Goal: Task Accomplishment & Management: Use online tool/utility

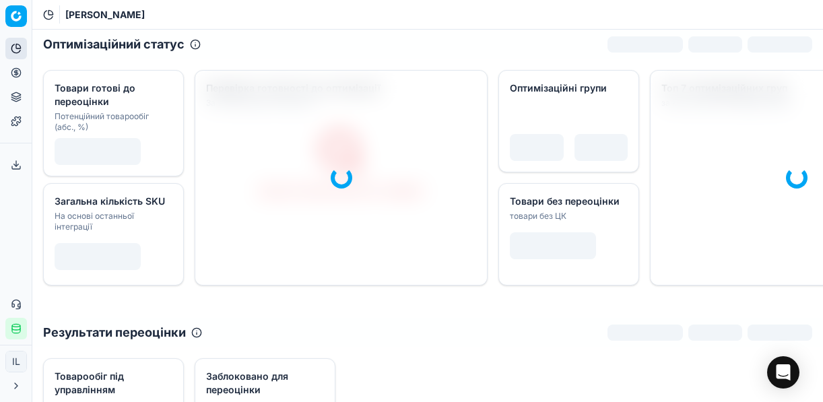
click at [16, 73] on icon at bounding box center [16, 72] width 0 height 5
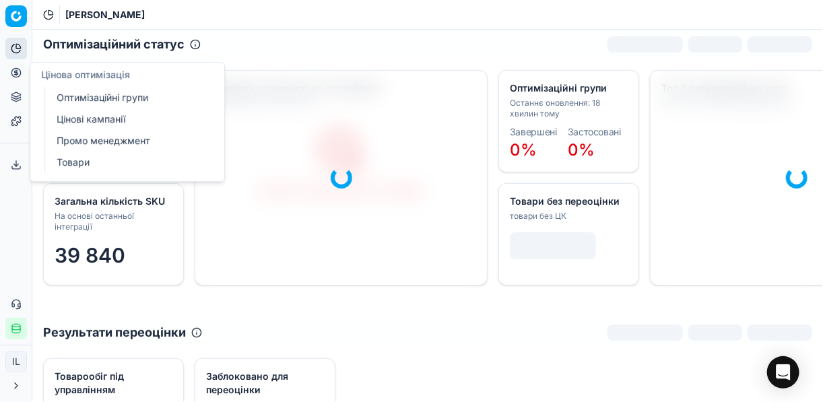
click at [108, 94] on link "Оптимізаційні групи" at bounding box center [129, 97] width 157 height 19
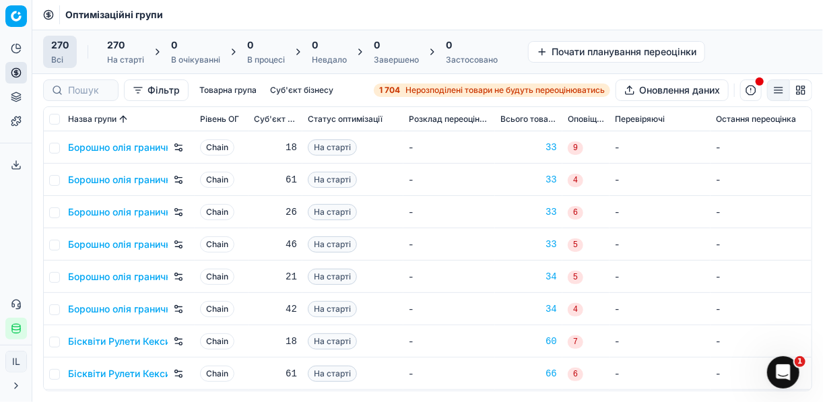
click at [411, 86] on span "Нерозподілені товари не будуть переоцінюватись" at bounding box center [504, 90] width 199 height 11
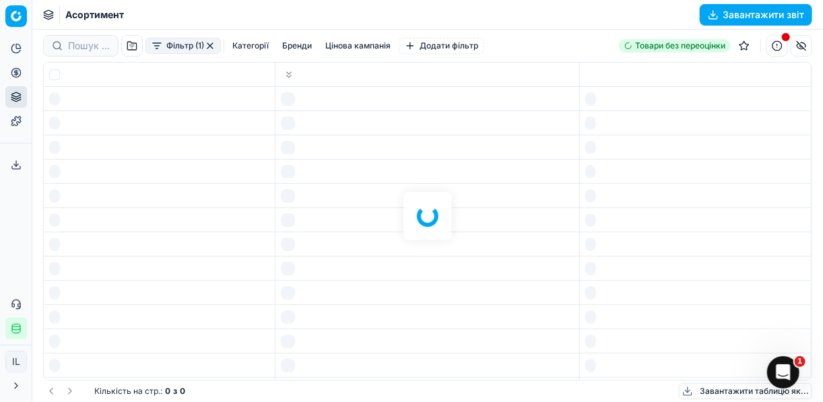
click at [411, 86] on div at bounding box center [427, 216] width 790 height 372
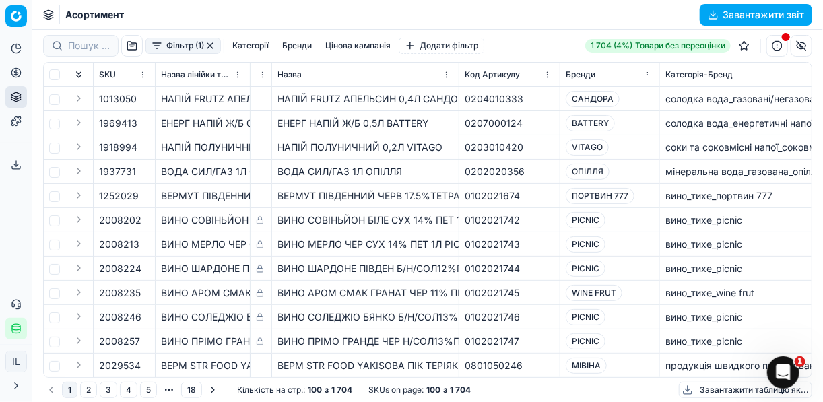
click at [158, 50] on button "Фільтр (1)" at bounding box center [182, 46] width 75 height 16
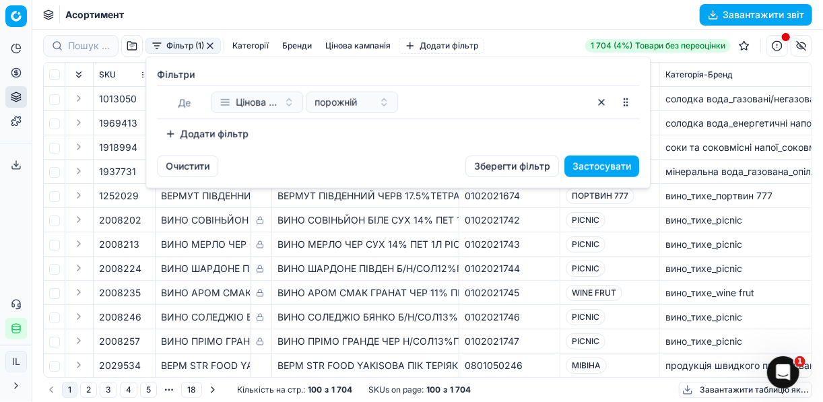
click at [170, 133] on button "Додати фільтр" at bounding box center [207, 134] width 100 height 22
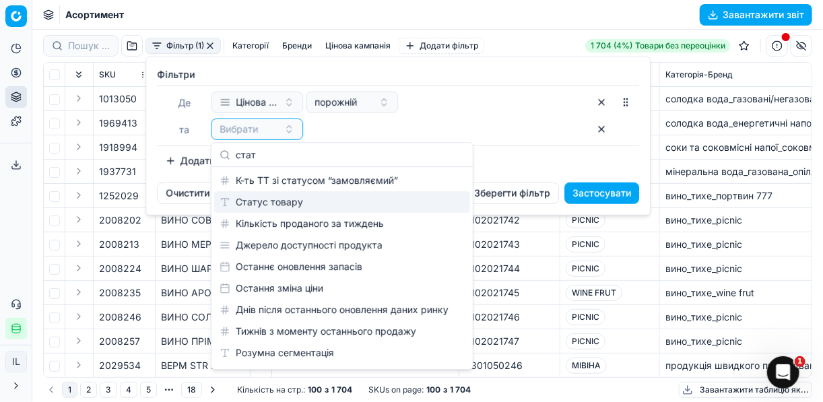
type input "стат"
click at [283, 199] on div "Статус товару" at bounding box center [342, 202] width 256 height 22
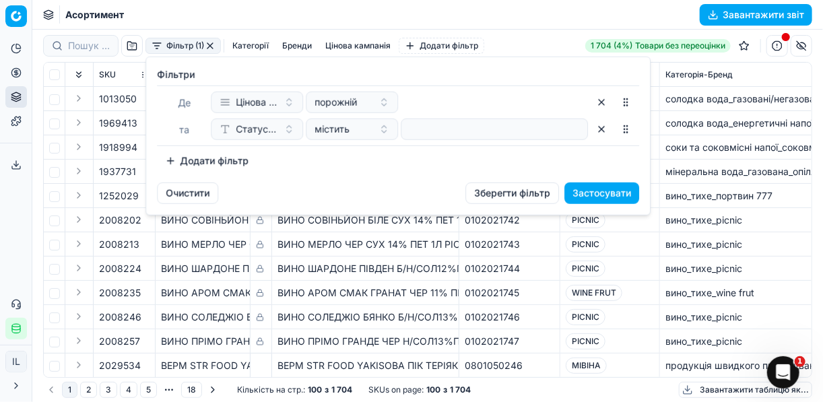
click at [164, 164] on button "Додати фільтр" at bounding box center [207, 161] width 100 height 22
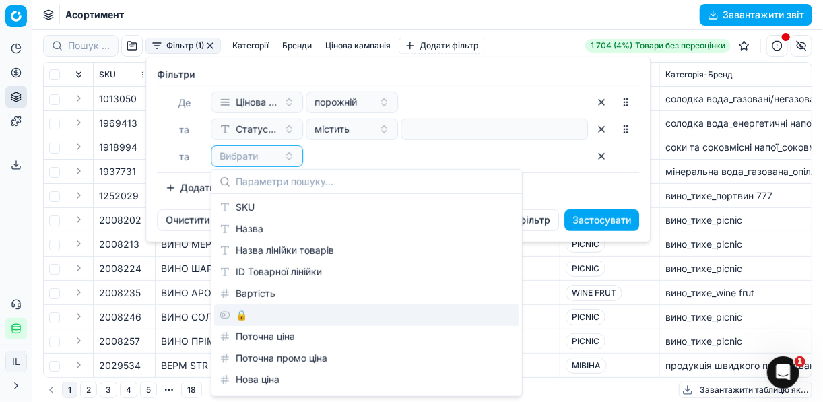
drag, startPoint x: 244, startPoint y: 318, endPoint x: 251, endPoint y: 253, distance: 65.7
click at [242, 318] on div "🔒" at bounding box center [366, 315] width 305 height 22
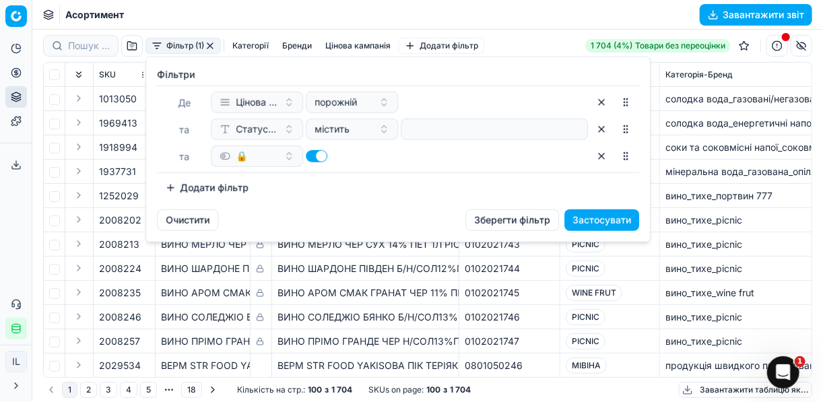
click at [307, 157] on button "button" at bounding box center [317, 156] width 22 height 12
checkbox input "false"
click at [177, 185] on button "Додати фільтр" at bounding box center [207, 188] width 100 height 22
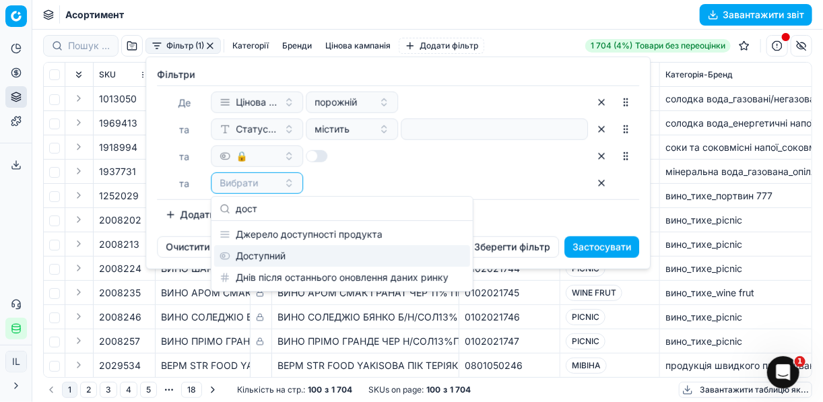
type input "дост"
click at [251, 254] on div "Доступний" at bounding box center [342, 256] width 256 height 22
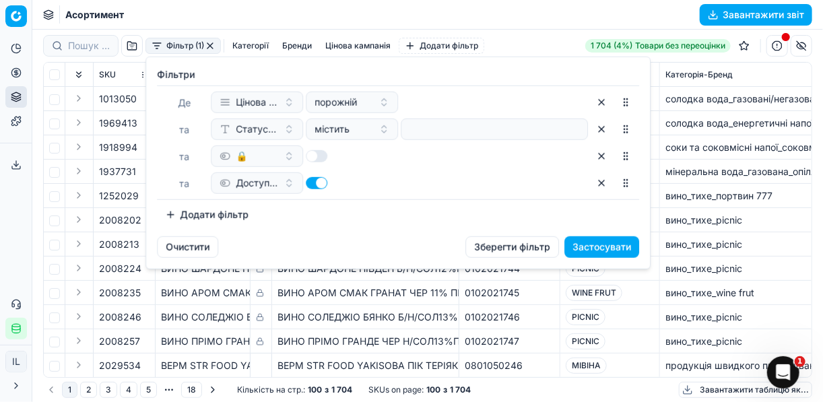
click at [604, 241] on button "Застосувати" at bounding box center [601, 247] width 75 height 22
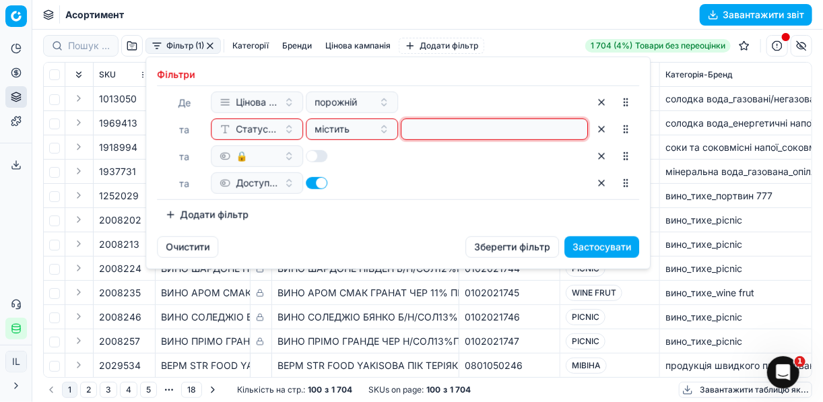
click at [523, 137] on input at bounding box center [494, 129] width 175 height 20
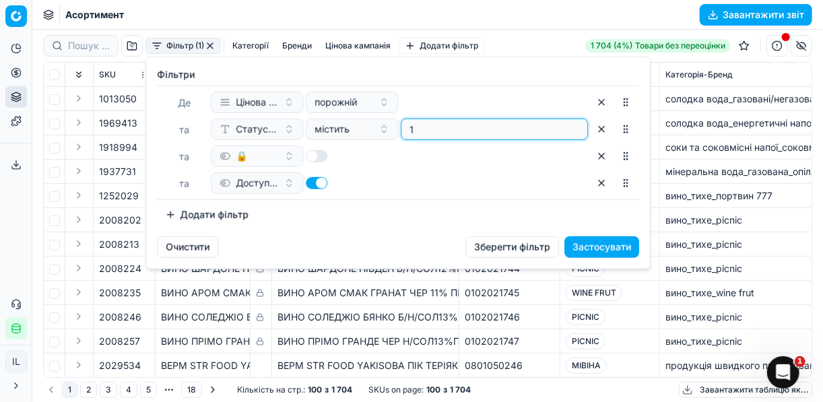
type input "1"
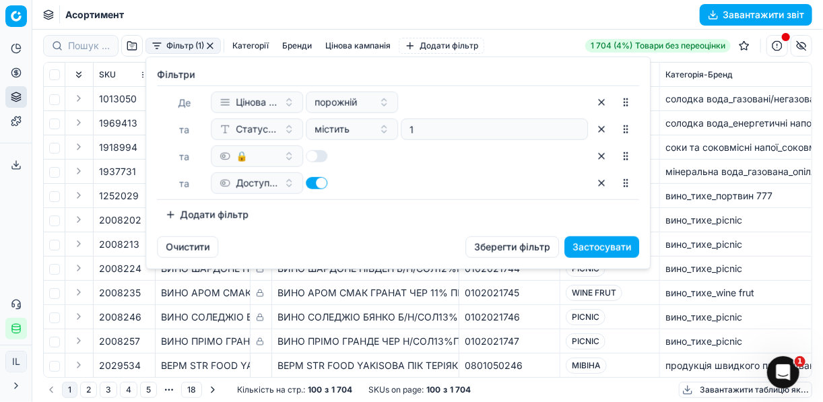
click at [619, 237] on button "Застосувати" at bounding box center [601, 247] width 75 height 22
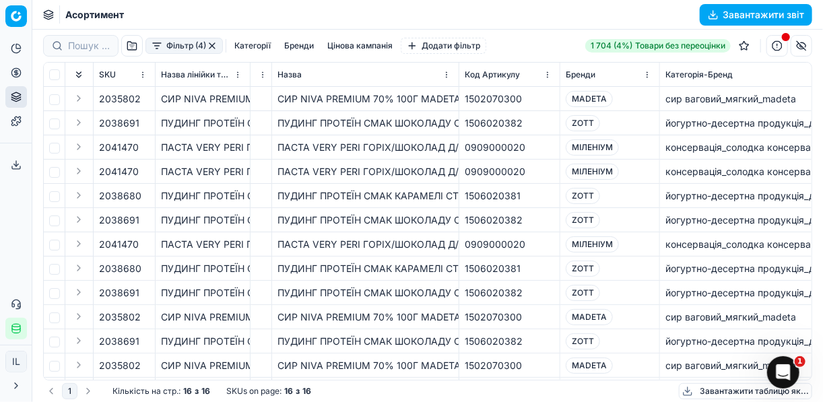
click at [158, 45] on button "Фільтр (4)" at bounding box center [183, 46] width 77 height 16
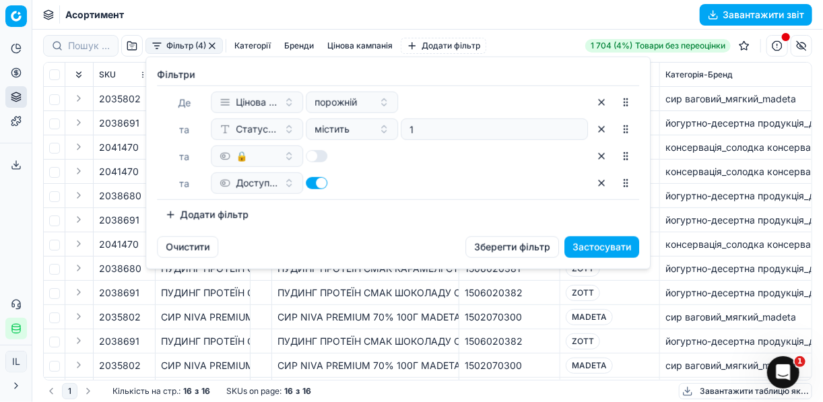
click at [611, 246] on button "Застосувати" at bounding box center [601, 247] width 75 height 22
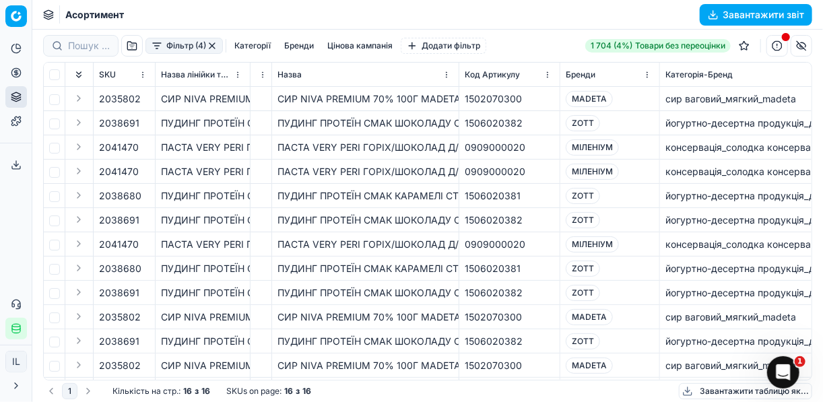
click at [456, 77] on th "Назва" at bounding box center [365, 75] width 187 height 24
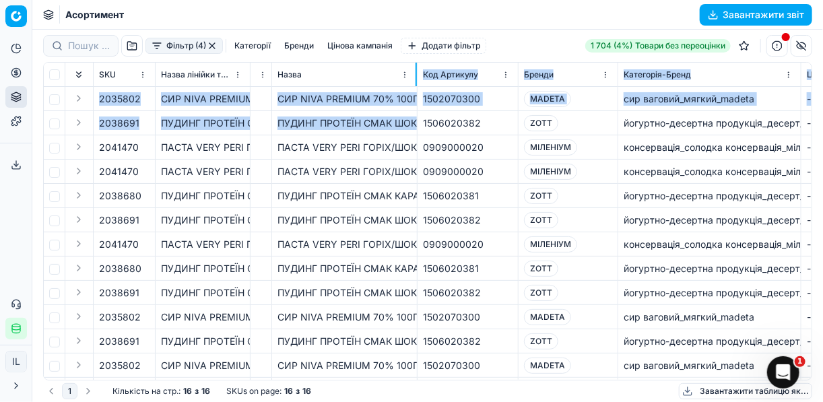
drag, startPoint x: 458, startPoint y: 78, endPoint x: 416, endPoint y: 114, distance: 55.4
click at [416, 114] on div "SKU Назва лінійки товарів 🔒 Назва Код Артикулу Бренди Категорія-Бренд Цінова ка…" at bounding box center [428, 221] width 768 height 317
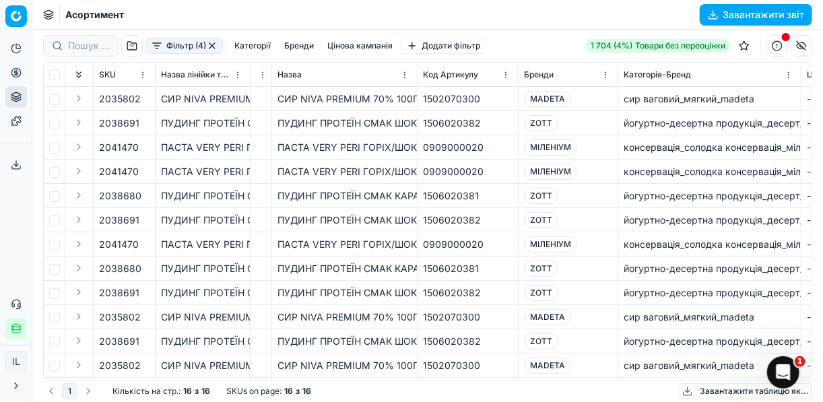
click at [611, 156] on td "МІЛЕНІУМ" at bounding box center [568, 147] width 100 height 24
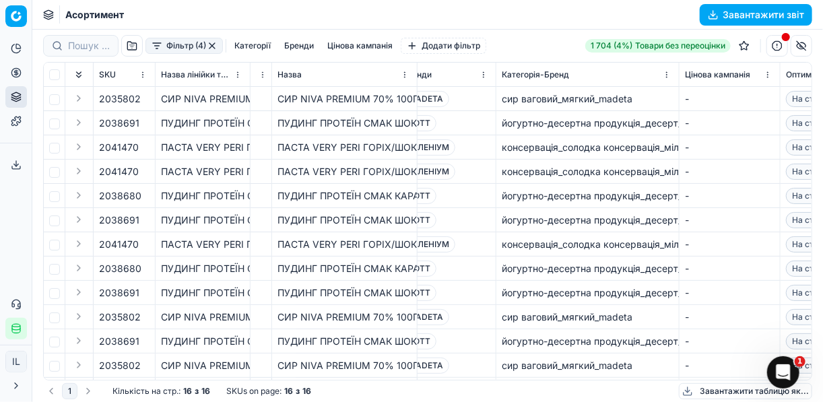
scroll to position [0, 108]
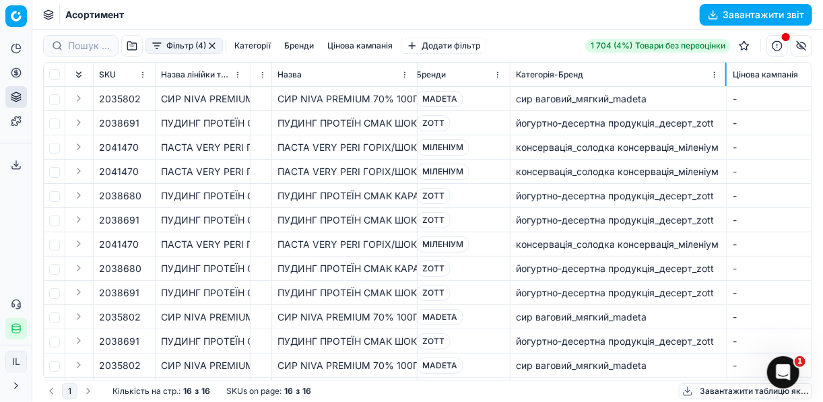
drag, startPoint x: 692, startPoint y: 76, endPoint x: 726, endPoint y: 82, distance: 34.2
click at [726, 82] on div at bounding box center [725, 75] width 1 height 24
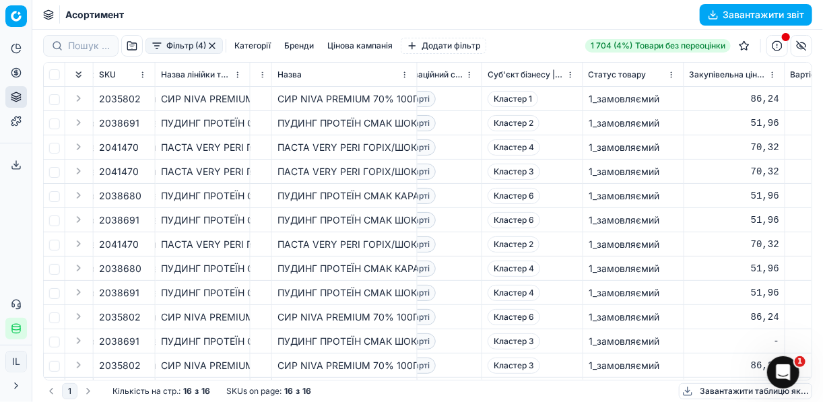
scroll to position [0, 545]
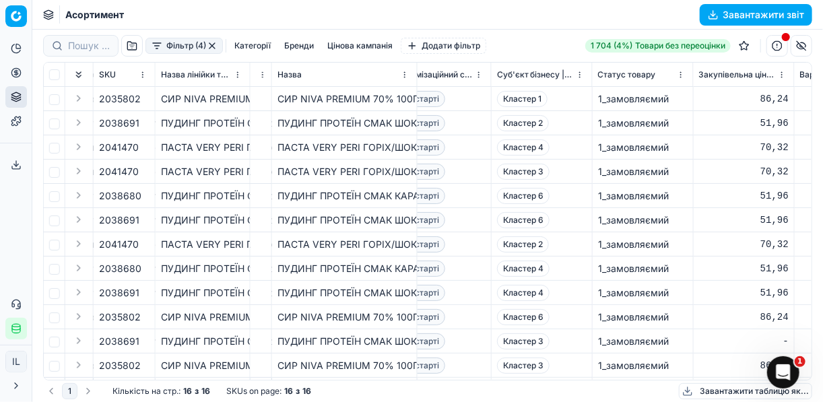
click at [417, 84] on th "Назва" at bounding box center [344, 75] width 145 height 24
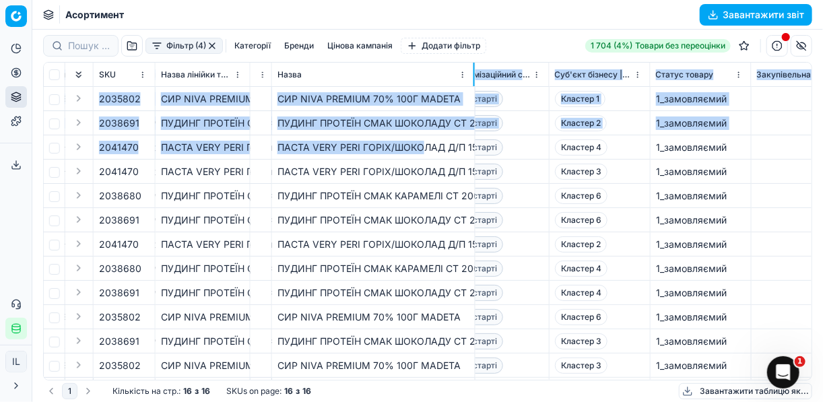
drag, startPoint x: 416, startPoint y: 83, endPoint x: 369, endPoint y: 129, distance: 65.2
click at [369, 129] on div "SKU Назва лінійки товарів 🔒 Назва Код Артикулу Бренди Категорія-Бренд Цінова ка…" at bounding box center [428, 221] width 768 height 317
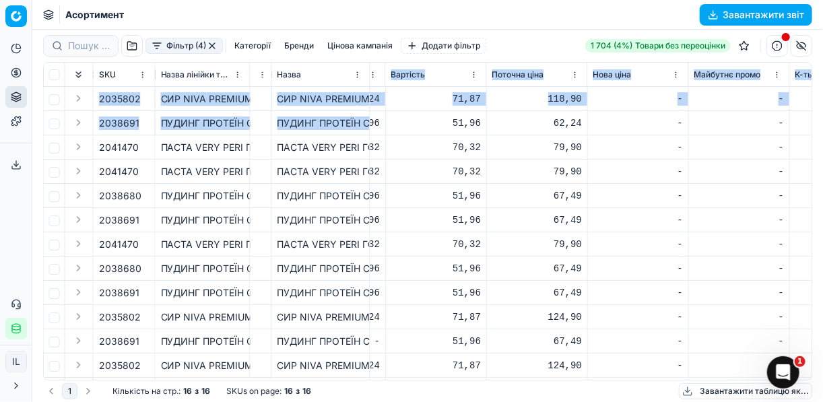
scroll to position [0, 902]
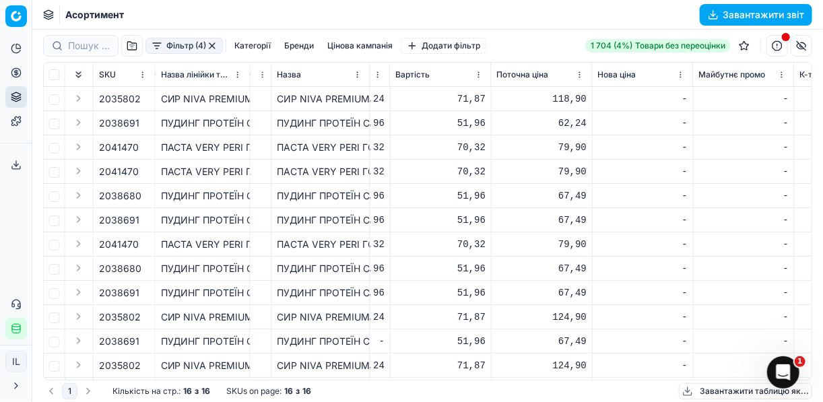
click at [473, 201] on div "51,96" at bounding box center [441, 195] width 90 height 13
drag, startPoint x: 279, startPoint y: 172, endPoint x: 421, endPoint y: 172, distance: 142.1
drag, startPoint x: 430, startPoint y: 143, endPoint x: 367, endPoint y: 100, distance: 76.0
click at [430, 142] on div "70,32" at bounding box center [441, 147] width 90 height 13
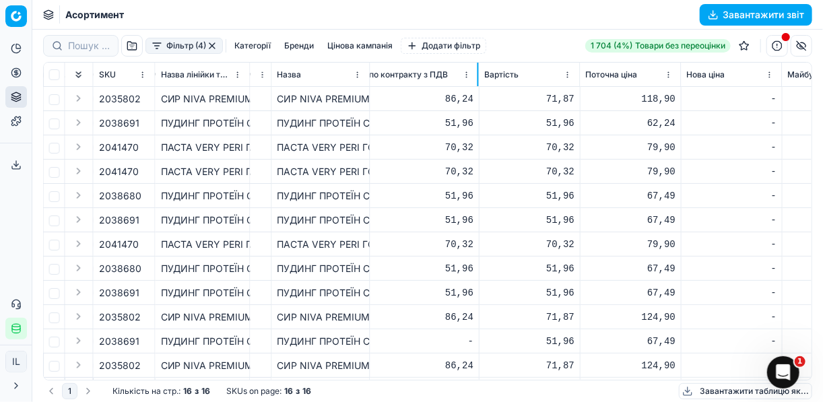
drag, startPoint x: 389, startPoint y: 84, endPoint x: 416, endPoint y: 104, distance: 34.2
click at [471, 96] on div "SKU Назва лінійки товарів 🔒 Назва Код Артикулу Бренди Категорія-Бренд Цінова ка…" at bounding box center [428, 221] width 768 height 317
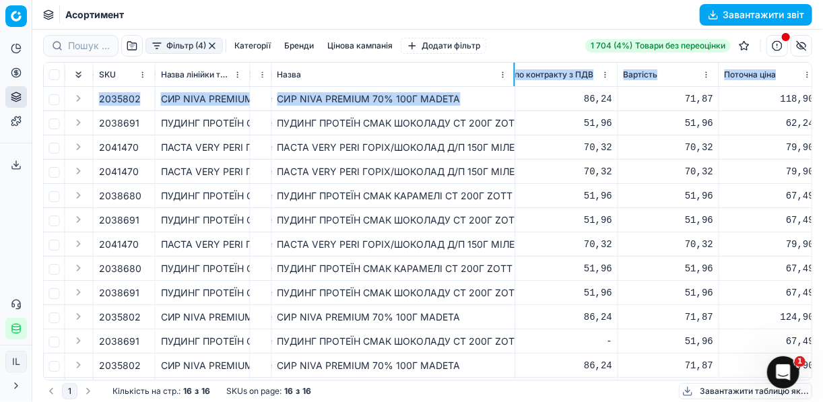
drag, startPoint x: 369, startPoint y: 75, endPoint x: 514, endPoint y: 100, distance: 147.7
click at [514, 100] on div "SKU Назва лінійки товарів 🔒 Назва Код Артикулу Бренди Категорія-Бренд Цінова ка…" at bounding box center [428, 221] width 768 height 317
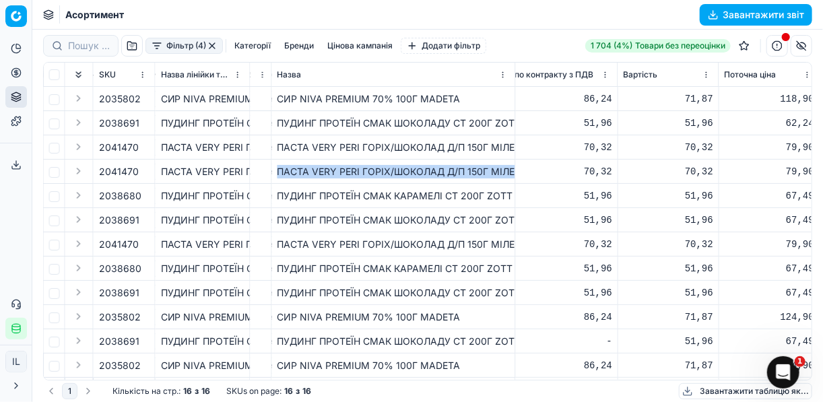
drag, startPoint x: 278, startPoint y: 169, endPoint x: 512, endPoint y: 174, distance: 233.7
click at [510, 174] on div "ПАСТА VERY PERI ГОРІХ/ШОКОЛАД Д/П 150Г МІЛЕНІУМ" at bounding box center [393, 171] width 232 height 13
drag, startPoint x: 512, startPoint y: 174, endPoint x: 504, endPoint y: 84, distance: 89.9
click at [511, 100] on td "СИР NIVA PREMIUM 70% 100Г MADETA" at bounding box center [394, 99] width 244 height 24
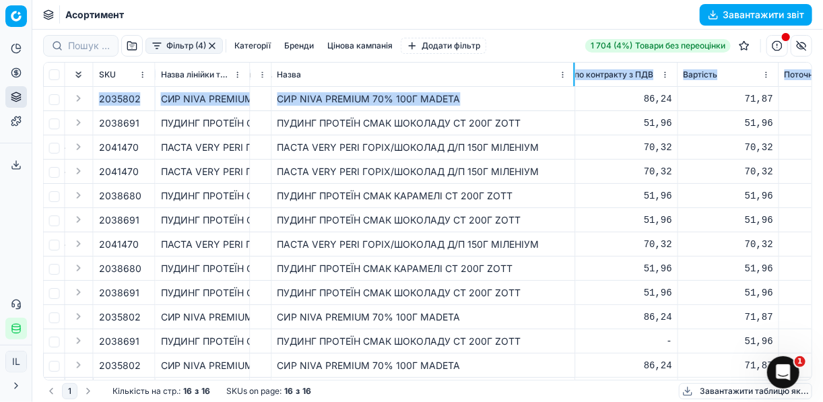
drag, startPoint x: 513, startPoint y: 82, endPoint x: 573, endPoint y: 89, distance: 60.3
click at [573, 89] on div "SKU Назва лінійки товарів 🔒 Назва Код Артикулу Бренди Категорія-Бренд Цінова ка…" at bounding box center [428, 221] width 768 height 317
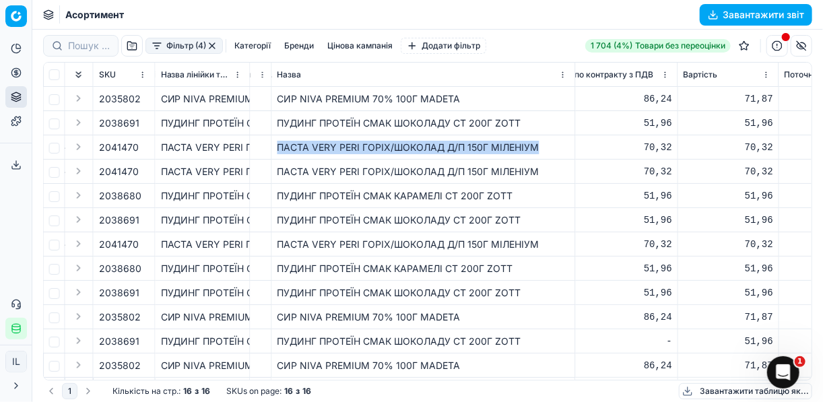
drag, startPoint x: 568, startPoint y: 90, endPoint x: 273, endPoint y: 139, distance: 298.4
click at [273, 139] on td "ПАСТА VERY PERI ГОРІХ/ШОКОЛАД Д/П 150Г МІЛЕНІУМ" at bounding box center [424, 147] width 304 height 24
copy div "ПАСТА VERY PERI ГОРІХ/ШОКОЛАД Д/П 150Г МІЛЕНІУМ"
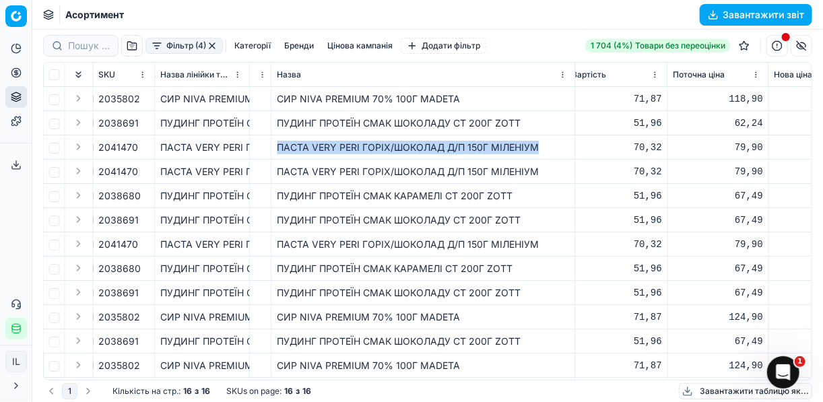
scroll to position [0, 1019]
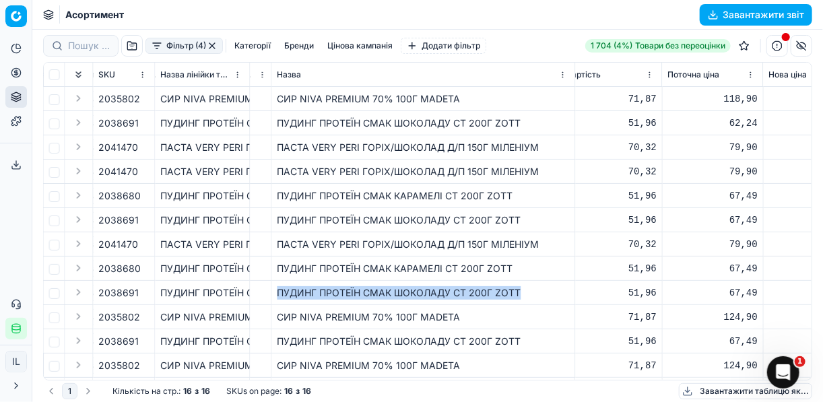
drag, startPoint x: 522, startPoint y: 294, endPoint x: 278, endPoint y: 295, distance: 243.7
click at [278, 295] on div "ПУДИНГ ПРОТЕЇН СМАК ШОКОЛАДУ СТ 200Г ZOTT" at bounding box center [423, 292] width 292 height 13
copy div "ПУДИНГ ПРОТЕЇН СМАК ШОКОЛАДУ СТ 200Г ZOTT"
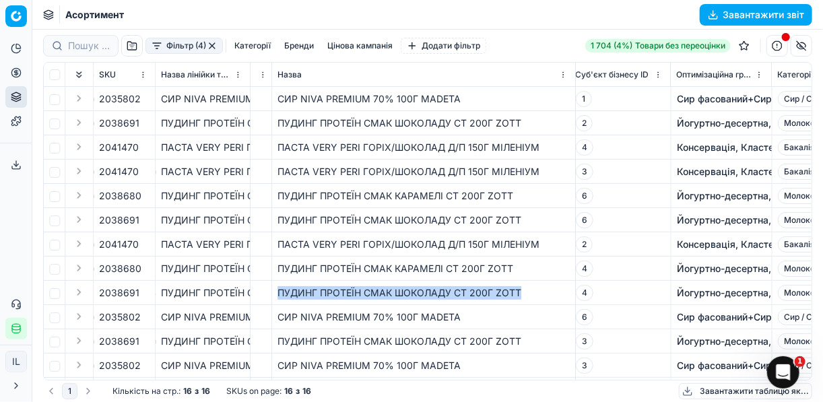
scroll to position [0, 7686]
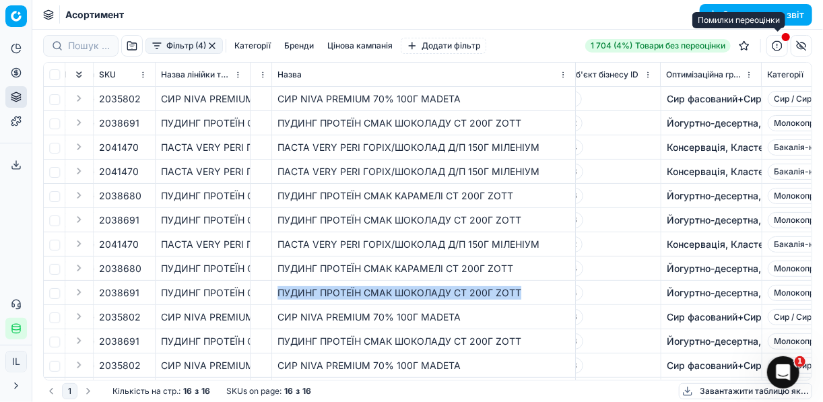
click at [777, 44] on button "button" at bounding box center [777, 46] width 22 height 22
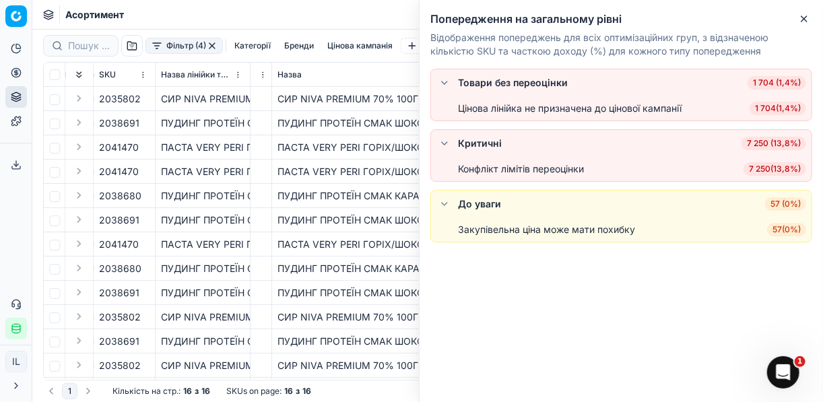
click at [386, 11] on div "Асортимент Завантажити звіт" at bounding box center [427, 15] width 790 height 30
click at [809, 18] on button "Close" at bounding box center [804, 19] width 16 height 16
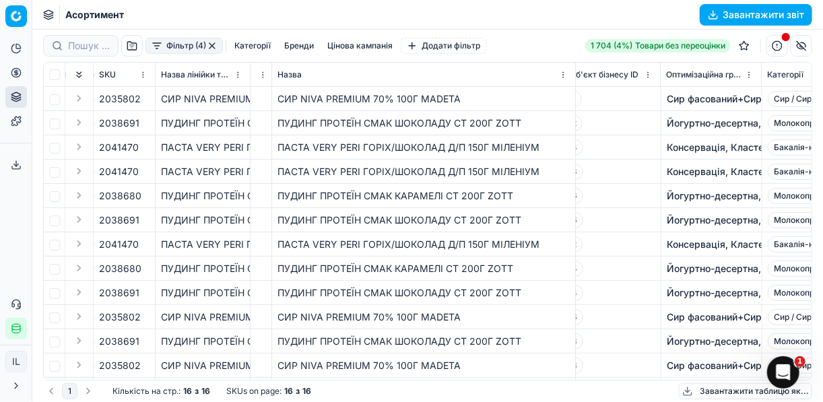
click at [801, 45] on button "button" at bounding box center [801, 46] width 22 height 22
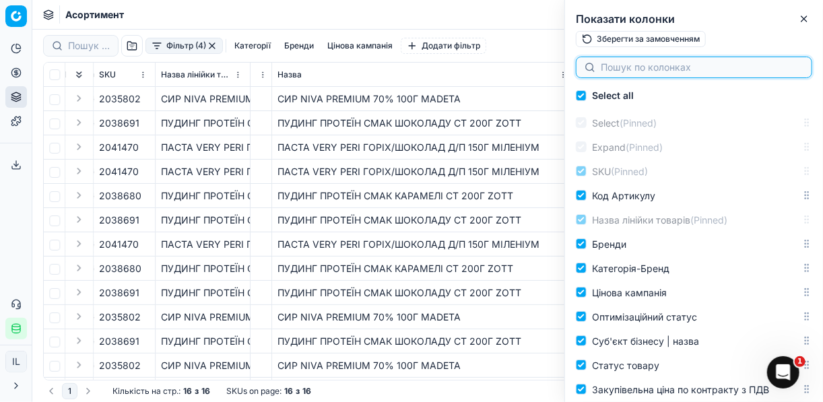
click at [614, 61] on input at bounding box center [702, 67] width 203 height 13
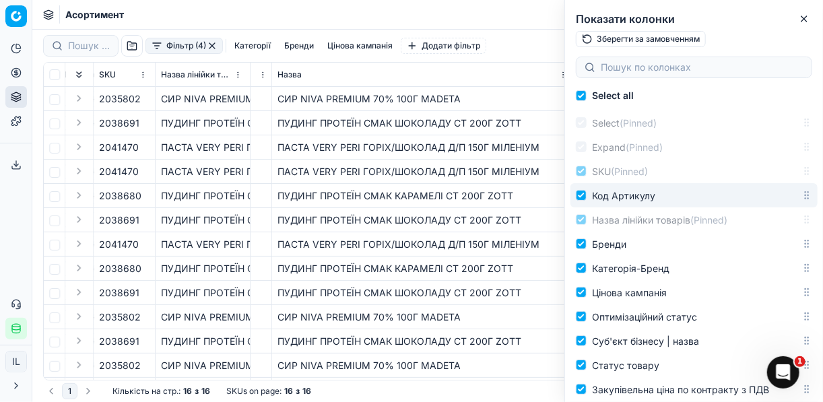
drag, startPoint x: 604, startPoint y: 196, endPoint x: 600, endPoint y: 175, distance: 21.3
drag, startPoint x: 608, startPoint y: 199, endPoint x: 599, endPoint y: 176, distance: 24.5
click at [685, 189] on label "Код Артикулу" at bounding box center [689, 195] width 226 height 16
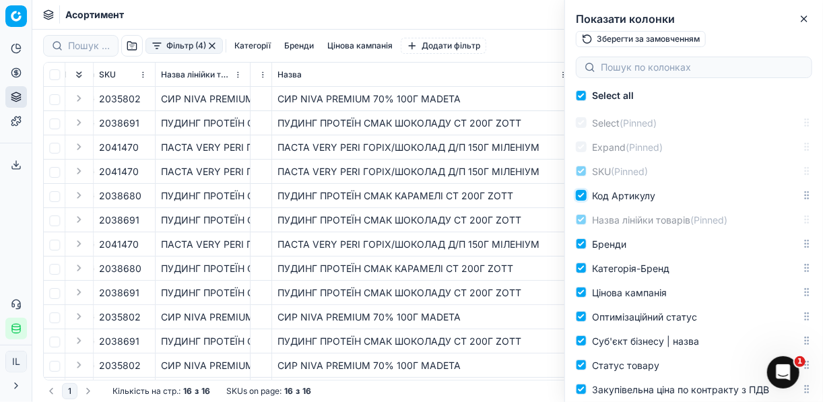
click at [586, 190] on input "Код Артикулу" at bounding box center [581, 195] width 11 height 11
checkbox input "false"
click at [503, 41] on div "Фільтр (4) Категорії [PERSON_NAME] кампанія Додати фільтр 1 704 (4%) Товари без…" at bounding box center [427, 46] width 769 height 22
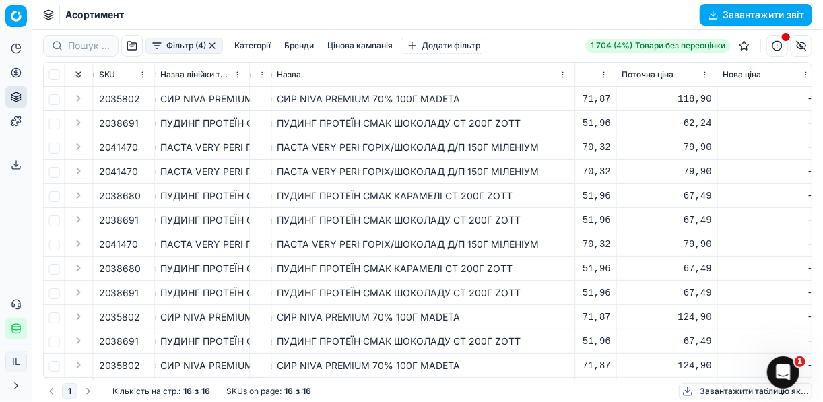
scroll to position [0, 969]
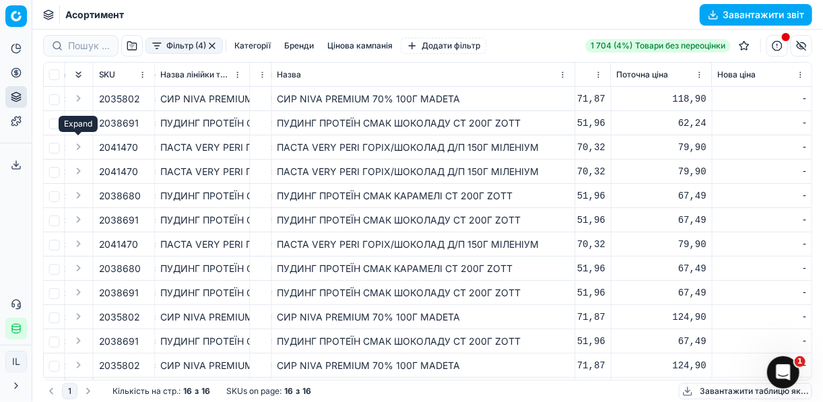
click at [79, 149] on button "Expand" at bounding box center [79, 147] width 16 height 16
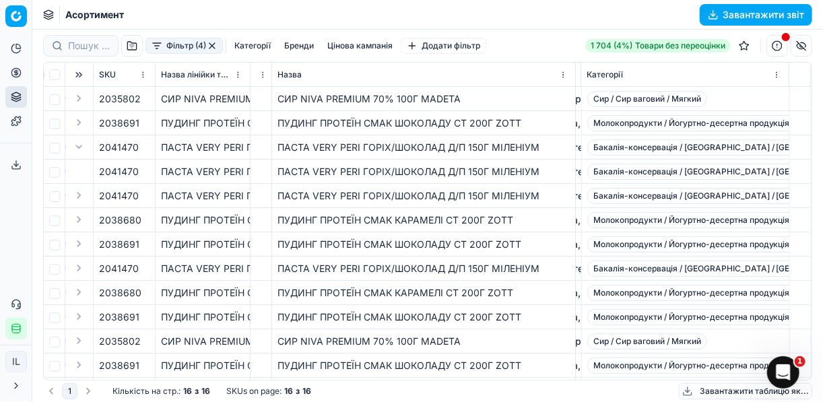
scroll to position [0, 7772]
drag, startPoint x: 540, startPoint y: 154, endPoint x: 530, endPoint y: 153, distance: 10.1
click at [530, 153] on td "ПАСТА VERY PERI ГОРІХ/ШОКОЛАД Д/П 150Г МІЛЕНІУМ" at bounding box center [424, 147] width 304 height 24
drag, startPoint x: 530, startPoint y: 153, endPoint x: 539, endPoint y: 151, distance: 9.5
click at [539, 151] on div "ПАСТА VERY PERI ГОРІХ/ШОКОЛАД Д/П 150Г МІЛЕНІУМ" at bounding box center [423, 147] width 292 height 13
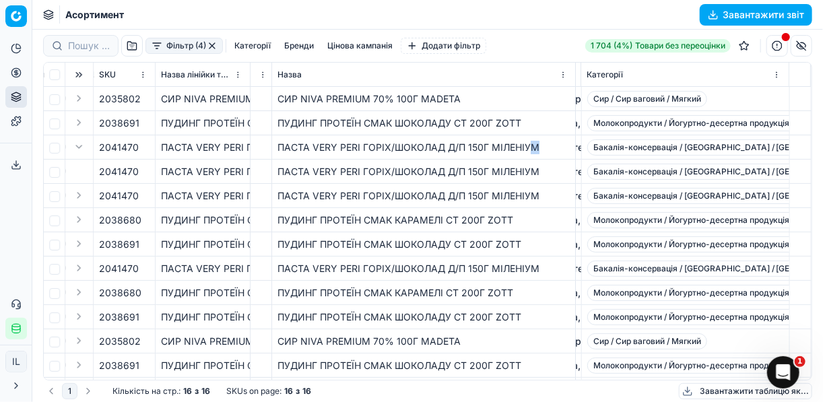
click at [543, 149] on div "ПАСТА VERY PERI ГОРІХ/ШОКОЛАД Д/П 150Г МІЛЕНІУМ" at bounding box center [423, 147] width 292 height 13
click at [157, 48] on button "Фільтр (4)" at bounding box center [183, 46] width 77 height 16
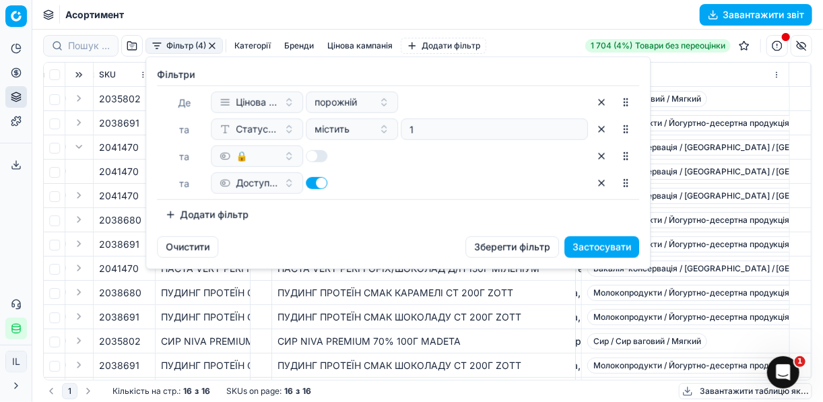
click at [597, 184] on button "button" at bounding box center [602, 183] width 22 height 22
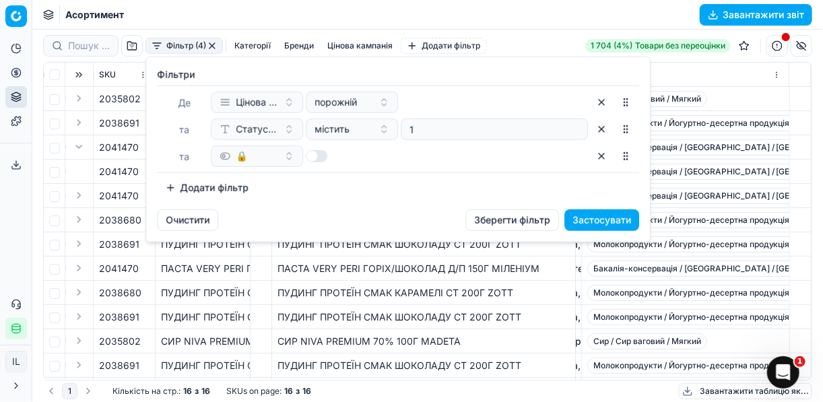
click at [596, 160] on button "button" at bounding box center [602, 156] width 22 height 22
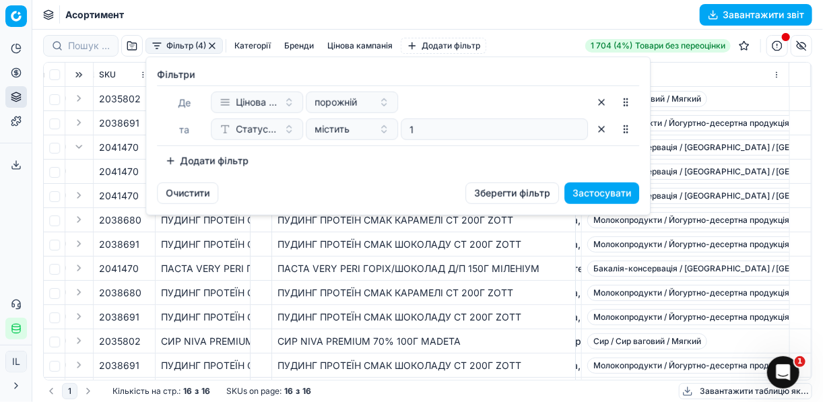
click at [602, 131] on button "button" at bounding box center [602, 130] width 22 height 22
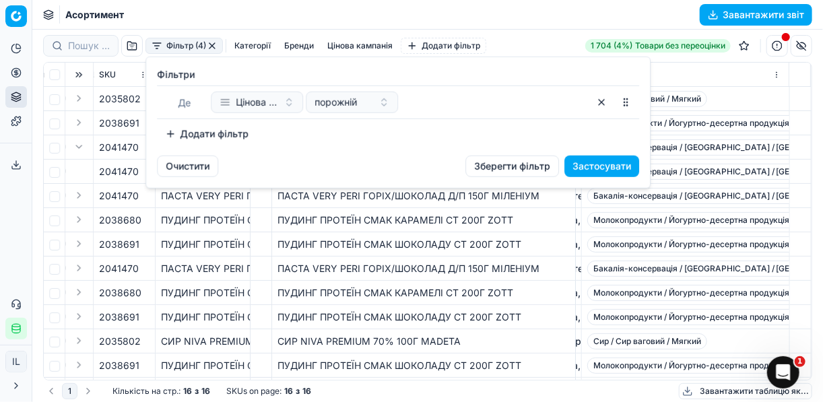
click at [171, 132] on button "Додати фільтр" at bounding box center [207, 134] width 100 height 22
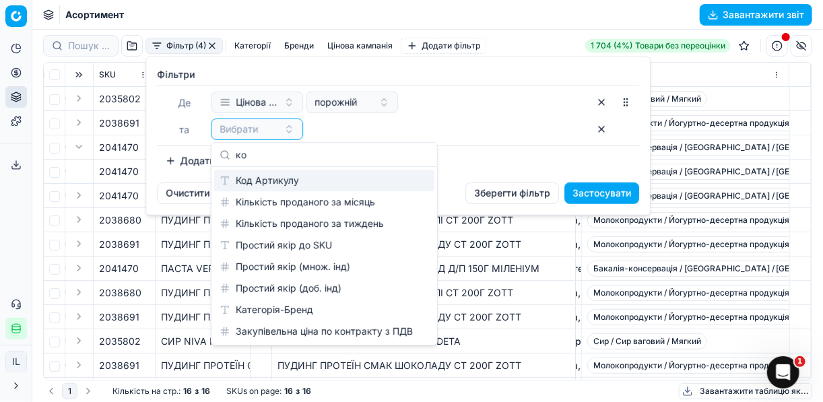
type input "к"
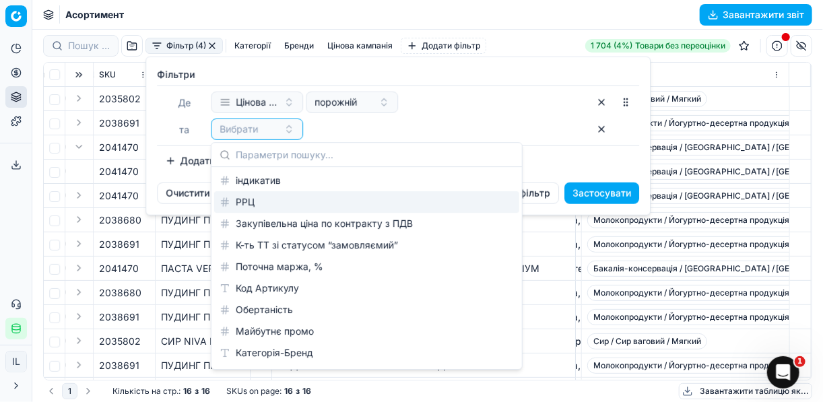
drag, startPoint x: 662, startPoint y: 180, endPoint x: 637, endPoint y: 79, distance: 104.7
click at [662, 178] on html "Pricing platform Аналітика Цінова оптимізація Асортимент продукції Шаблони Серв…" at bounding box center [411, 201] width 823 height 402
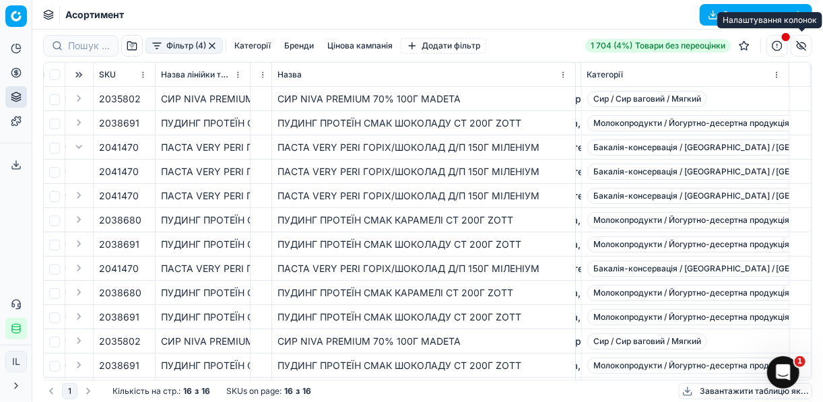
click at [800, 47] on button "button" at bounding box center [801, 46] width 22 height 22
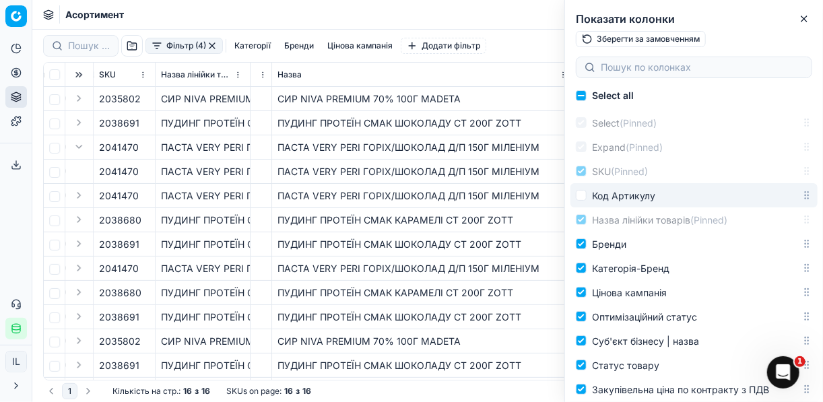
drag, startPoint x: 599, startPoint y: 198, endPoint x: 593, endPoint y: 192, distance: 9.1
click at [598, 191] on span "Код Артикулу" at bounding box center [623, 195] width 63 height 11
click at [586, 191] on input "Код Артикулу" at bounding box center [581, 195] width 11 height 11
checkbox input "true"
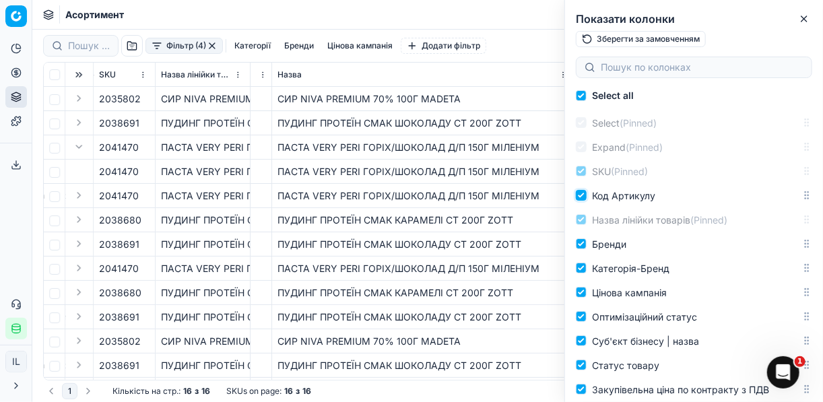
click at [585, 197] on input "Код Артикулу" at bounding box center [581, 195] width 11 height 11
checkbox input "false"
click at [580, 198] on input "Код Артикулу" at bounding box center [581, 195] width 11 height 11
checkbox input "true"
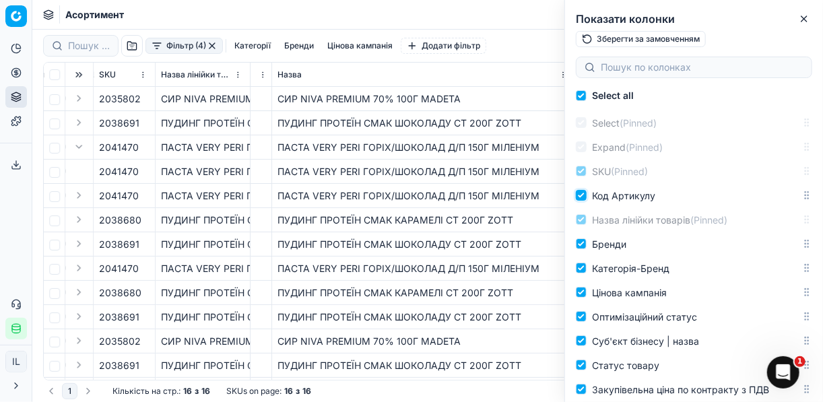
checkbox input "true"
click at [562, 314] on div "ПУДИНГ ПРОТЕЇН СМАК ШОКОЛАДУ СТ 200Г ZOTT" at bounding box center [423, 316] width 292 height 13
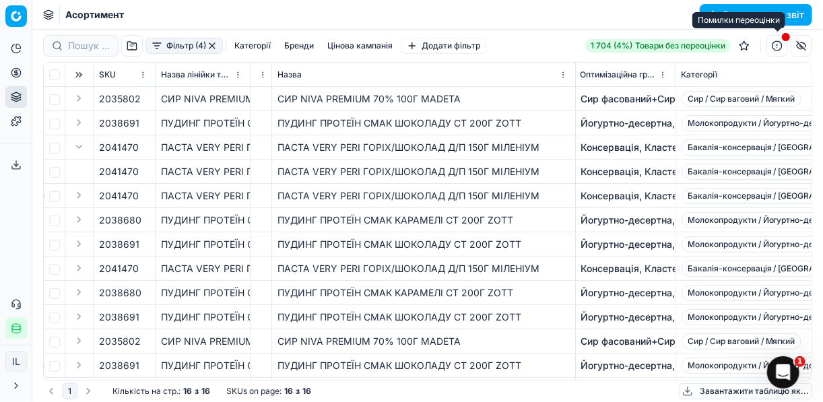
click at [773, 47] on button "button" at bounding box center [777, 46] width 22 height 22
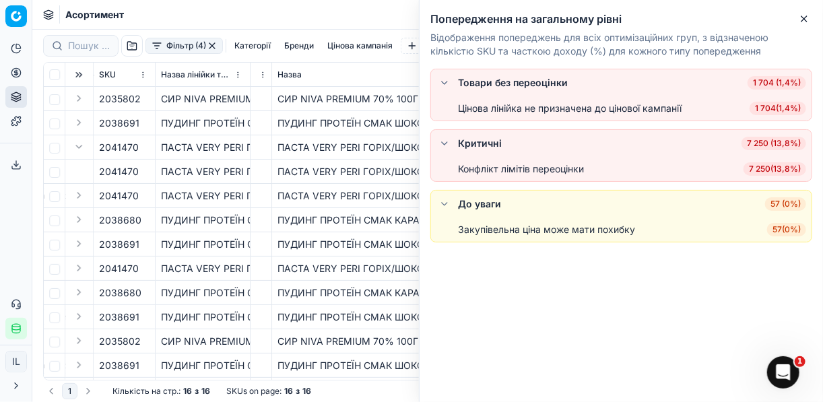
click at [377, 150] on div "ПАСТА VERY PERI ГОРІХ/ШОКОЛАД Д/П 150Г МІЛЕНІУМ" at bounding box center [423, 147] width 292 height 13
click at [795, 22] on h2 "Попередження на загальному рівні" at bounding box center [621, 19] width 382 height 16
click at [800, 23] on icon "button" at bounding box center [804, 18] width 11 height 11
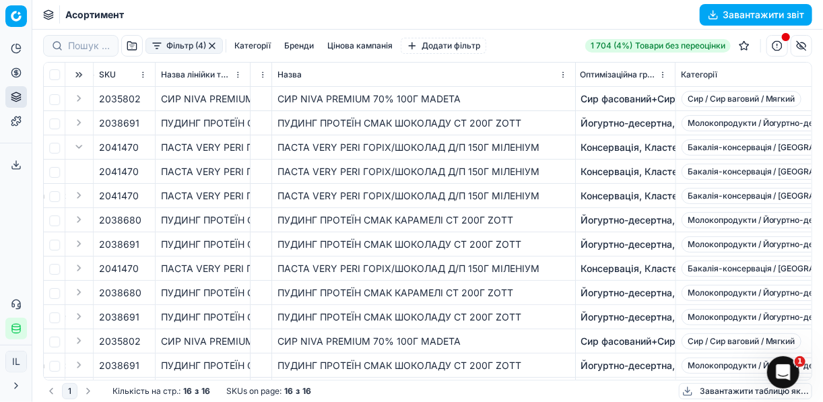
click at [803, 46] on button "button" at bounding box center [801, 46] width 22 height 22
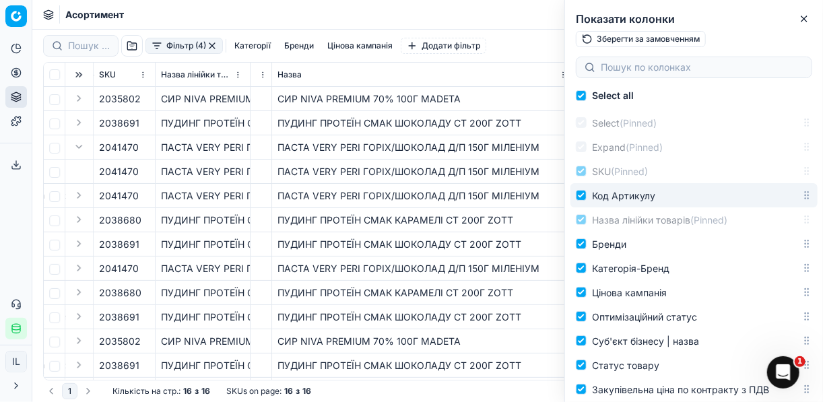
drag, startPoint x: 593, startPoint y: 196, endPoint x: 595, endPoint y: 112, distance: 84.2
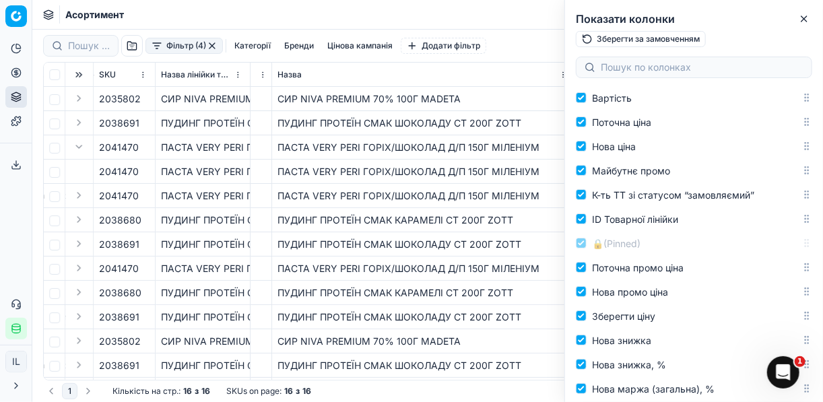
scroll to position [323, 0]
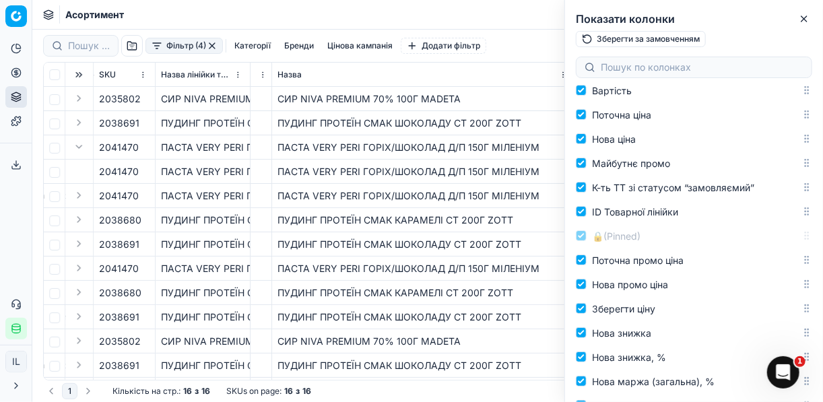
click at [504, 224] on div "ПУДИНГ ПРОТЕЇН СМАК КАРАМЕЛІ СТ 200Г ZOTT" at bounding box center [423, 219] width 292 height 13
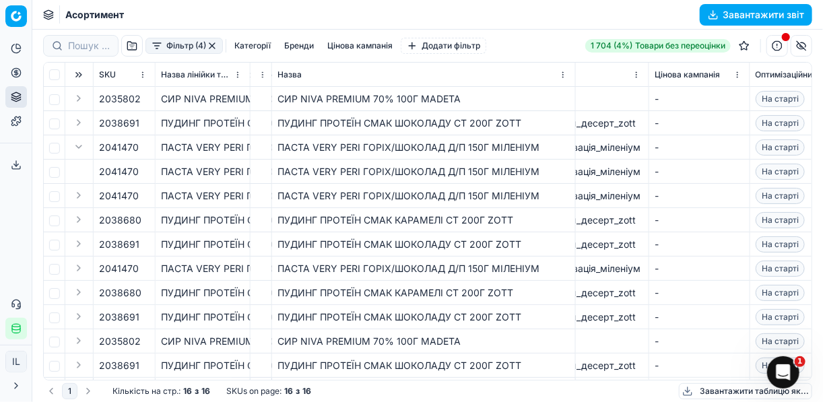
scroll to position [0, 0]
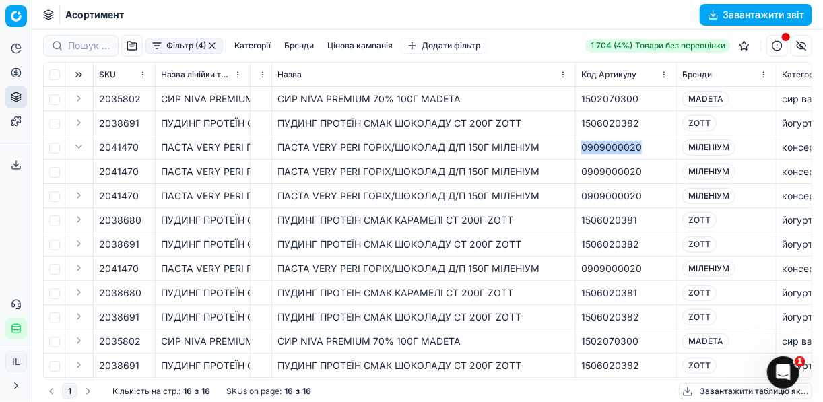
drag, startPoint x: 644, startPoint y: 150, endPoint x: 580, endPoint y: 150, distance: 64.6
click at [580, 150] on td "0909000020" at bounding box center [626, 147] width 101 height 24
copy div "0909000020"
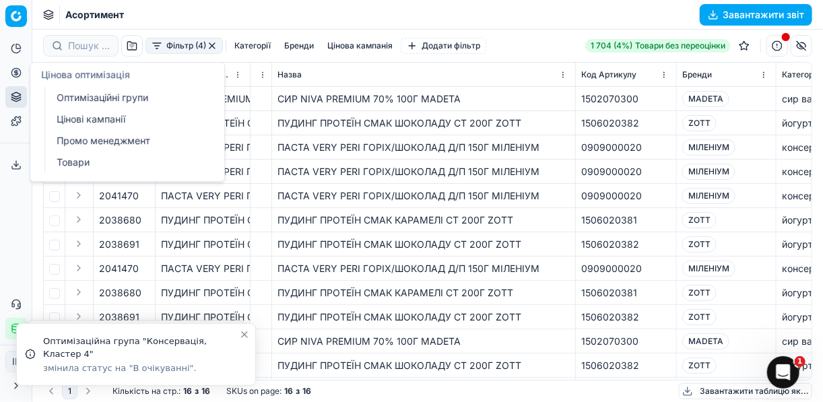
click at [16, 72] on icon at bounding box center [16, 72] width 0 height 5
click at [83, 97] on link "Оптимізаційні групи" at bounding box center [129, 97] width 157 height 19
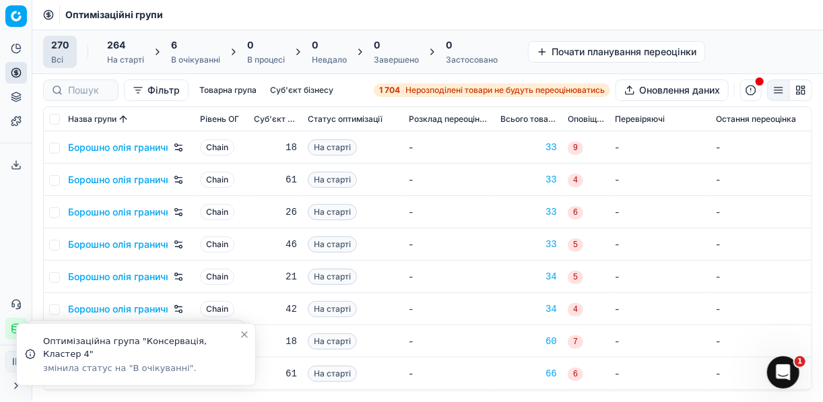
click at [184, 52] on div "6 В очікуванні" at bounding box center [195, 51] width 49 height 27
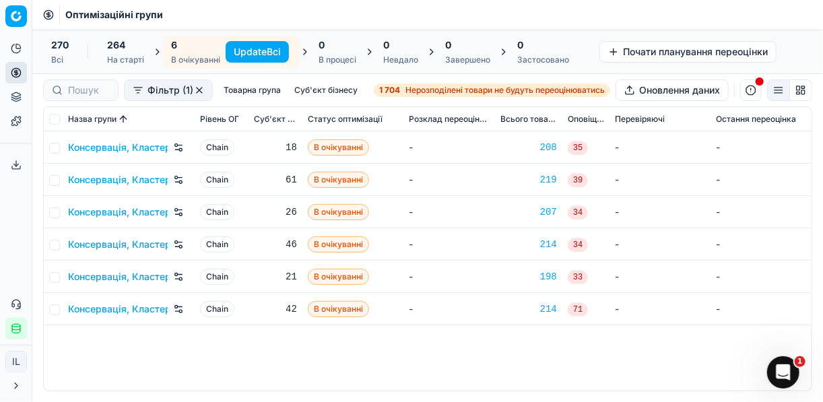
click at [257, 51] on button "Update Всі" at bounding box center [257, 52] width 63 height 22
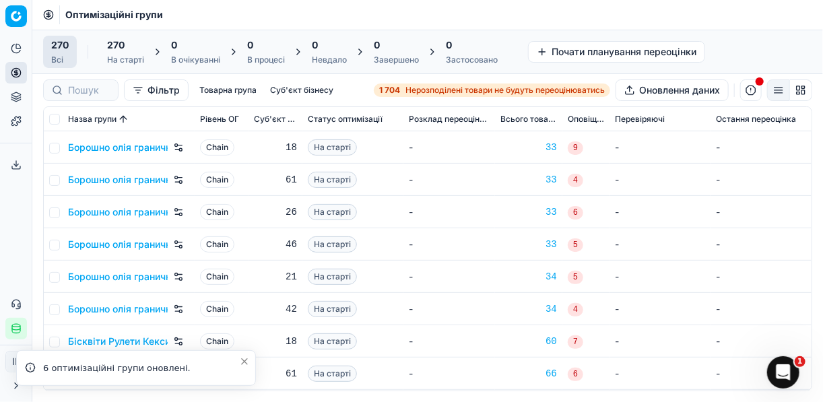
click at [405, 86] on span "Нерозподілені товари не будуть переоцінюватись" at bounding box center [504, 90] width 199 height 11
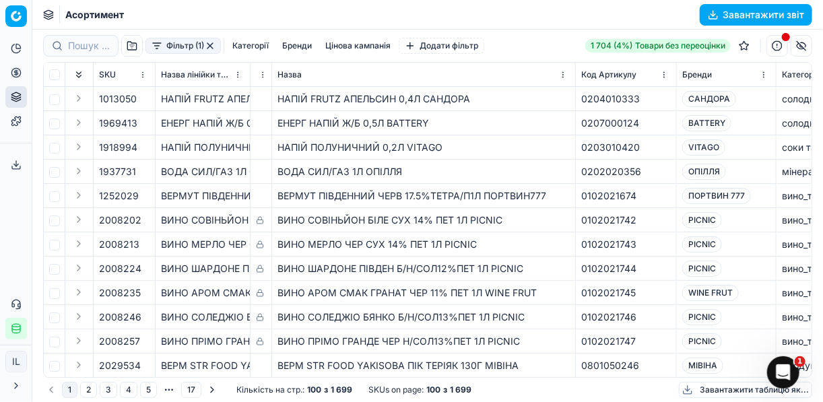
click at [157, 54] on div "Фільтр (1) Категорії [PERSON_NAME] кампанія Додати фільтр" at bounding box center [263, 46] width 441 height 22
click at [156, 49] on button "Фільтр (1)" at bounding box center [182, 46] width 75 height 16
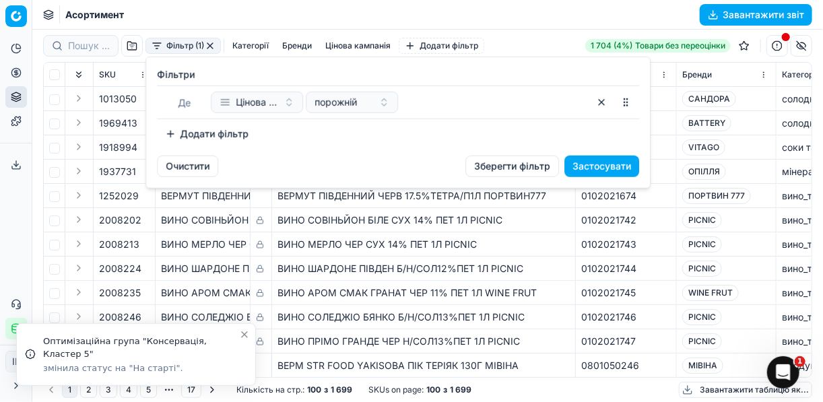
click at [438, 106] on div at bounding box center [494, 103] width 187 height 22
click at [168, 135] on button "Додати фільтр" at bounding box center [207, 134] width 100 height 22
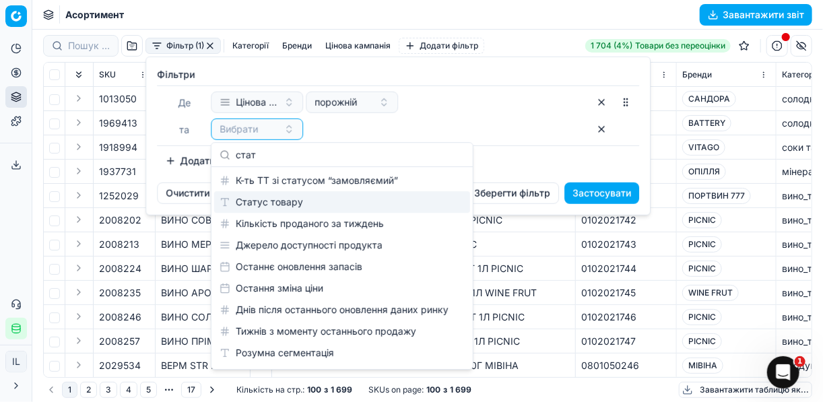
type input "стат"
click at [282, 201] on div "Статус товару" at bounding box center [342, 202] width 256 height 22
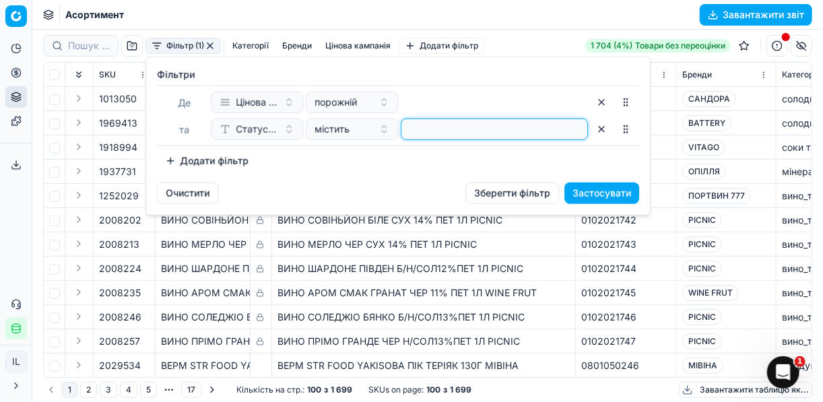
click at [433, 133] on input at bounding box center [494, 129] width 175 height 20
type input "1"
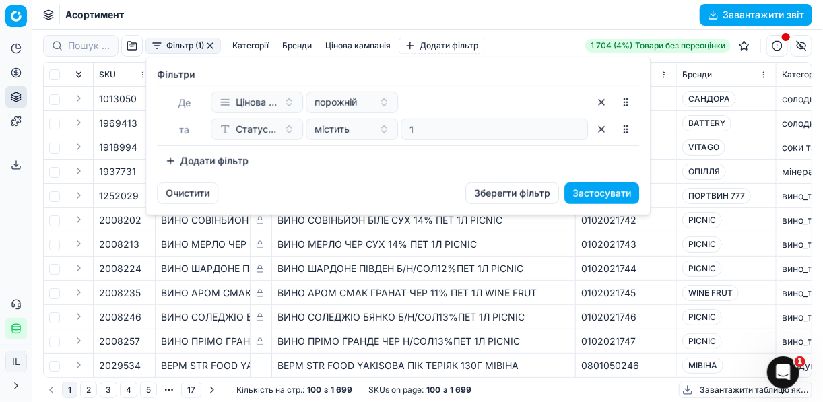
click at [168, 158] on button "Додати фільтр" at bounding box center [207, 161] width 100 height 22
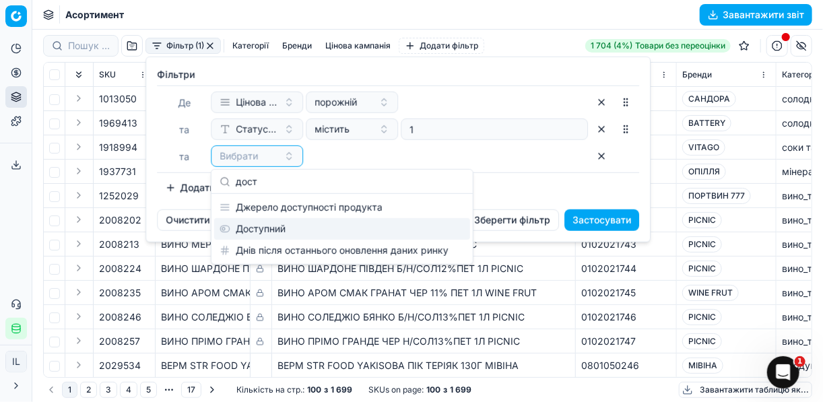
type input "дост"
drag, startPoint x: 269, startPoint y: 228, endPoint x: 213, endPoint y: 198, distance: 63.8
click at [269, 228] on div "Доступний" at bounding box center [342, 229] width 256 height 22
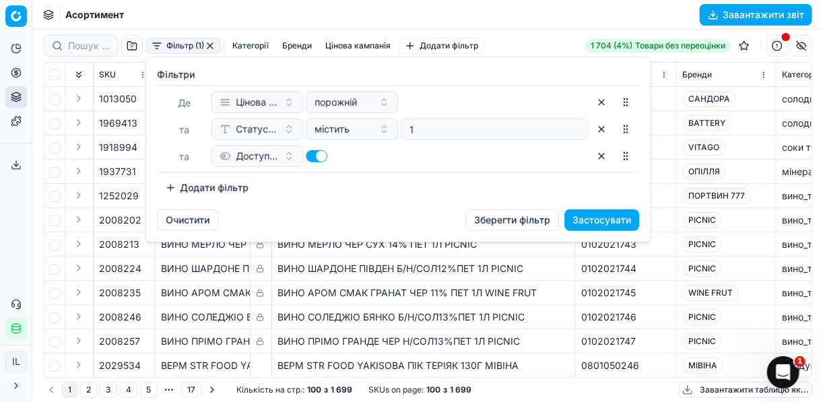
click at [172, 184] on button "Додати фільтр" at bounding box center [207, 188] width 100 height 22
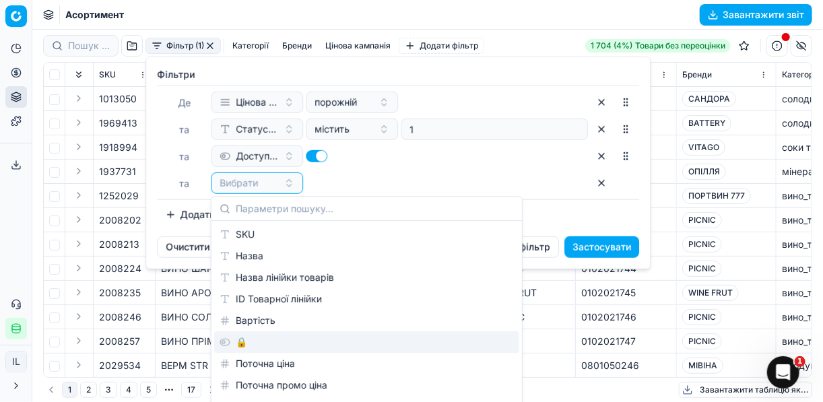
click at [245, 342] on div "🔒" at bounding box center [366, 342] width 305 height 22
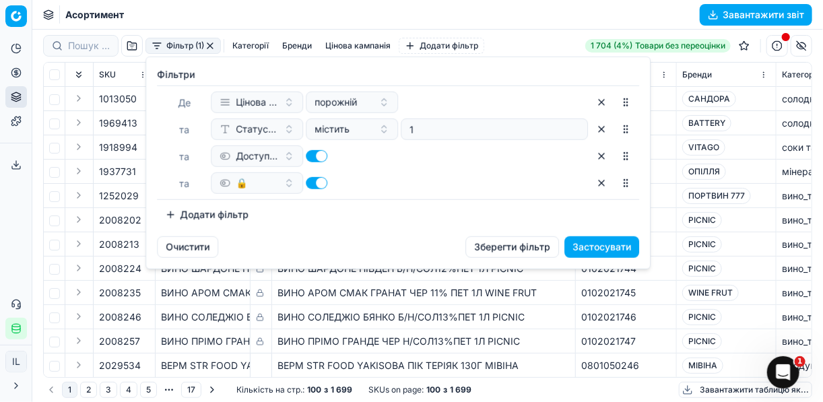
click at [312, 182] on button "button" at bounding box center [317, 183] width 22 height 12
checkbox input "false"
click at [590, 249] on button "Застосувати" at bounding box center [601, 247] width 75 height 22
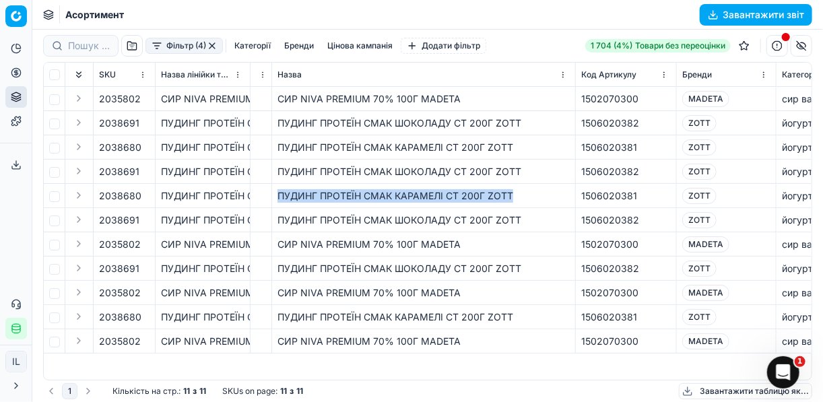
drag, startPoint x: 516, startPoint y: 195, endPoint x: 273, endPoint y: 201, distance: 242.5
click at [273, 201] on td "ПУДИНГ ПРОТЕЇН СМАК КАРАМЕЛІ СТ 200Г ZOTT" at bounding box center [424, 196] width 304 height 24
copy div "ПУДИНГ ПРОТЕЇН СМАК КАРАМЕЛІ СТ 200Г ZOTT"
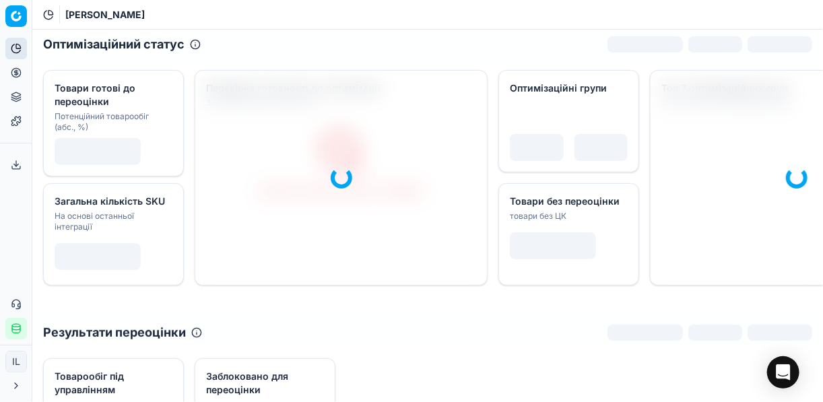
click at [16, 73] on icon at bounding box center [16, 72] width 11 height 11
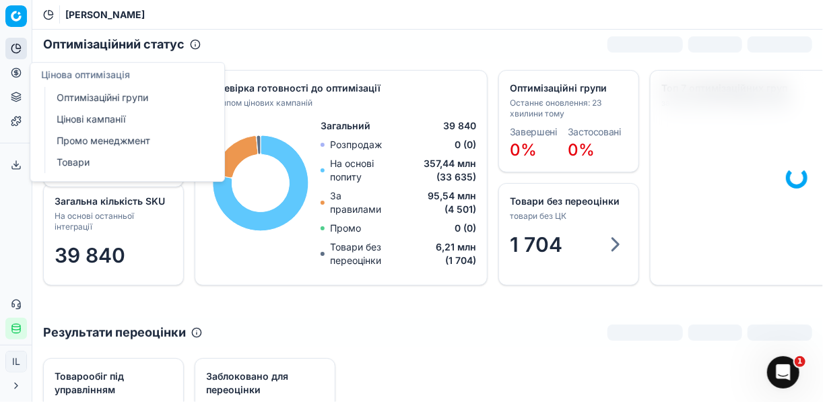
click at [86, 120] on link "Цінові кампанії" at bounding box center [129, 119] width 157 height 19
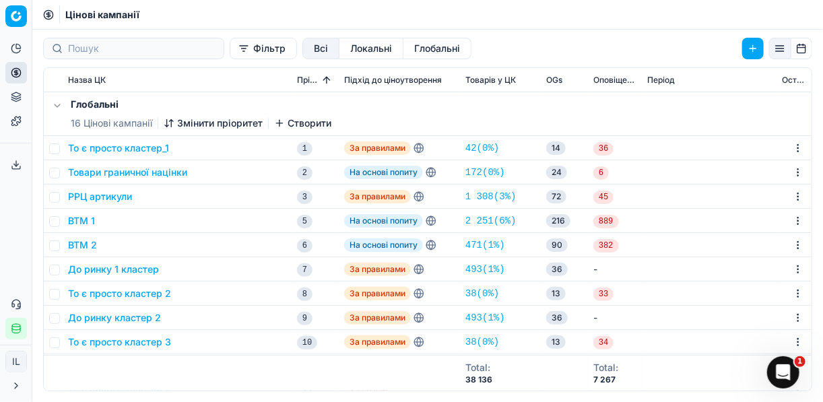
click at [230, 53] on button "Фільтр" at bounding box center [263, 49] width 67 height 22
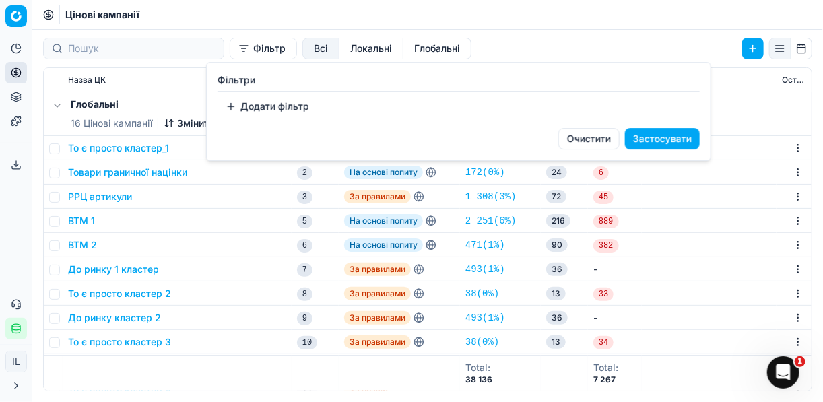
click at [236, 108] on button "Додати фільтр" at bounding box center [267, 107] width 100 height 22
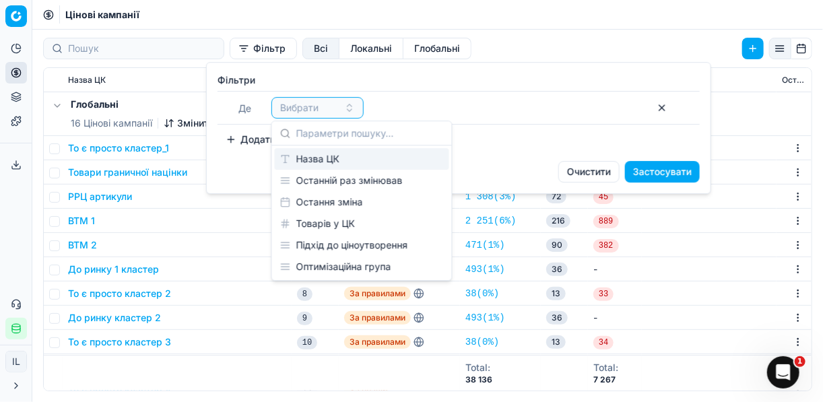
click at [321, 162] on div "Назва ЦК" at bounding box center [362, 159] width 174 height 22
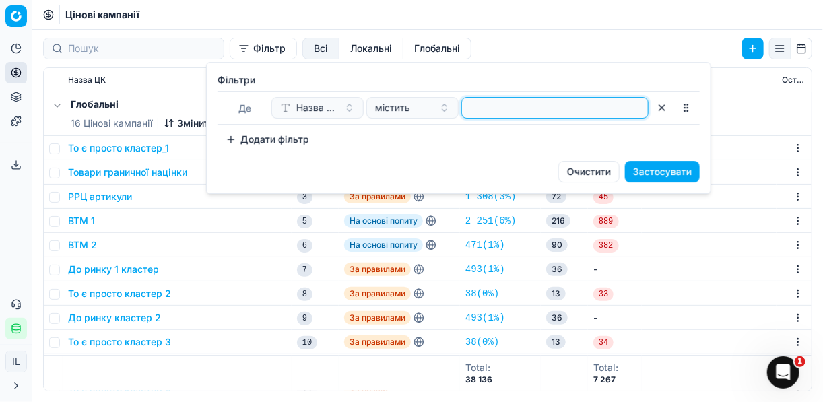
click at [474, 114] on input at bounding box center [554, 108] width 175 height 20
type input "йог"
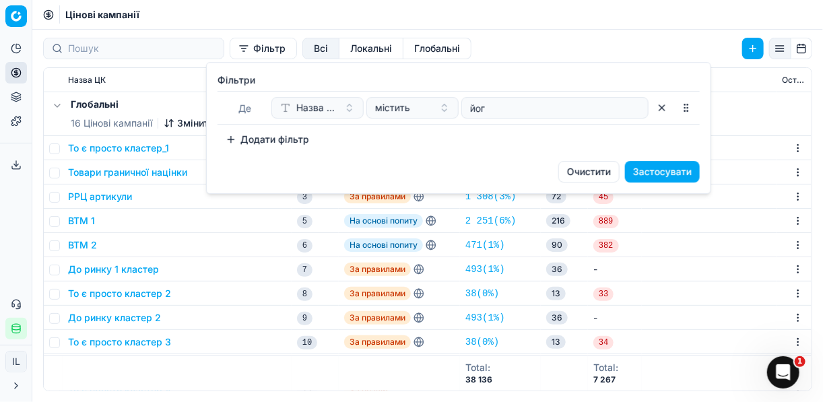
click at [680, 172] on button "Застосувати" at bounding box center [662, 172] width 75 height 22
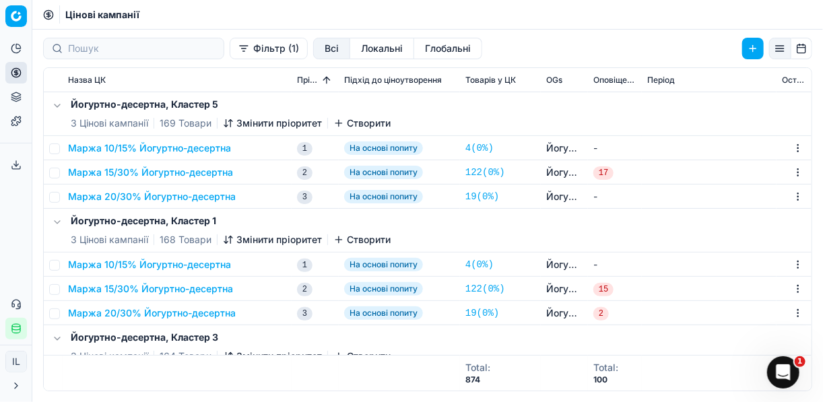
click at [230, 53] on button "Фільтр (1)" at bounding box center [269, 49] width 78 height 22
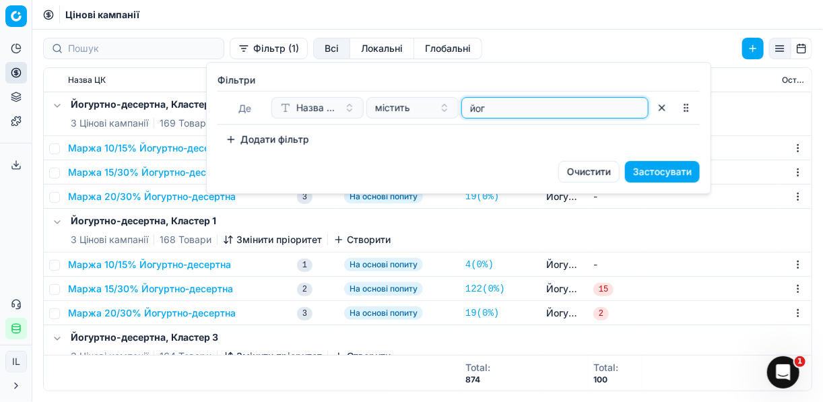
click at [524, 112] on input "йог" at bounding box center [554, 108] width 175 height 20
type input "й"
type input "йог"
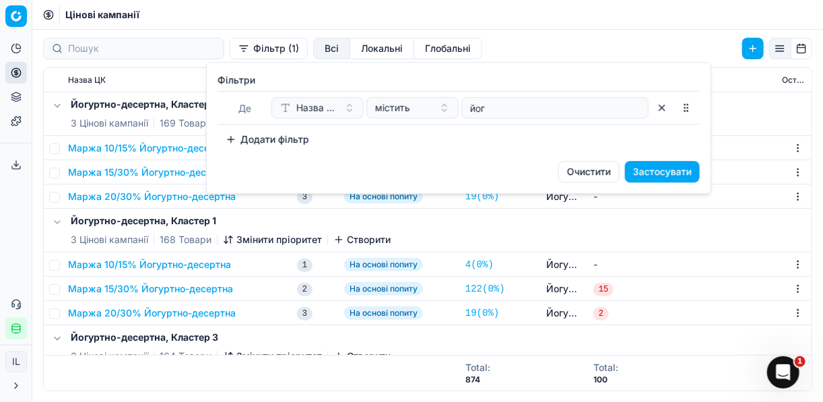
click at [652, 168] on button "Застосувати" at bounding box center [662, 172] width 75 height 22
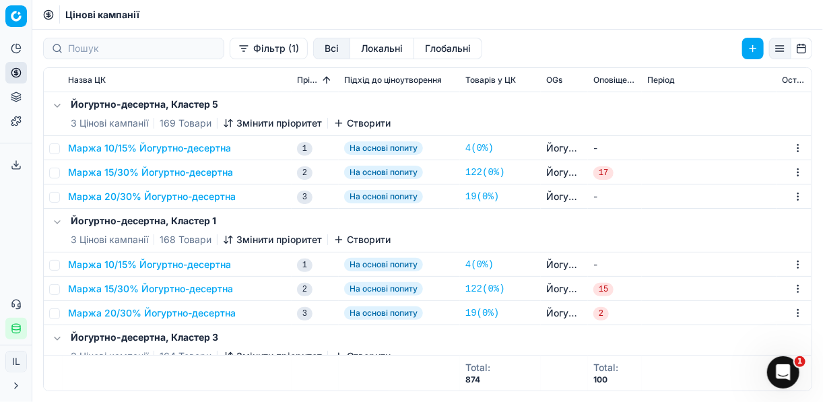
click at [230, 57] on button "Фільтр (1)" at bounding box center [269, 49] width 78 height 22
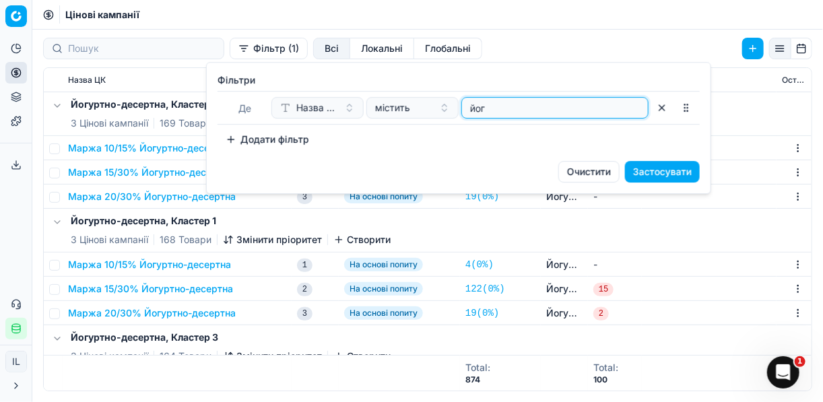
drag, startPoint x: 485, startPoint y: 107, endPoint x: 459, endPoint y: 107, distance: 26.3
click at [459, 107] on div "Назва ЦК містить йог" at bounding box center [459, 108] width 377 height 22
type input "r"
type input "конс"
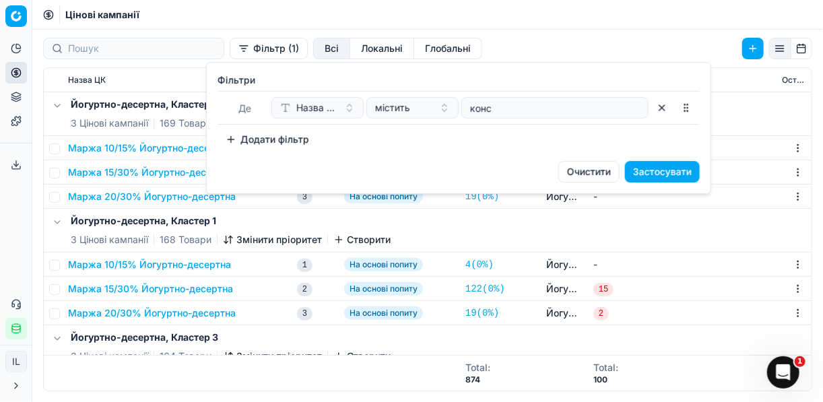
click at [648, 169] on button "Застосувати" at bounding box center [662, 172] width 75 height 22
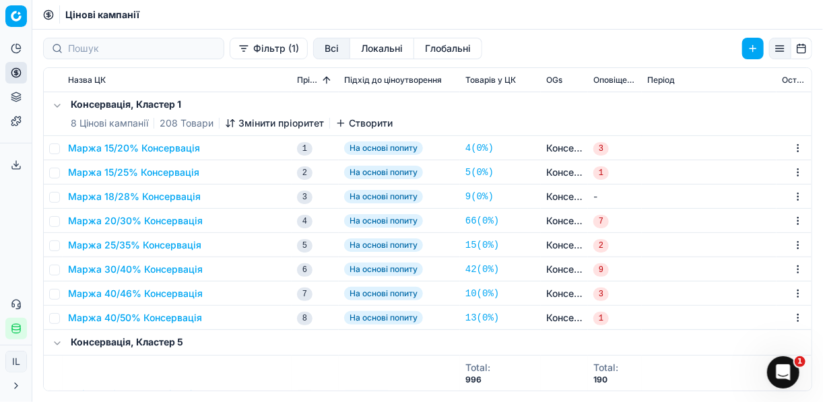
click at [112, 221] on button "Маржа 20/30% Консервація" at bounding box center [135, 220] width 135 height 13
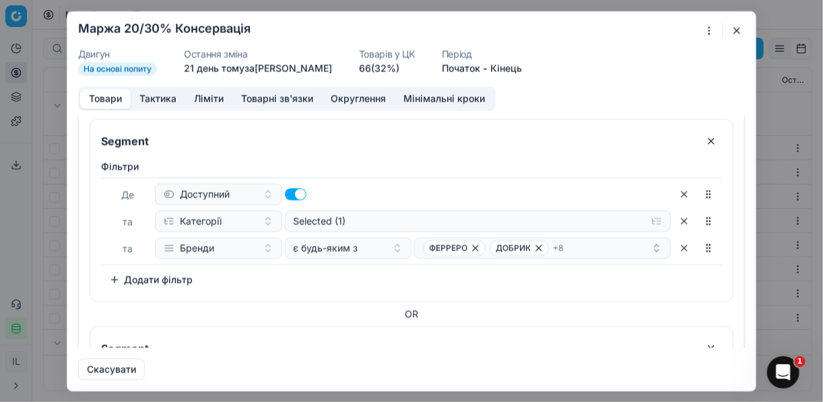
scroll to position [54, 0]
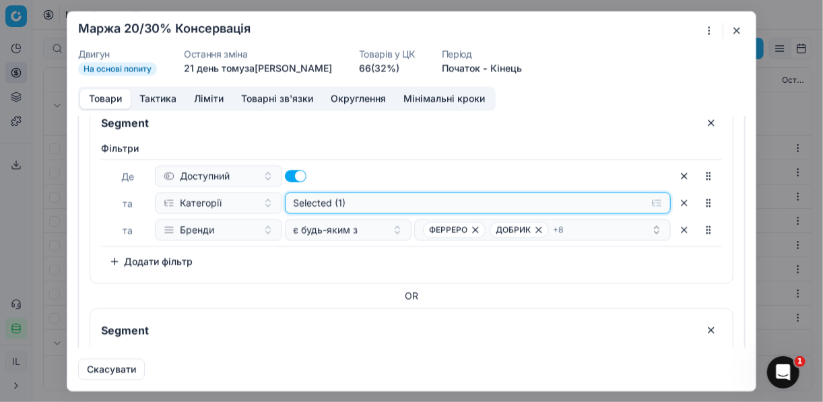
click at [648, 203] on button "Selected (1)" at bounding box center [478, 203] width 386 height 22
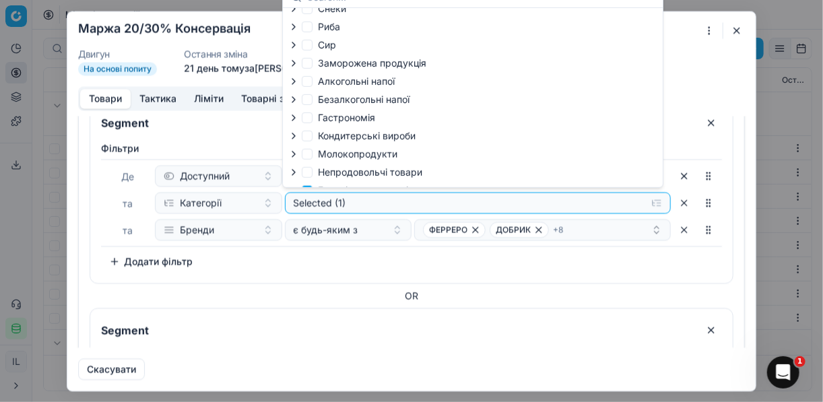
scroll to position [46, 0]
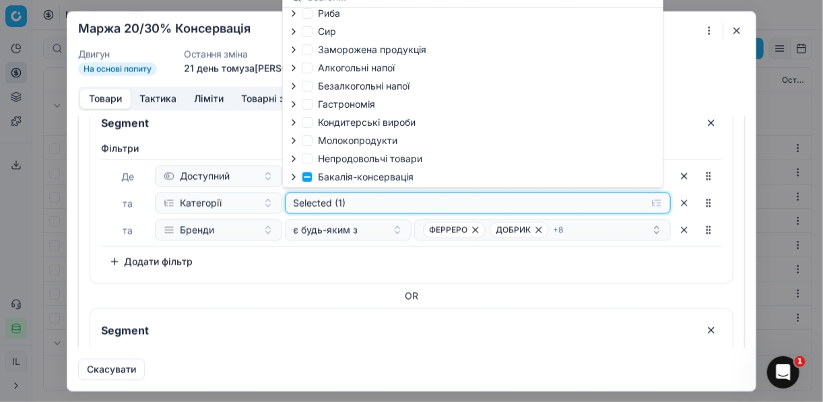
click at [366, 199] on div "Selected (1)" at bounding box center [467, 202] width 347 height 13
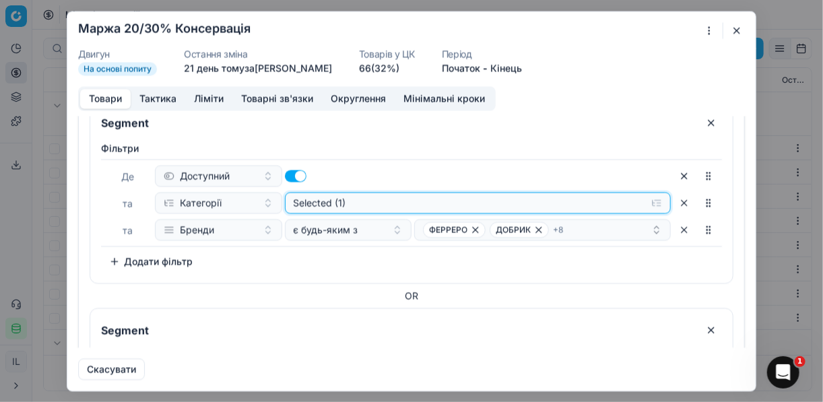
click at [364, 201] on div "Selected (1)" at bounding box center [467, 202] width 347 height 13
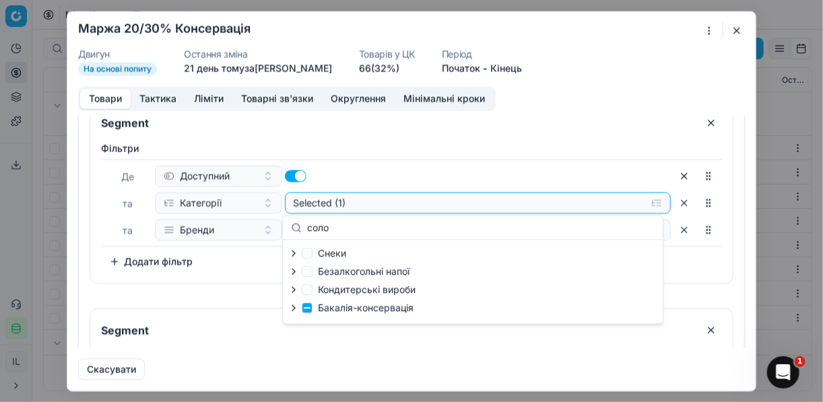
type input "соло"
click at [298, 312] on icon "button" at bounding box center [293, 307] width 11 height 11
click at [327, 327] on icon "button" at bounding box center [323, 324] width 11 height 11
click at [537, 284] on div "Снеки Безалкогольні напої Кондитерськi вироби Бакалія-консервація Консервація С…" at bounding box center [473, 300] width 380 height 120
click at [578, 263] on div "Снеки Безалкогольні напої Кондитерськi вироби Бакалія-консервація Консервація С…" at bounding box center [473, 300] width 380 height 120
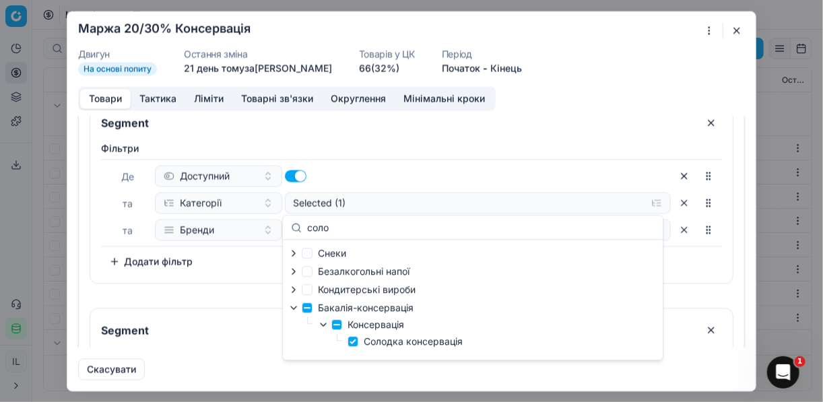
click at [654, 174] on div "Доступний" at bounding box center [413, 176] width 516 height 22
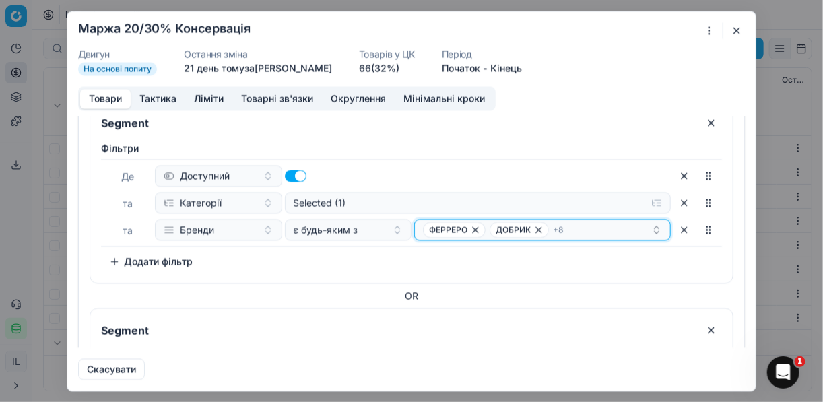
click at [621, 226] on div "ФЕРРЕРО ДОБРИК + 8" at bounding box center [537, 230] width 228 height 16
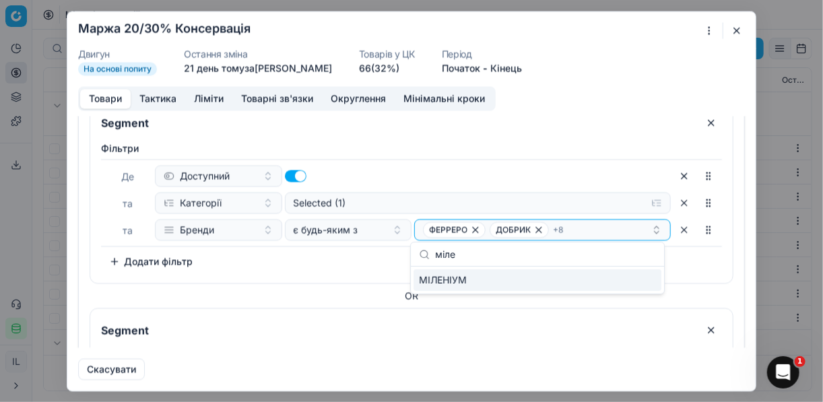
type input "міле"
click at [492, 280] on div "МІЛЕНІУМ" at bounding box center [537, 280] width 248 height 22
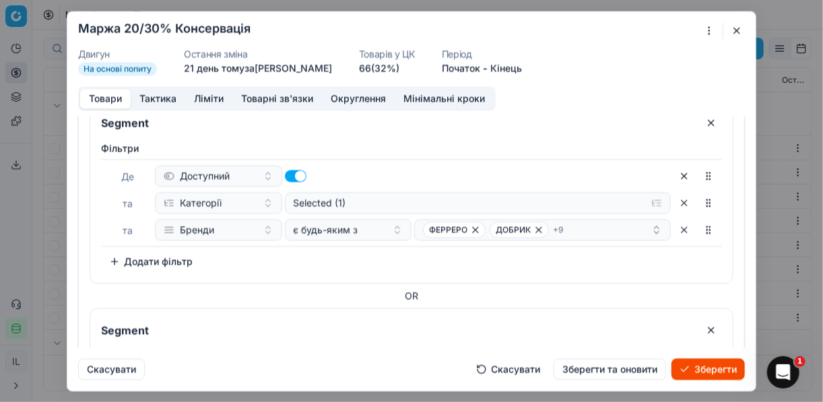
click at [720, 372] on button "Зберегти" at bounding box center [707, 369] width 73 height 22
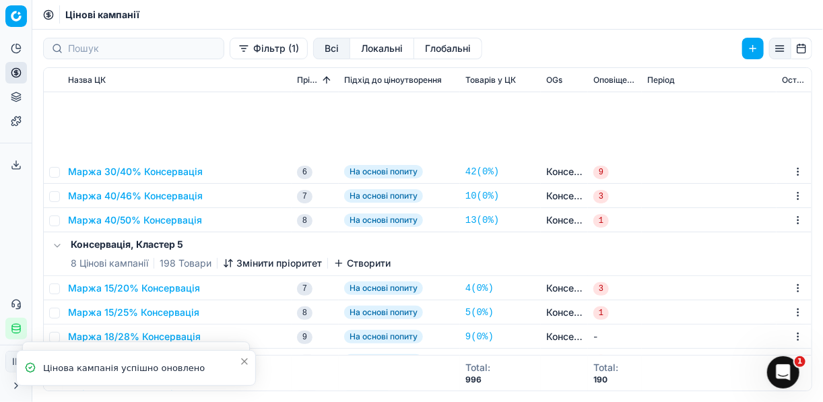
scroll to position [269, 0]
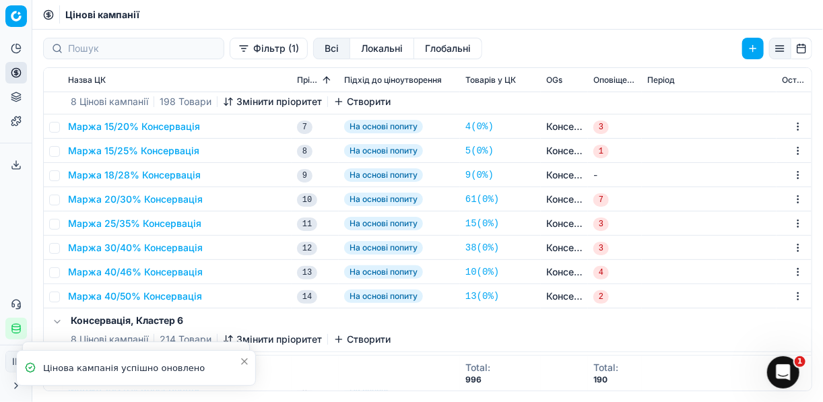
click at [140, 195] on button "Маржа 20/30% Консервація" at bounding box center [135, 199] width 135 height 13
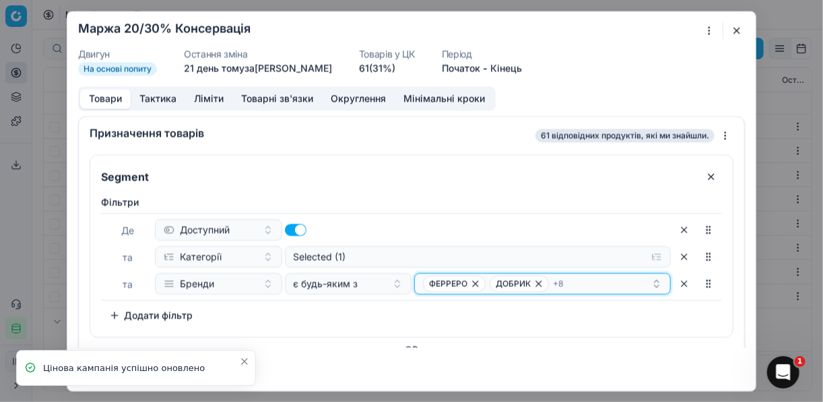
click at [639, 281] on div "ФЕРРЕРО ДОБРИК + 8" at bounding box center [537, 283] width 228 height 16
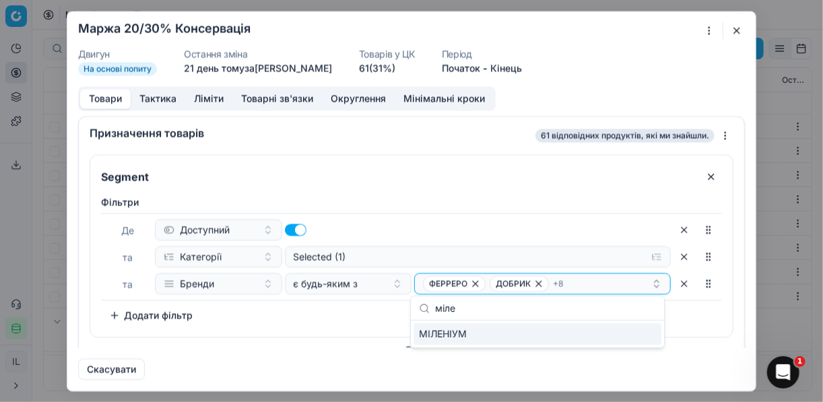
type input "міле"
click at [645, 336] on div "МІЛЕНІУМ" at bounding box center [537, 334] width 248 height 22
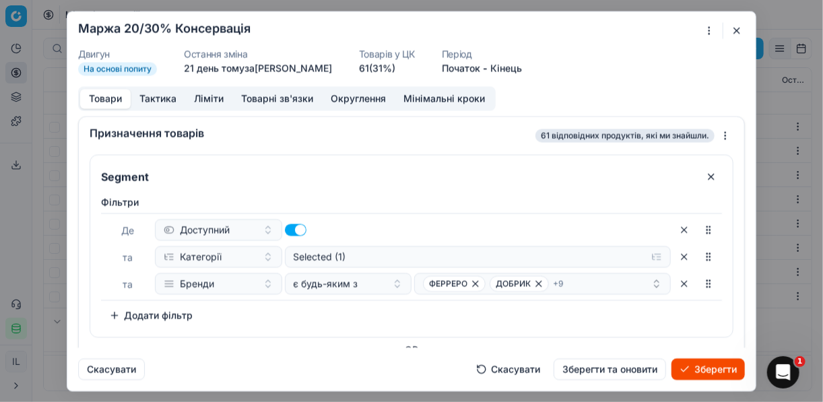
click at [698, 372] on button "Зберегти" at bounding box center [707, 369] width 73 height 22
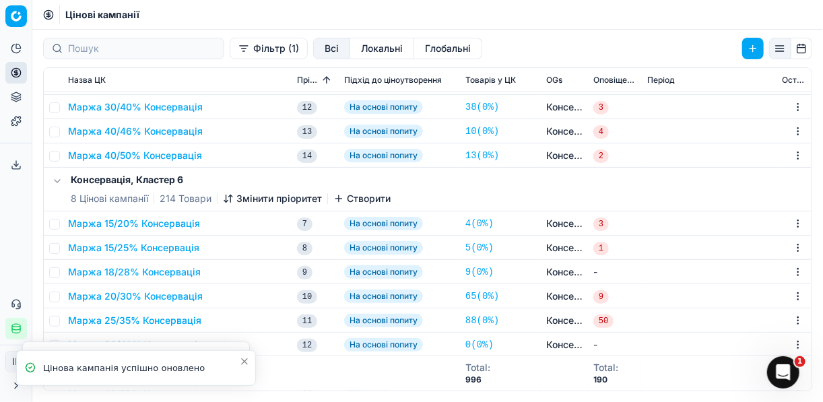
scroll to position [431, 0]
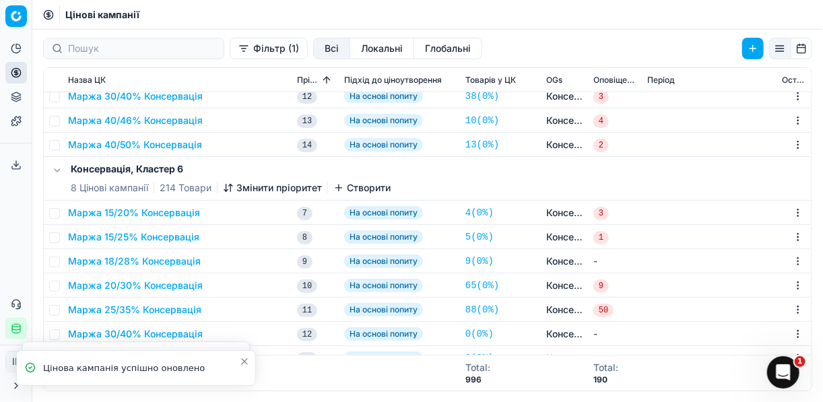
click at [145, 288] on button "Маржа 20/30% Консервація" at bounding box center [135, 285] width 135 height 13
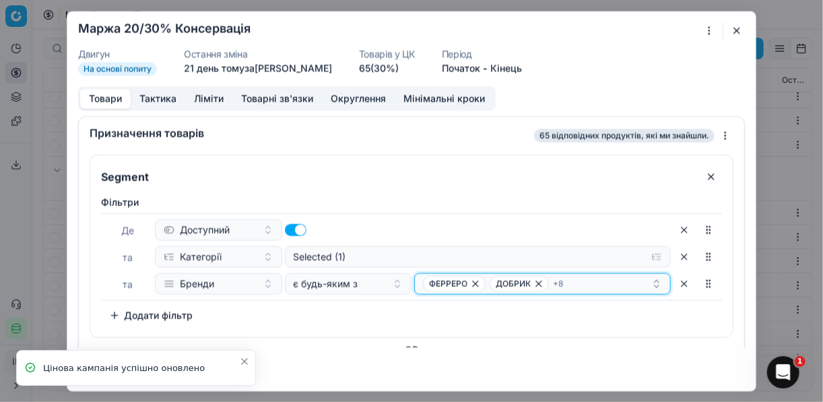
click at [640, 283] on div "ФЕРРЕРО ДОБРИК + 8" at bounding box center [537, 283] width 228 height 16
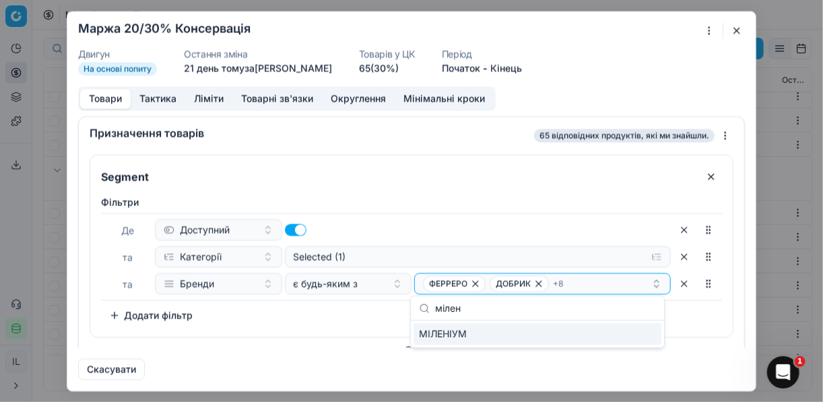
type input "мілен"
click at [636, 337] on div "МІЛЕНІУМ" at bounding box center [537, 334] width 248 height 22
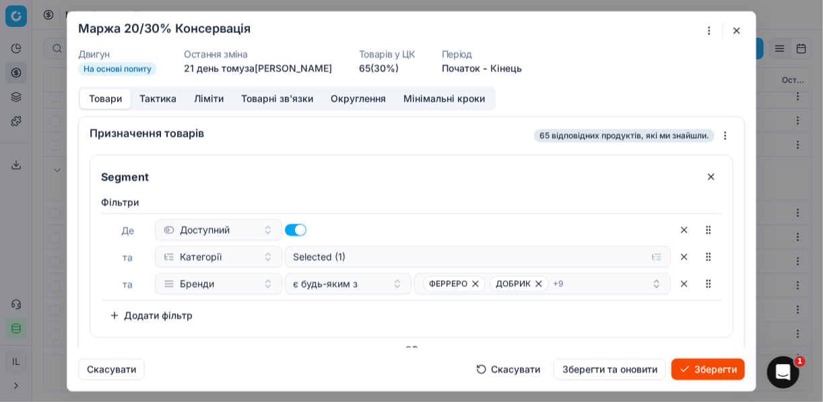
click at [693, 366] on button "Зберегти" at bounding box center [707, 369] width 73 height 22
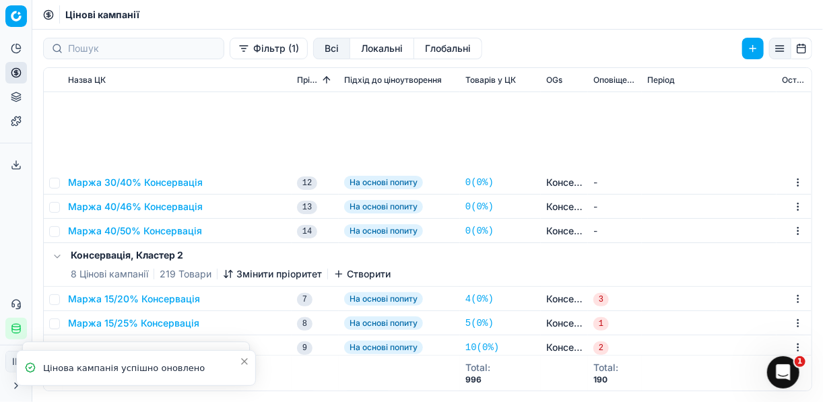
scroll to position [754, 0]
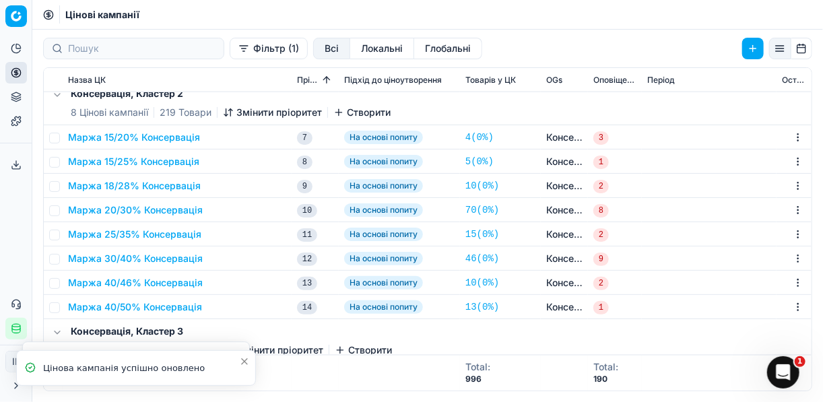
click at [184, 210] on button "Маржа 20/30% Консервація" at bounding box center [135, 209] width 135 height 13
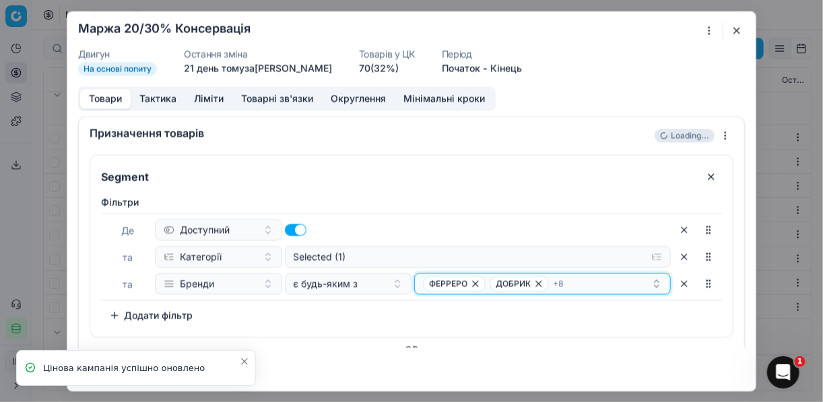
click at [627, 281] on div "ФЕРРЕРО ДОБРИК + 8" at bounding box center [537, 283] width 228 height 16
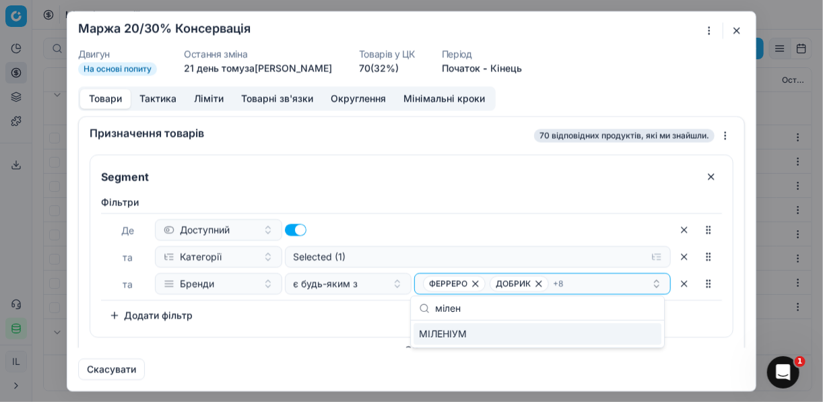
type input "мілен"
click at [642, 337] on div "МІЛЕНІУМ" at bounding box center [537, 334] width 248 height 22
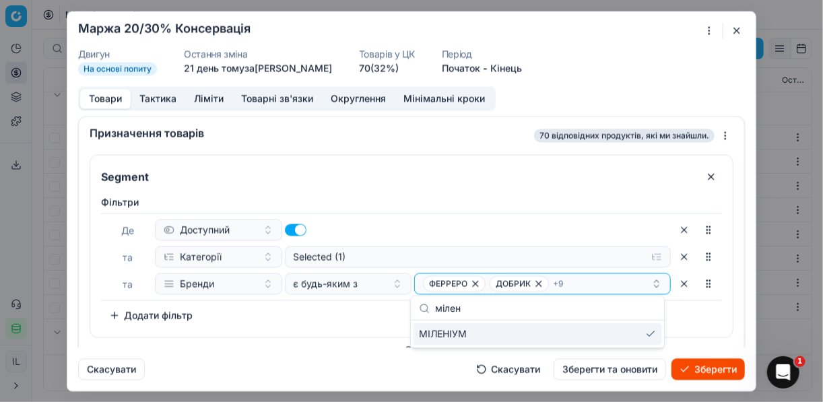
click at [699, 364] on button "Зберегти" at bounding box center [707, 369] width 73 height 22
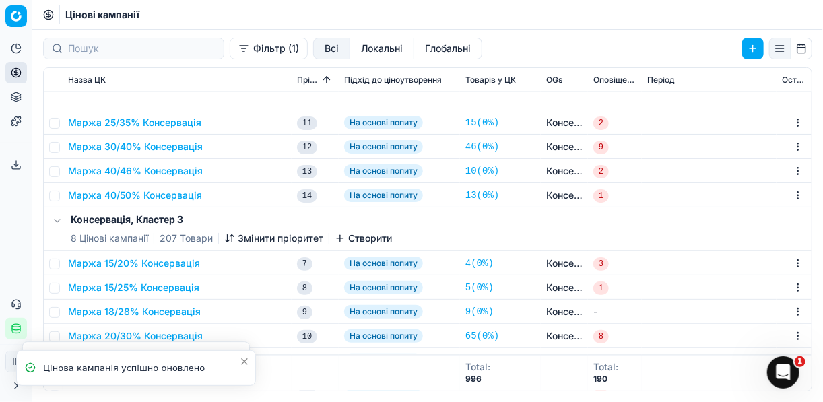
scroll to position [1023, 0]
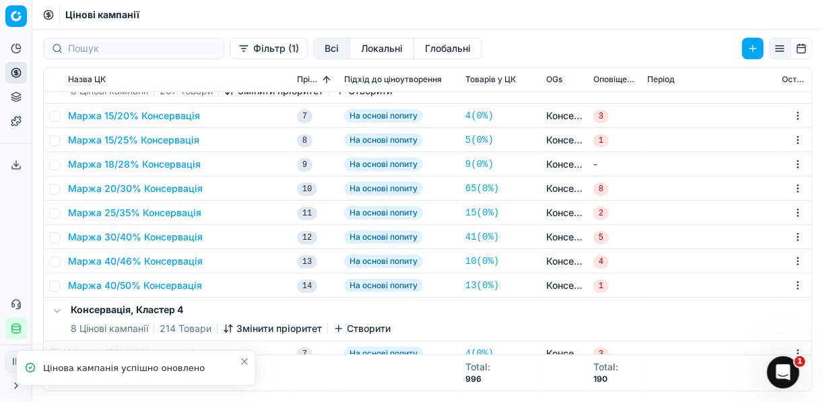
click at [152, 189] on button "Маржа 20/30% Консервація" at bounding box center [135, 188] width 135 height 13
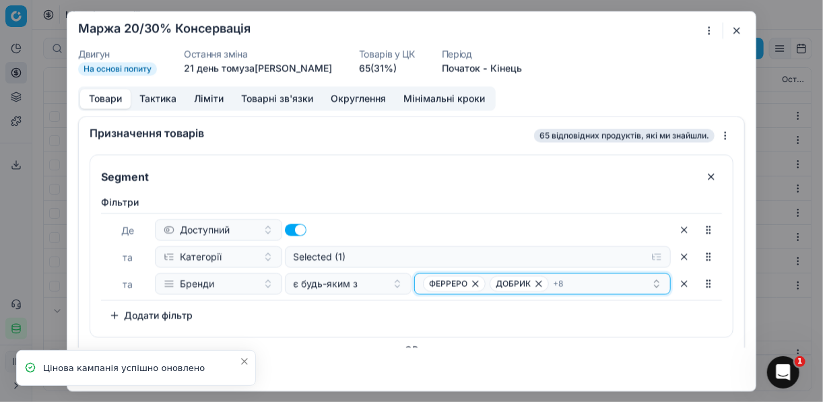
click at [599, 288] on div "ФЕРРЕРО ДОБРИК + 8" at bounding box center [537, 283] width 228 height 16
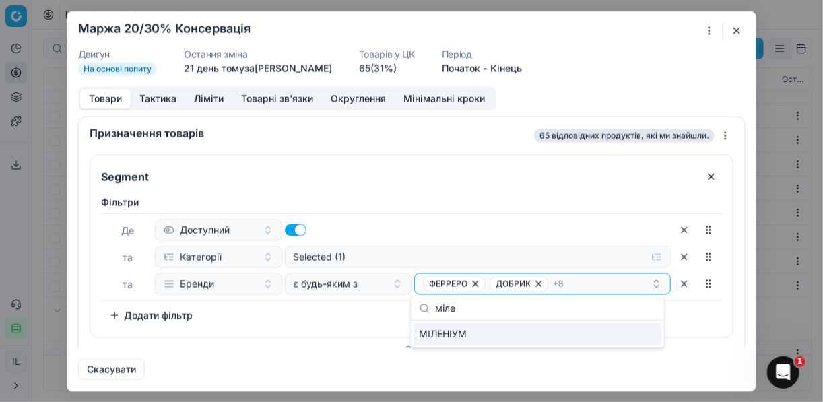
type input "міле"
click at [635, 335] on div "МІЛЕНІУМ" at bounding box center [537, 334] width 248 height 22
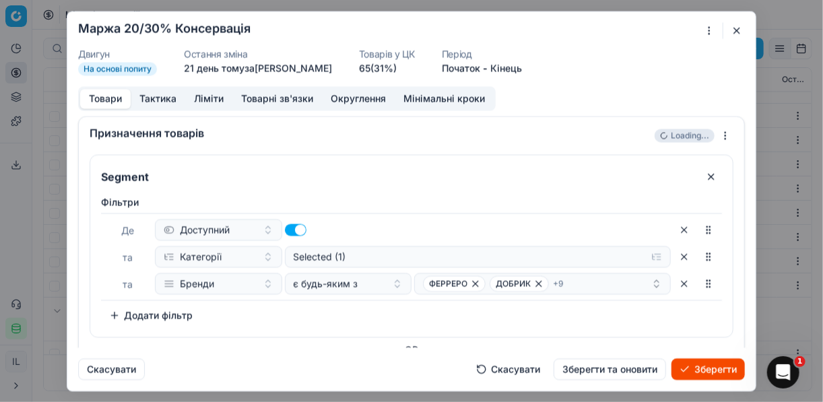
click at [698, 369] on button "Зберегти" at bounding box center [707, 369] width 73 height 22
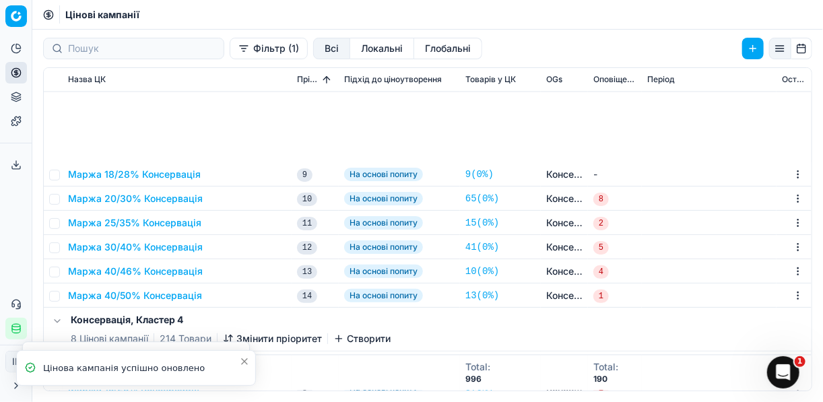
scroll to position [1213, 0]
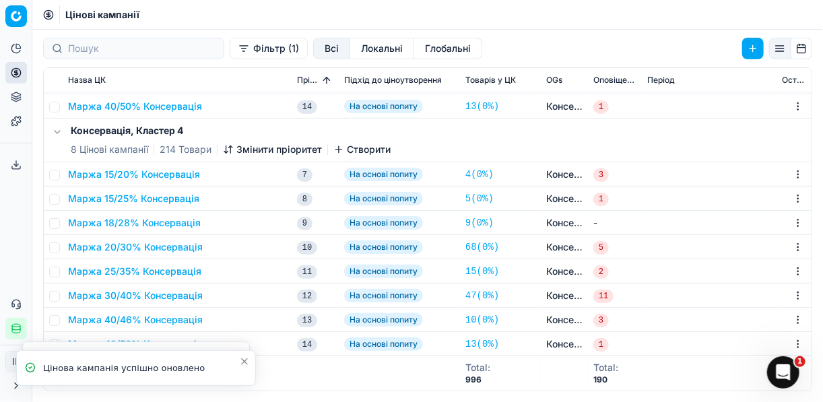
click at [135, 246] on button "Маржа 20/30% Консервація" at bounding box center [135, 246] width 135 height 13
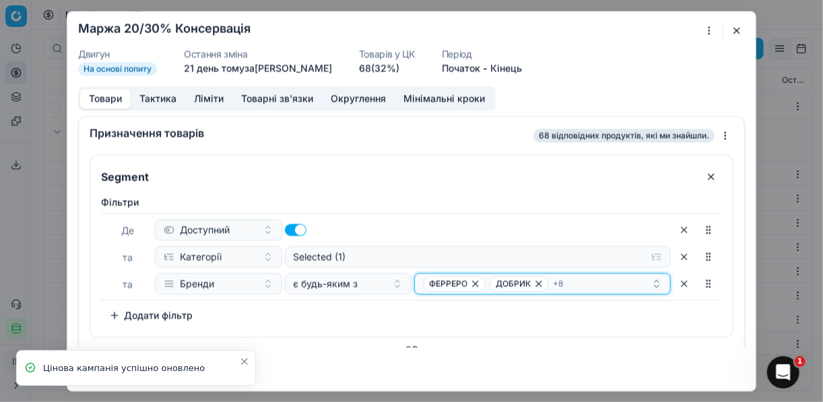
click at [638, 286] on div "ФЕРРЕРО ДОБРИК + 8" at bounding box center [537, 283] width 228 height 16
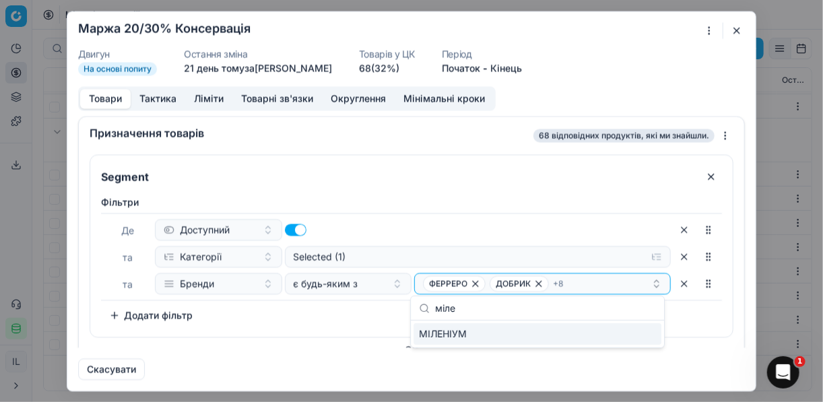
type input "міле"
click at [617, 333] on div "МІЛЕНІУМ" at bounding box center [537, 334] width 248 height 22
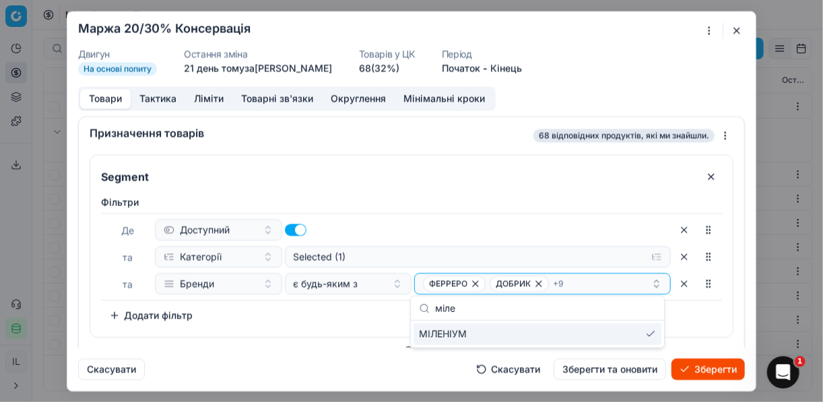
click at [700, 364] on button "Зберегти" at bounding box center [707, 369] width 73 height 22
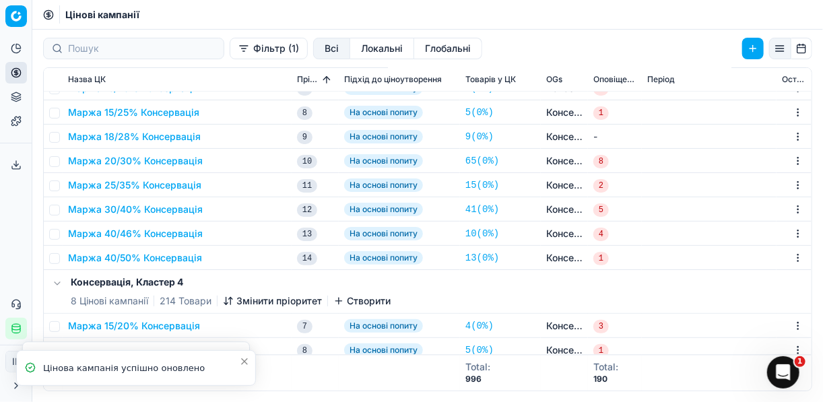
scroll to position [997, 0]
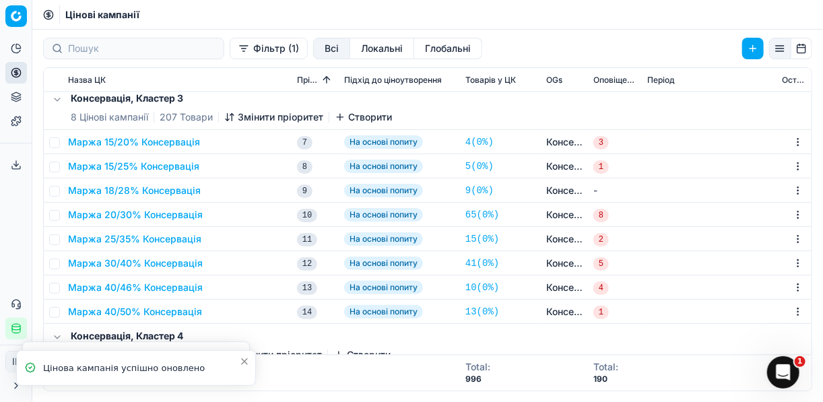
click at [151, 214] on button "Маржа 20/30% Консервація" at bounding box center [135, 214] width 135 height 13
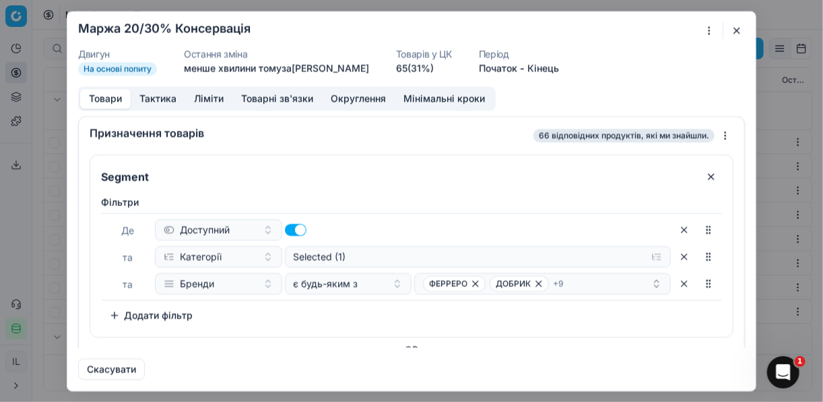
click at [733, 34] on button "button" at bounding box center [737, 30] width 16 height 16
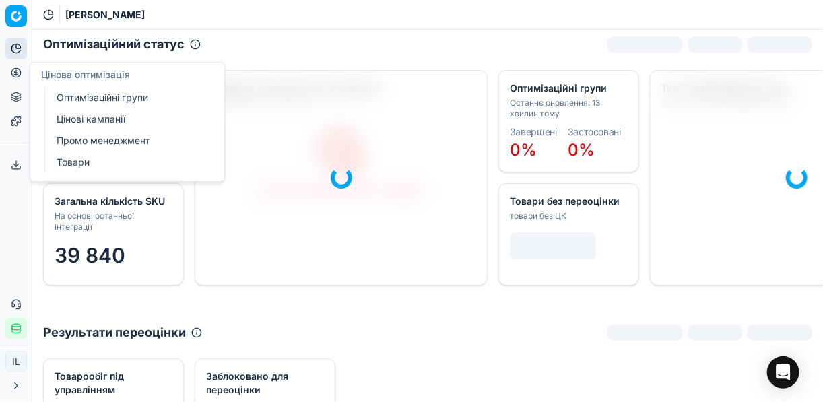
click at [82, 99] on link "Оптимізаційні групи" at bounding box center [129, 97] width 157 height 19
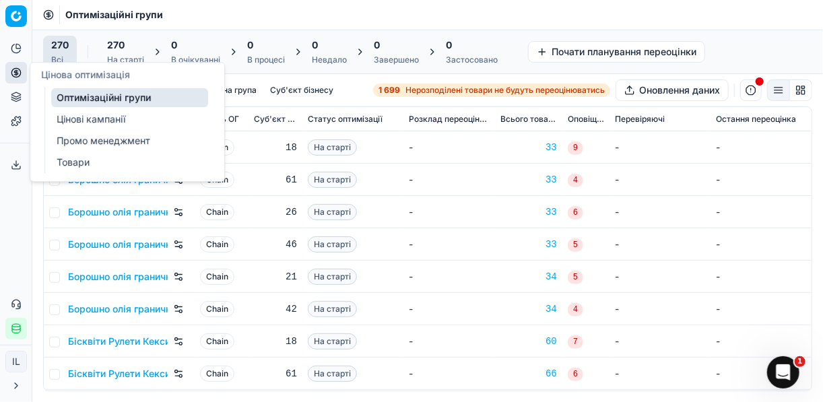
click at [111, 121] on link "Цінові кампанії" at bounding box center [129, 119] width 157 height 19
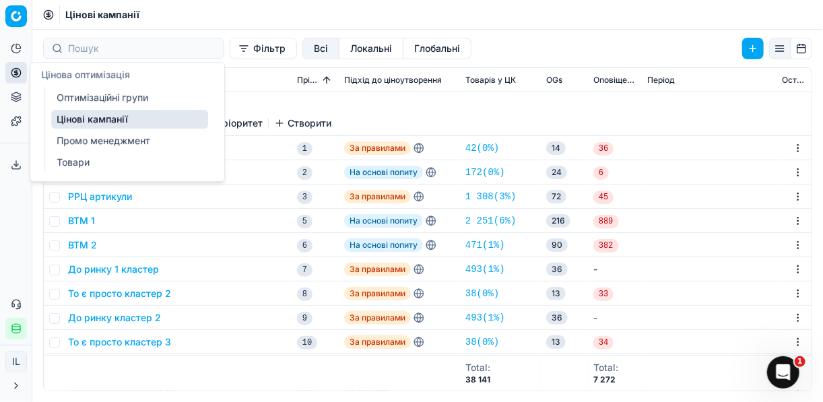
drag, startPoint x: 91, startPoint y: 120, endPoint x: 102, endPoint y: 120, distance: 10.8
click at [92, 120] on link "Цінові кампанії" at bounding box center [129, 119] width 157 height 19
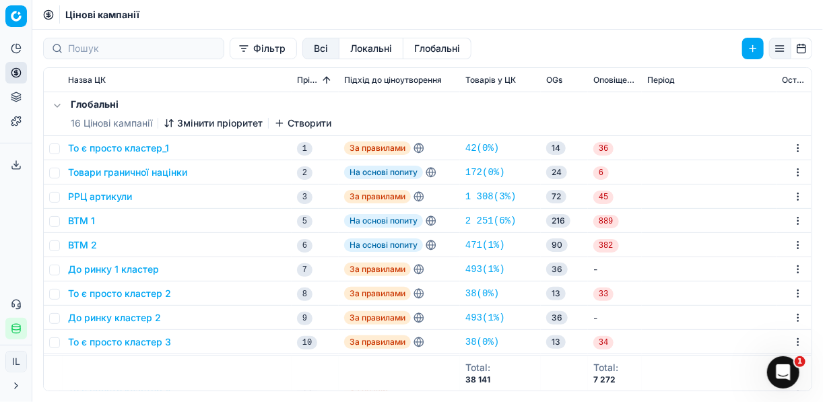
click at [230, 52] on button "Фільтр" at bounding box center [263, 49] width 67 height 22
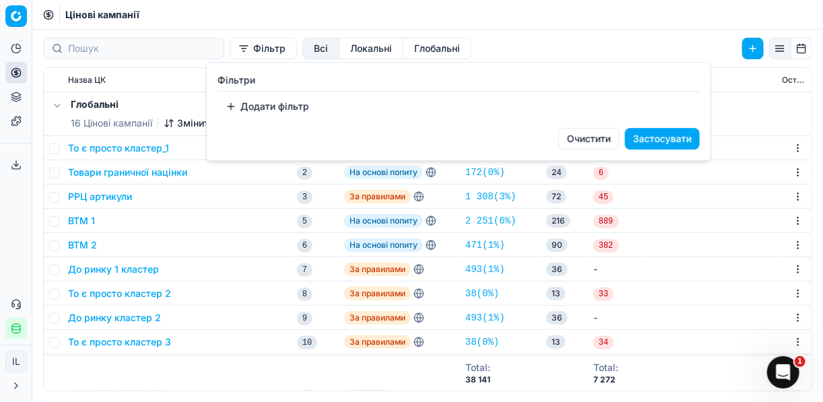
click at [231, 107] on button "Додати фільтр" at bounding box center [267, 107] width 100 height 22
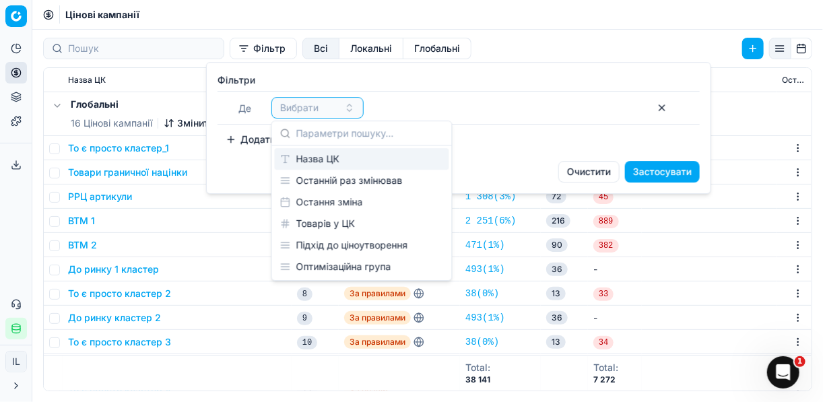
click at [318, 163] on div "Назва ЦК" at bounding box center [362, 159] width 174 height 22
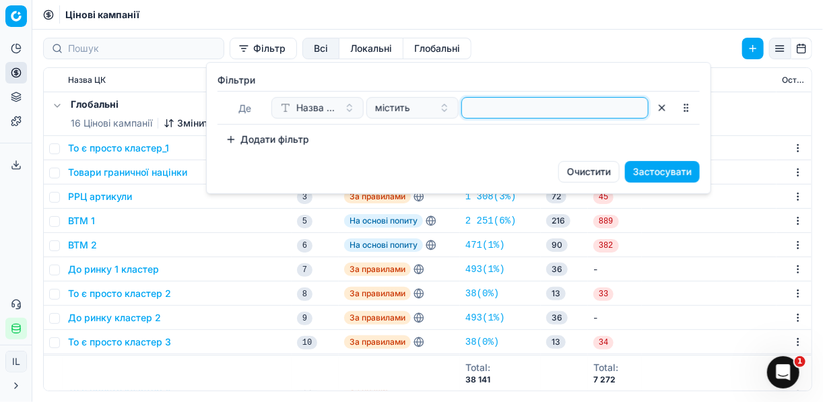
click at [503, 101] on input at bounding box center [554, 108] width 175 height 20
type input "конс"
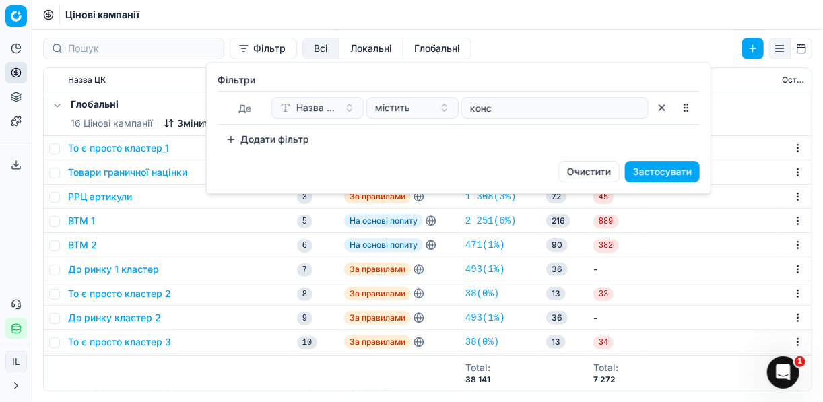
click at [662, 172] on button "Застосувати" at bounding box center [662, 172] width 75 height 22
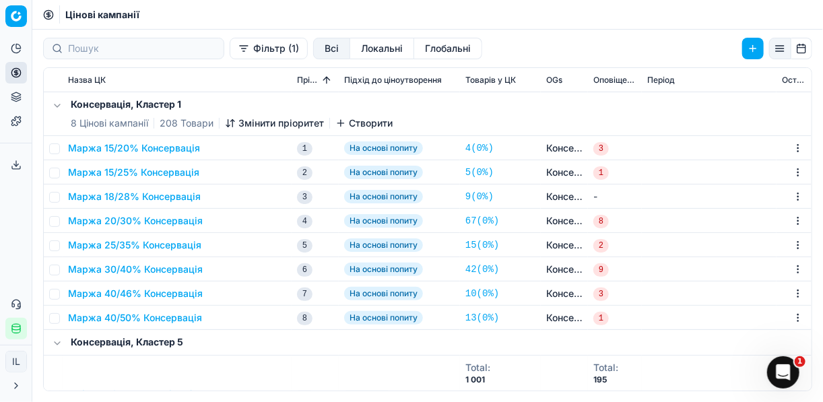
click at [145, 223] on button "Маржа 20/30% Консервація" at bounding box center [135, 220] width 135 height 13
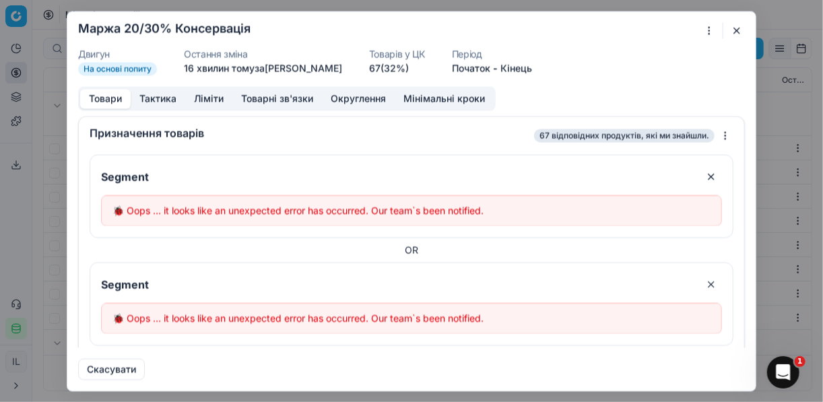
click at [740, 27] on button "button" at bounding box center [737, 30] width 16 height 16
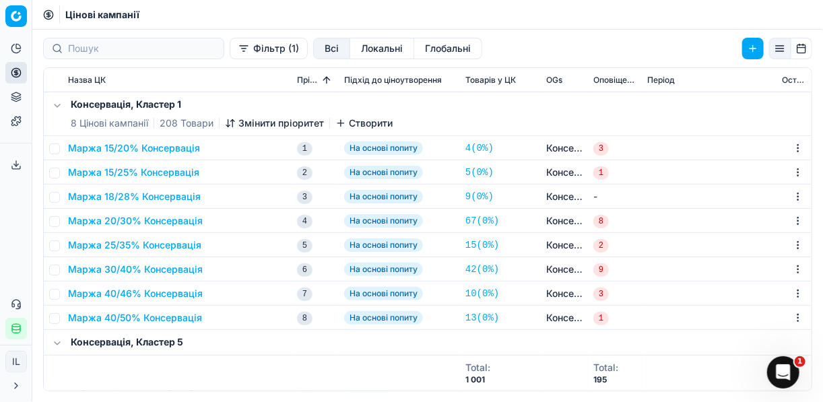
click at [114, 221] on button "Маржа 20/30% Консервація" at bounding box center [135, 220] width 135 height 13
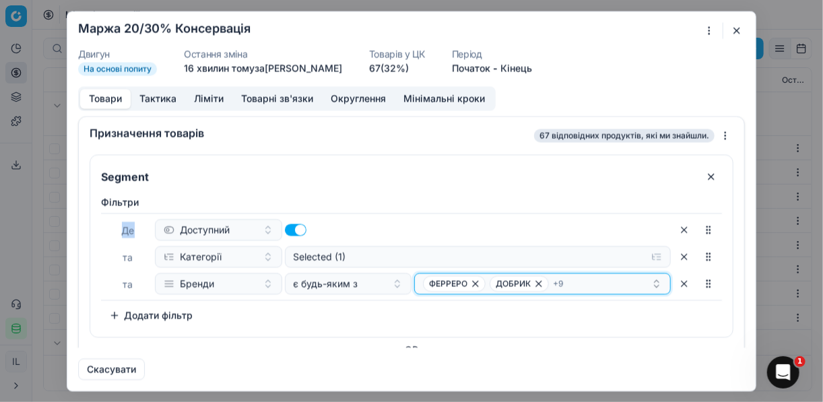
click at [630, 278] on div "ФЕРРЕРО ДОБРИК + 9" at bounding box center [537, 283] width 228 height 16
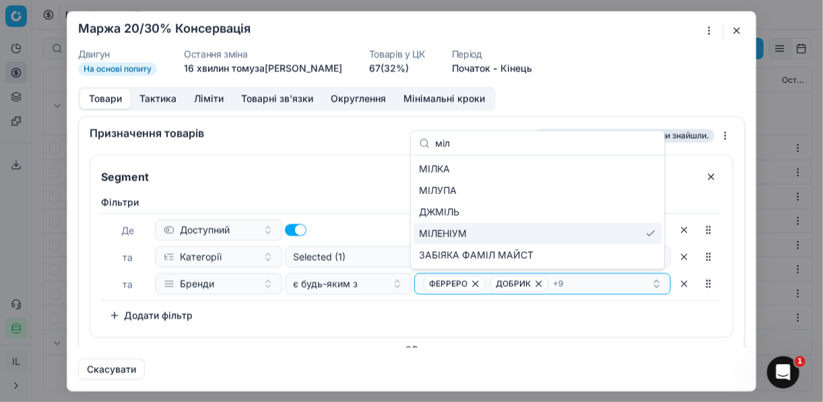
type input "міл"
click at [461, 232] on span "МІЛЕНІУМ" at bounding box center [443, 233] width 48 height 13
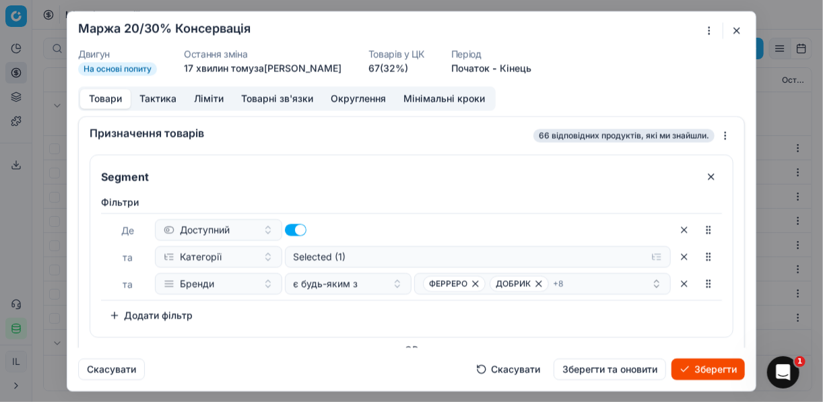
click at [689, 371] on button "Зберегти" at bounding box center [707, 369] width 73 height 22
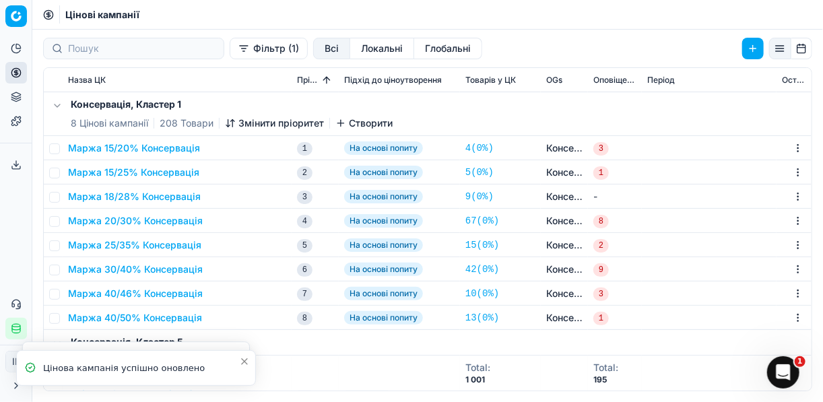
click at [129, 218] on button "Маржа 20/30% Консервація" at bounding box center [135, 220] width 135 height 13
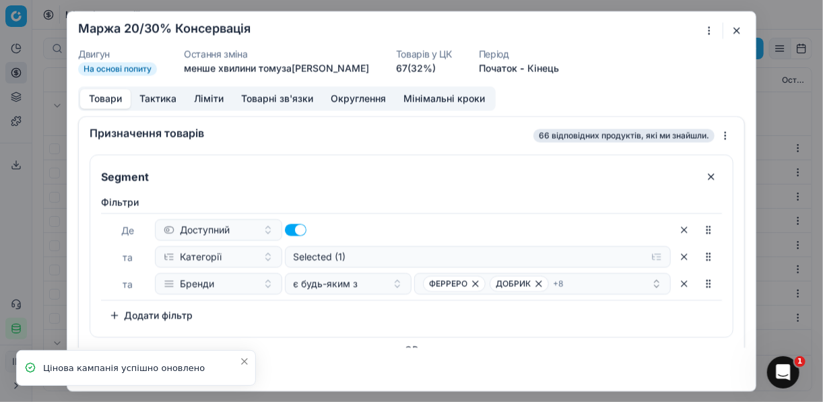
click at [738, 27] on button "button" at bounding box center [737, 30] width 16 height 16
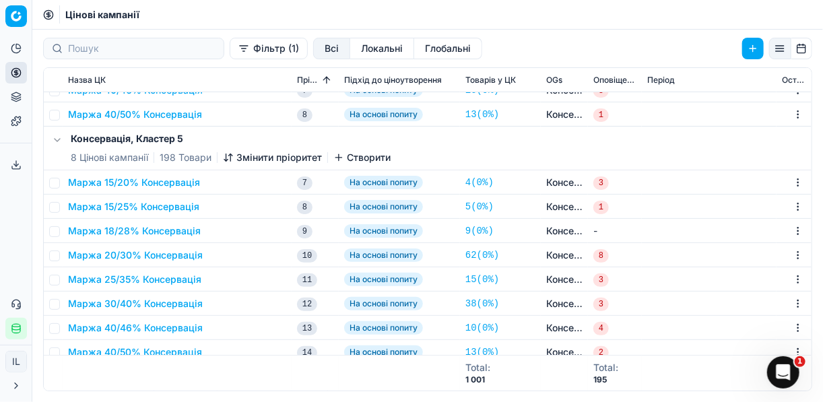
scroll to position [215, 0]
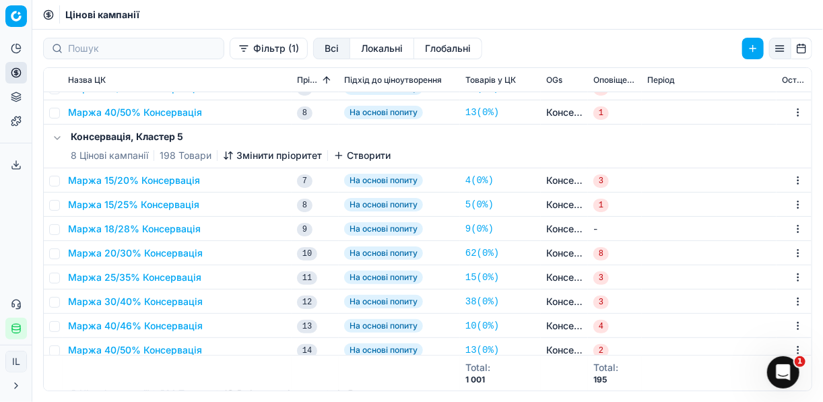
click at [125, 254] on button "Маржа 20/30% Консервація" at bounding box center [135, 252] width 135 height 13
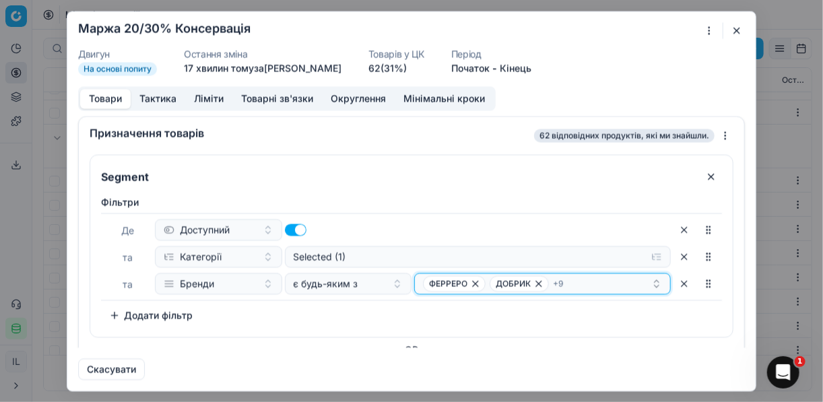
click at [640, 279] on div "ФЕРРЕРО ДОБРИК + 9" at bounding box center [537, 283] width 228 height 16
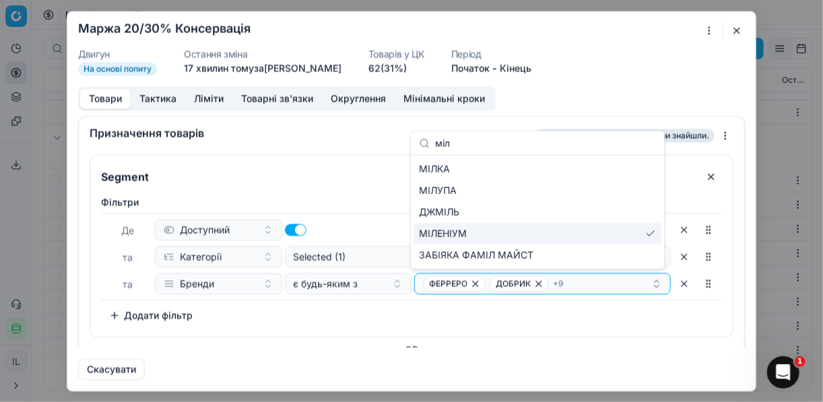
type input "міл"
click at [509, 232] on div "МІЛЕНІУМ" at bounding box center [537, 234] width 248 height 22
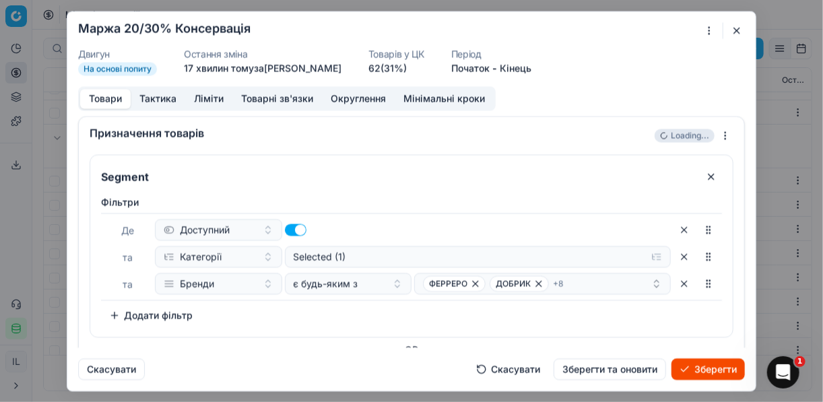
click at [706, 366] on button "Зберегти" at bounding box center [707, 369] width 73 height 22
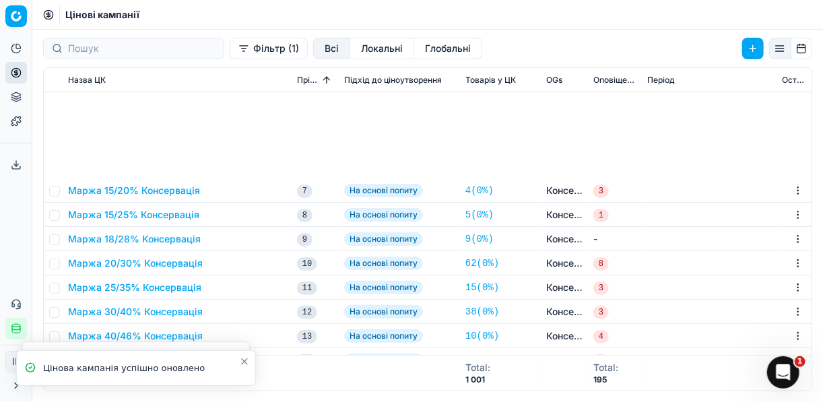
scroll to position [485, 0]
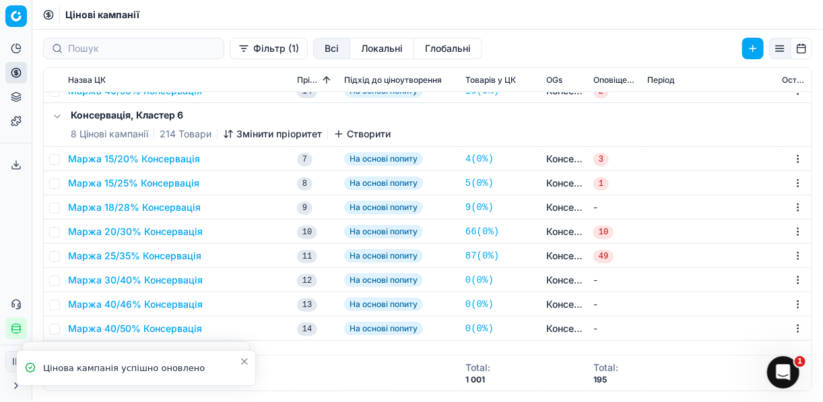
click at [123, 230] on button "Маржа 20/30% Консервація" at bounding box center [135, 231] width 135 height 13
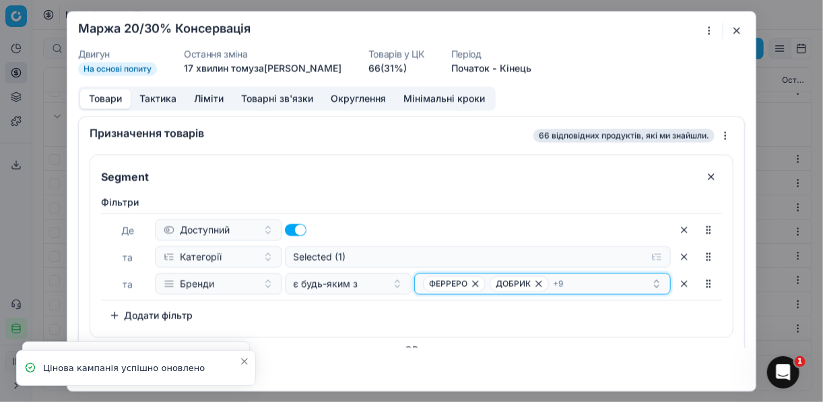
click at [637, 277] on div "ФЕРРЕРО ДОБРИК + 9" at bounding box center [537, 283] width 228 height 16
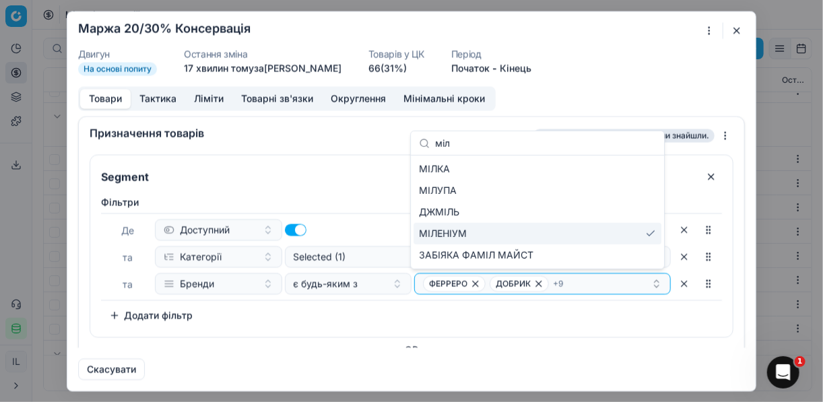
type input "міл"
click at [465, 234] on span "МІЛЕНІУМ" at bounding box center [443, 233] width 48 height 13
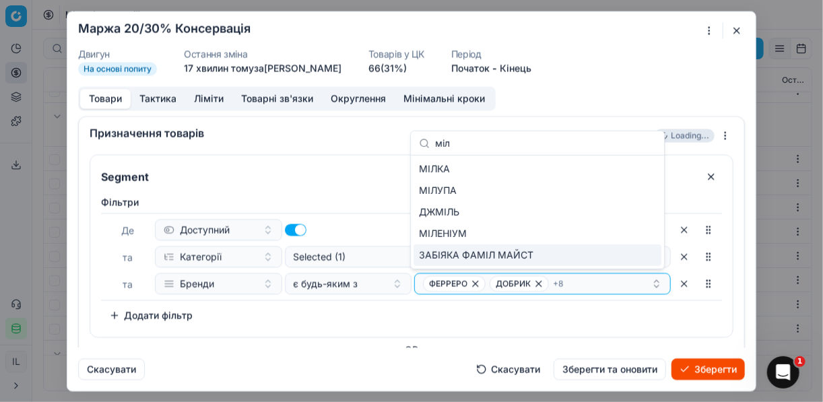
click at [701, 377] on button "Зберегти" at bounding box center [707, 369] width 73 height 22
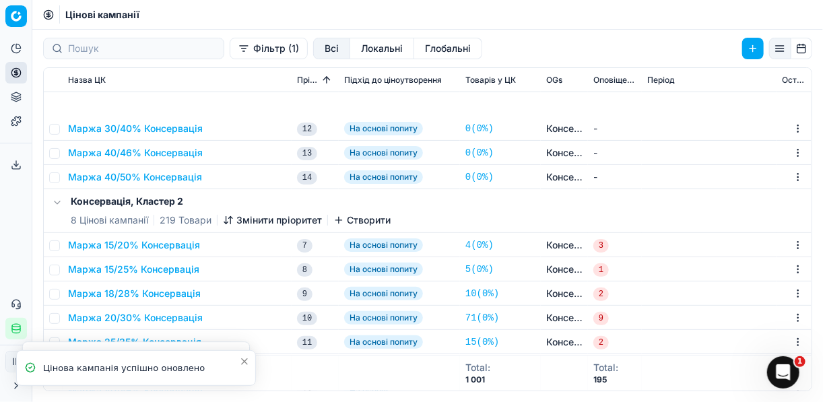
scroll to position [754, 0]
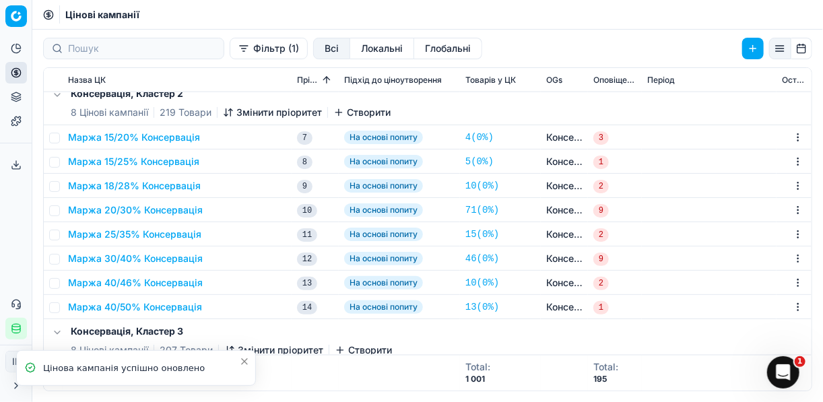
click at [158, 213] on button "Маржа 20/30% Консервація" at bounding box center [135, 209] width 135 height 13
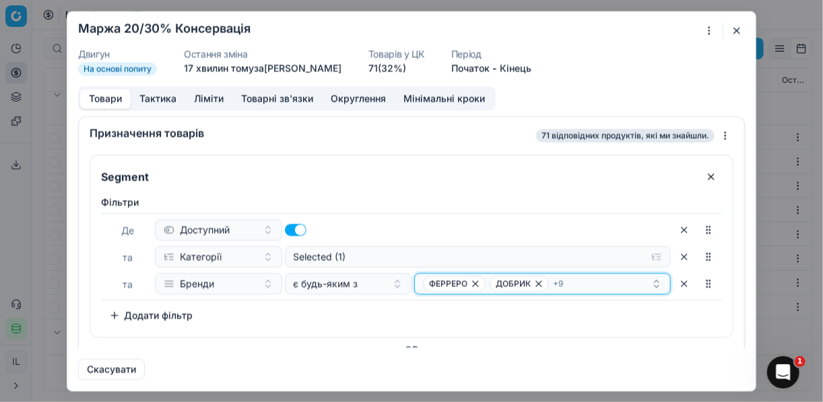
click at [599, 279] on div "ФЕРРЕРО ДОБРИК + 9" at bounding box center [537, 283] width 228 height 16
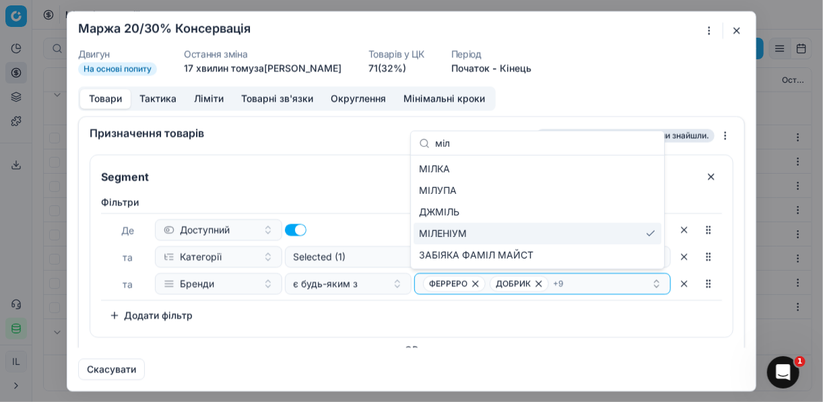
type input "міл"
click at [486, 234] on div "МІЛЕНІУМ" at bounding box center [537, 234] width 248 height 22
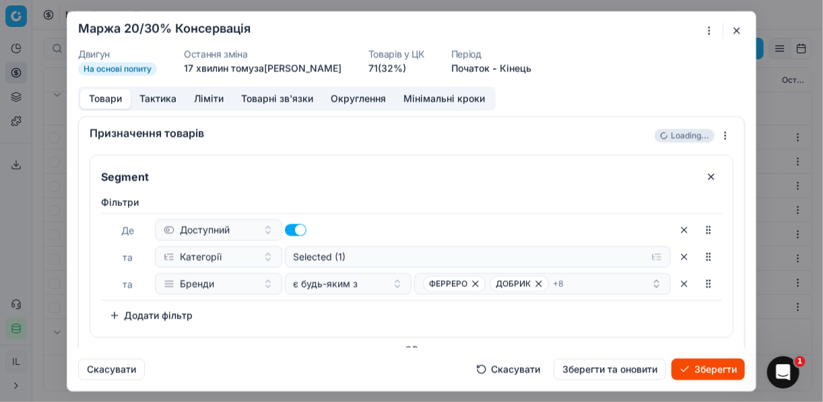
click at [693, 372] on button "Зберегти" at bounding box center [707, 369] width 73 height 22
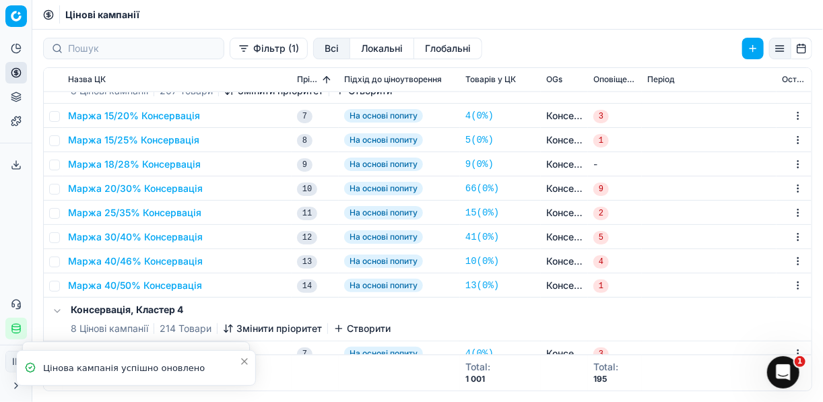
scroll to position [1077, 0]
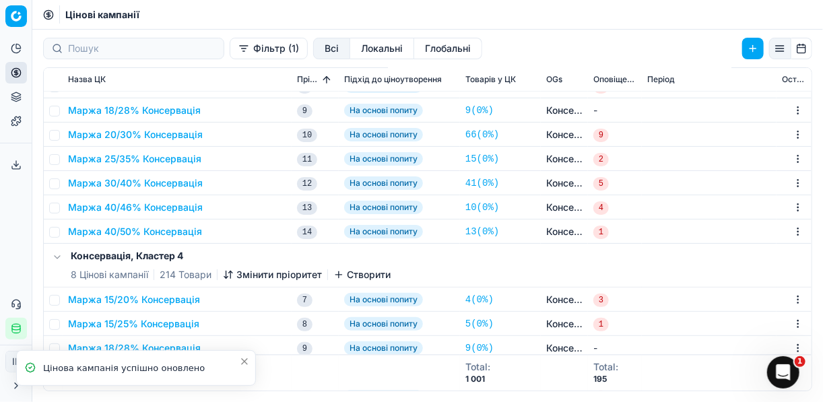
click at [158, 129] on button "Маржа 20/30% Консервація" at bounding box center [135, 134] width 135 height 13
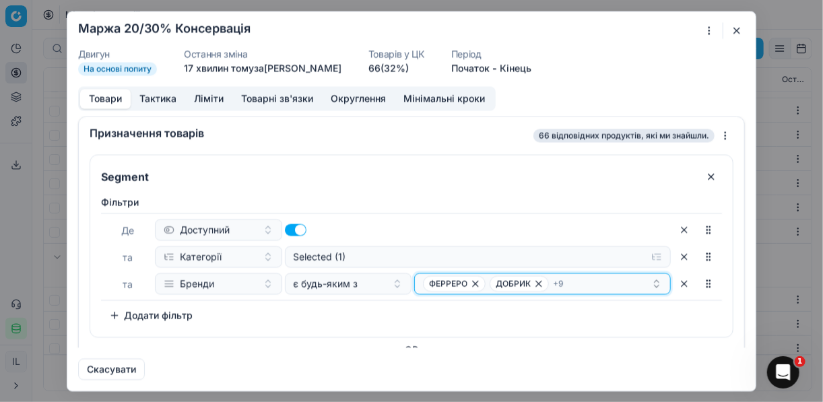
click at [618, 283] on div "ФЕРРЕРО ДОБРИК + 9" at bounding box center [537, 283] width 228 height 16
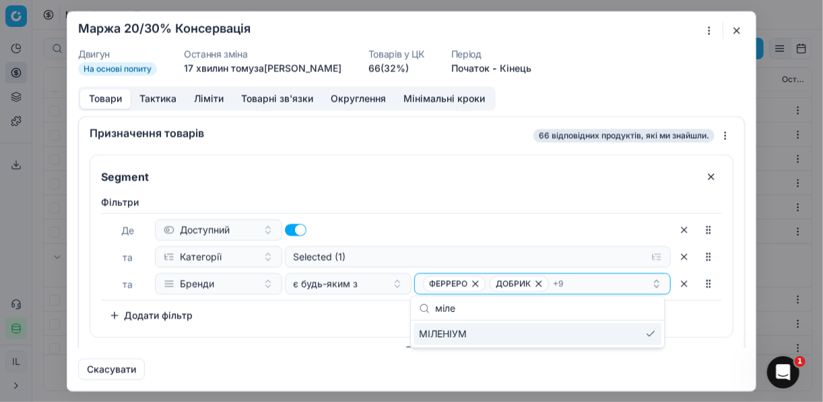
type input "міле"
click at [504, 337] on div "МІЛЕНІУМ" at bounding box center [537, 334] width 248 height 22
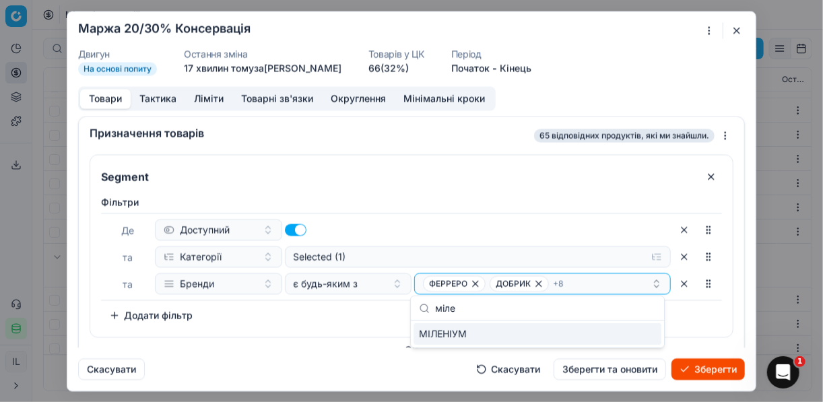
click at [704, 370] on button "Зберегти" at bounding box center [707, 369] width 73 height 22
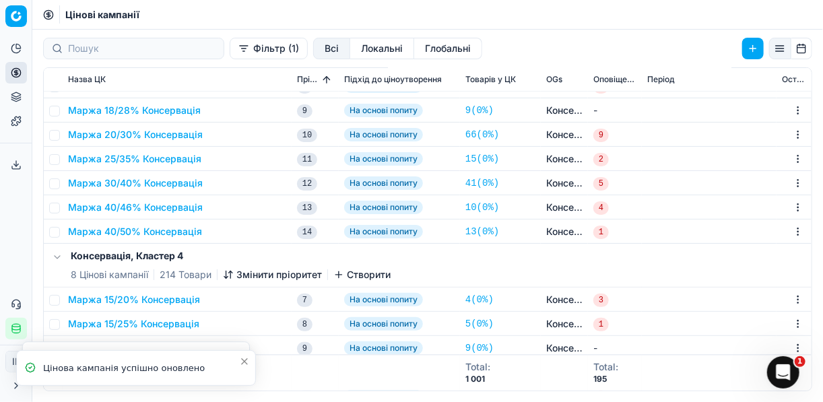
click at [137, 137] on button "Маржа 20/30% Консервація" at bounding box center [135, 134] width 135 height 13
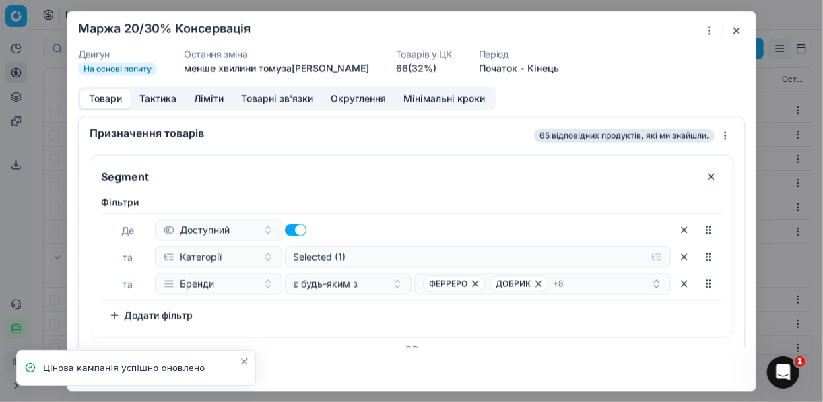
click at [733, 29] on button "button" at bounding box center [737, 30] width 16 height 16
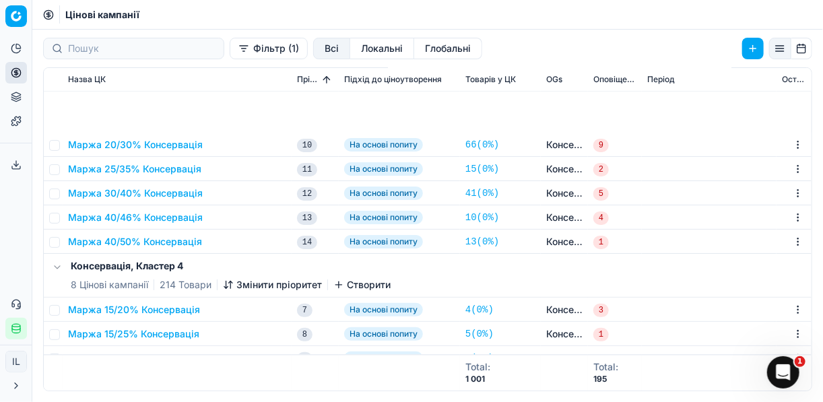
scroll to position [1213, 0]
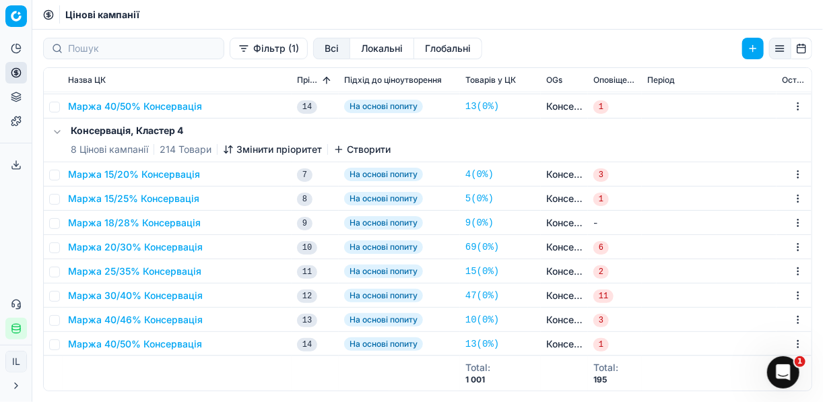
click at [119, 244] on button "Маржа 20/30% Консервація" at bounding box center [135, 246] width 135 height 13
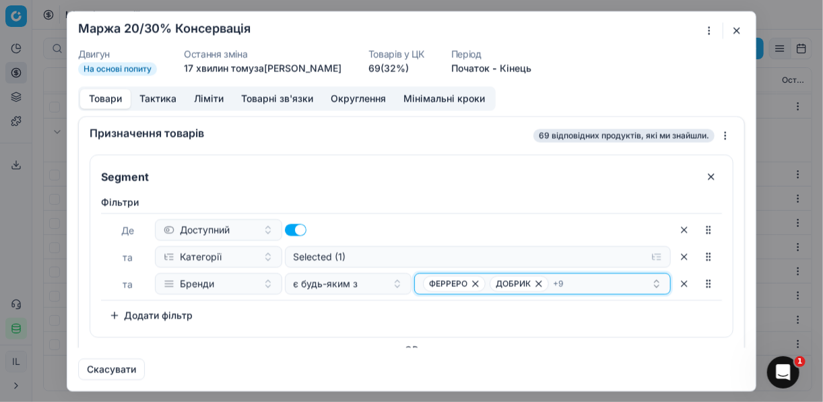
click at [623, 282] on div "ФЕРРЕРО ДОБРИК + 9" at bounding box center [537, 283] width 228 height 16
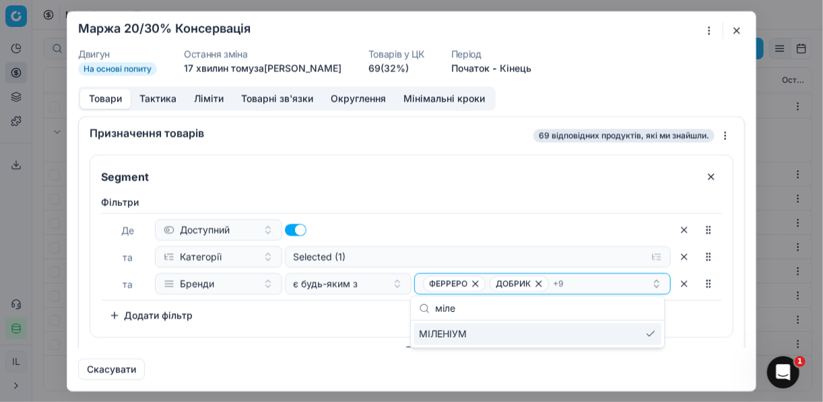
type input "міле"
click at [536, 338] on div "МІЛЕНІУМ" at bounding box center [537, 334] width 248 height 22
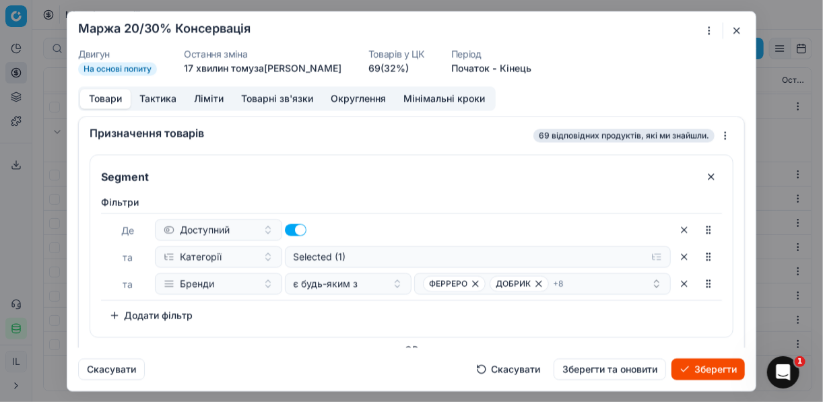
click at [703, 365] on button "Зберегти" at bounding box center [707, 369] width 73 height 22
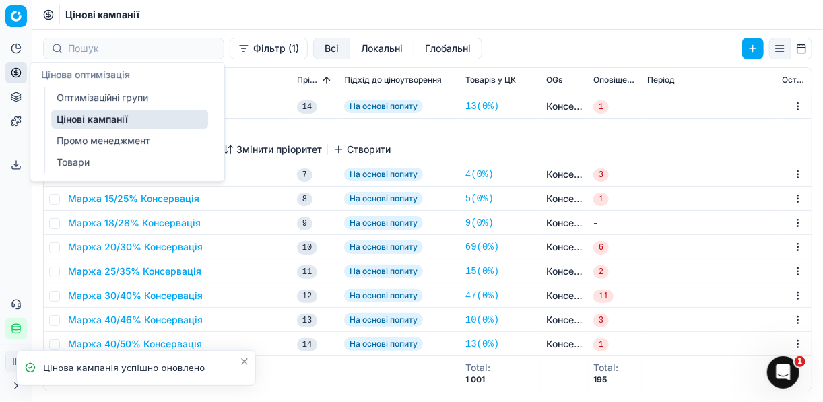
click at [63, 90] on link "Оптимізаційні групи" at bounding box center [129, 97] width 157 height 19
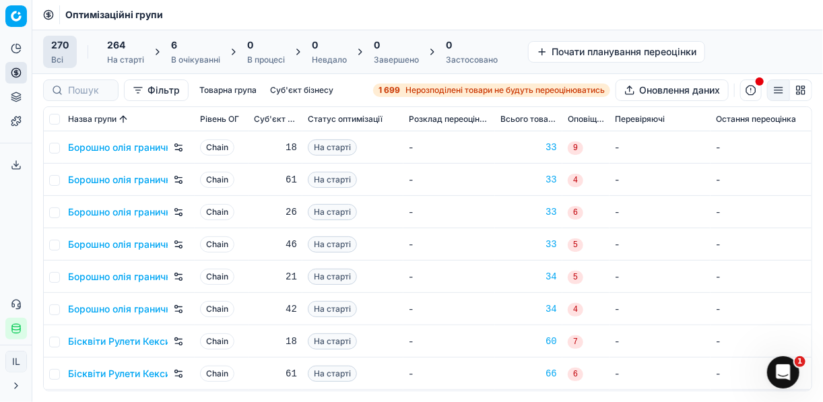
click at [195, 50] on div "6" at bounding box center [195, 44] width 49 height 13
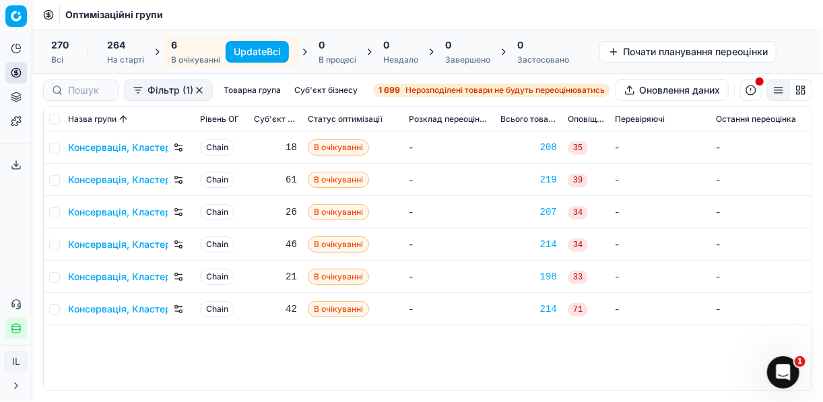
click at [254, 48] on button "Update Всі" at bounding box center [257, 52] width 63 height 22
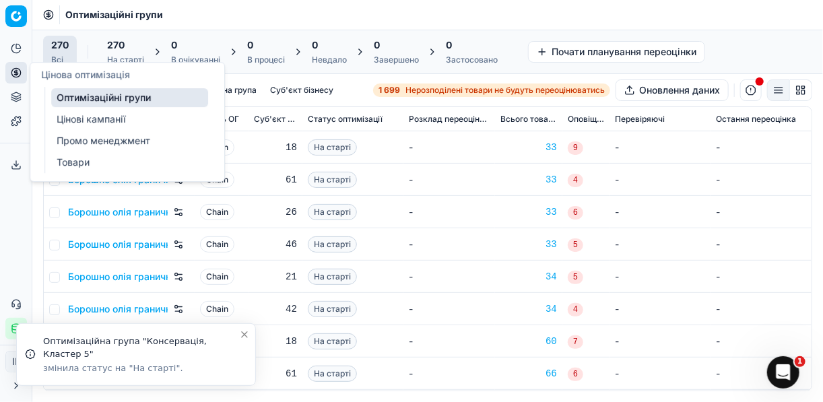
click at [15, 70] on icon at bounding box center [16, 72] width 11 height 11
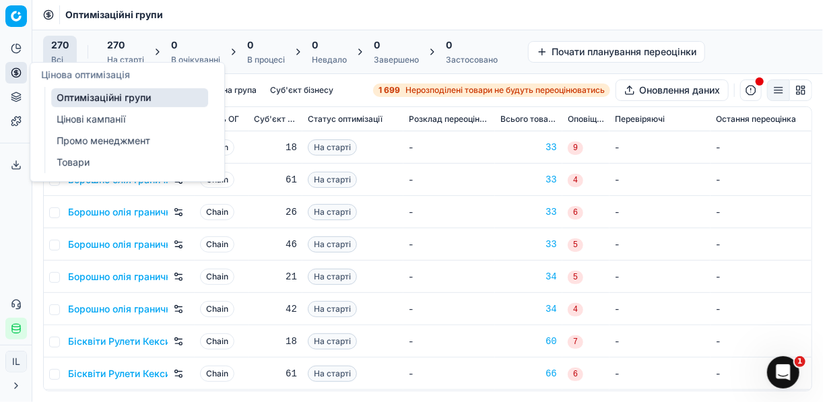
click at [98, 119] on link "Цінові кампанії" at bounding box center [129, 119] width 157 height 19
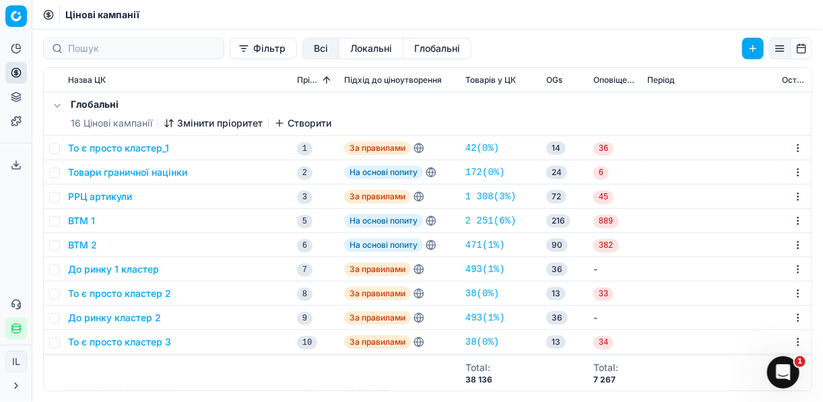
click at [230, 52] on button "Фільтр" at bounding box center [263, 49] width 67 height 22
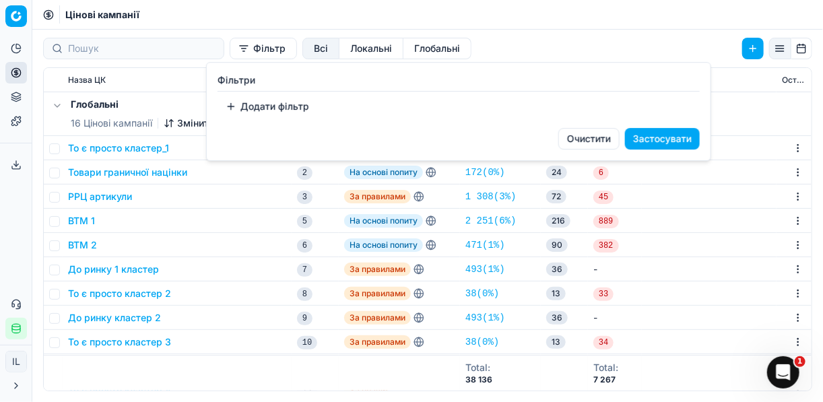
click at [230, 104] on button "Додати фільтр" at bounding box center [267, 107] width 100 height 22
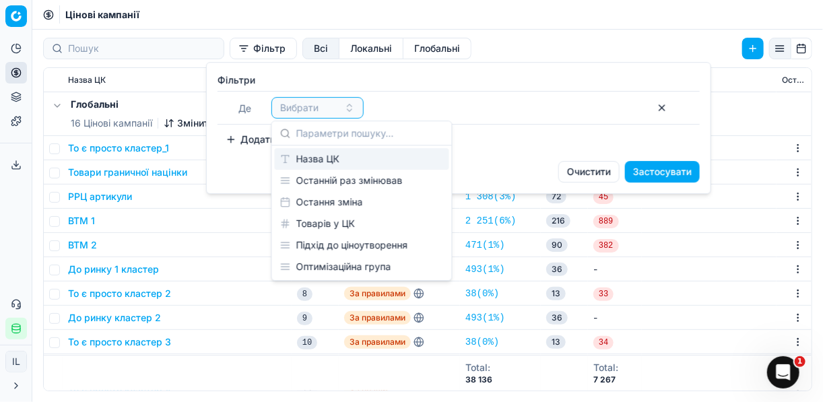
click at [310, 158] on div "Назва ЦК" at bounding box center [362, 159] width 174 height 22
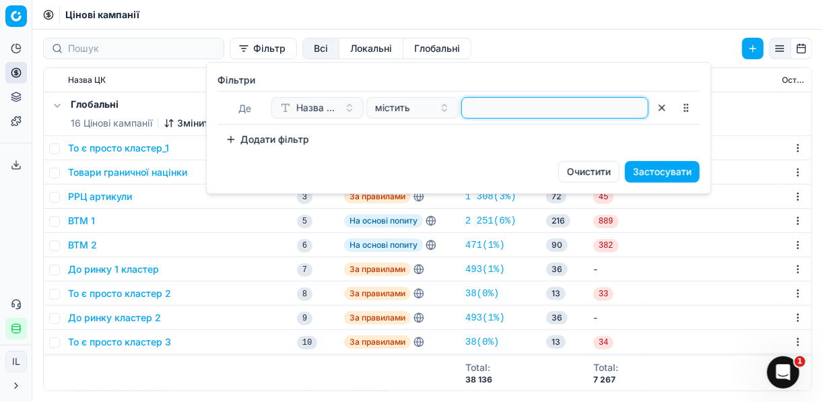
click at [509, 103] on input at bounding box center [554, 108] width 175 height 20
type input "конс"
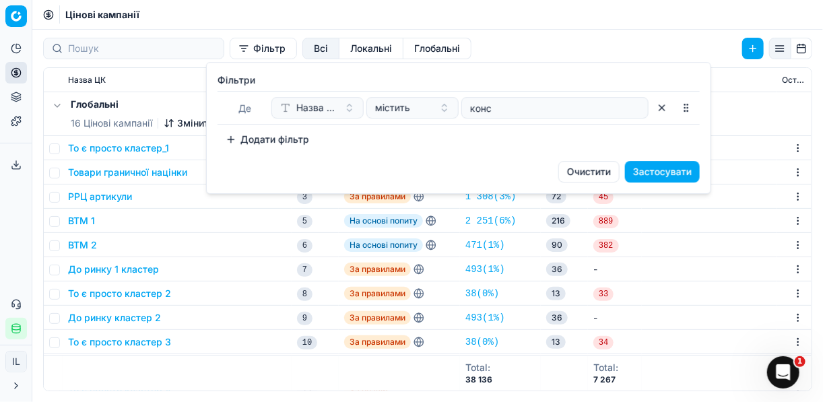
click at [661, 174] on button "Застосувати" at bounding box center [662, 172] width 75 height 22
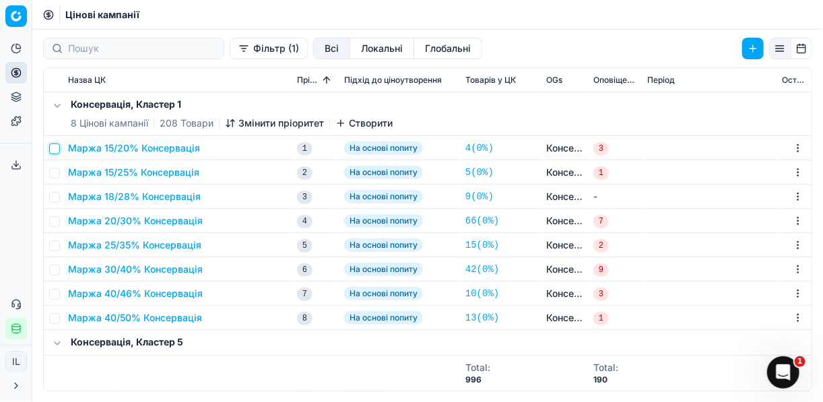
click at [57, 147] on input "checkbox" at bounding box center [54, 148] width 11 height 11
checkbox input "true"
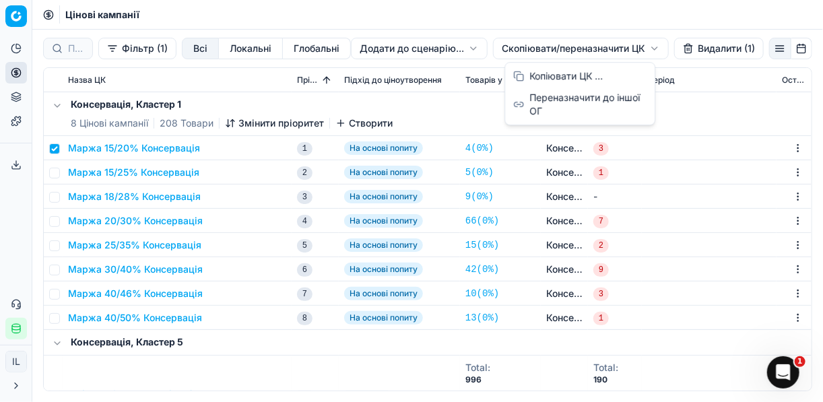
click at [519, 48] on html "Pricing platform Аналітика Цінова оптимізація Асортимент продукції Шаблони Серв…" at bounding box center [411, 201] width 823 height 402
click at [536, 77] on div "Копіювати ЦК ..." at bounding box center [580, 76] width 144 height 22
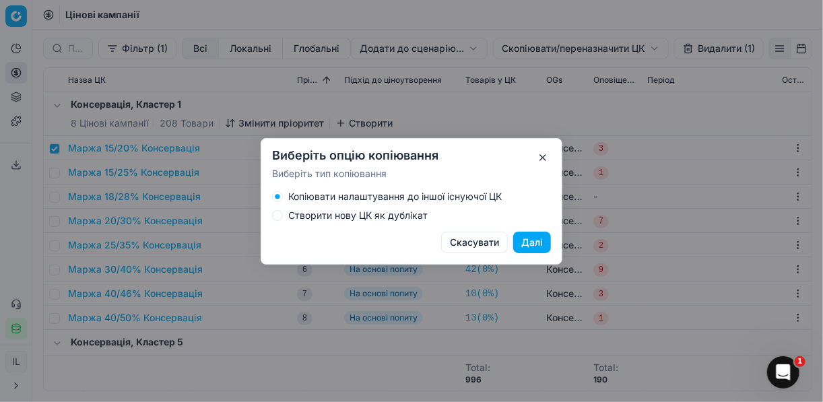
click at [279, 215] on button "Створити нову ЦК як дублікат" at bounding box center [277, 215] width 11 height 11
click at [535, 241] on button "Далі" at bounding box center [532, 243] width 38 height 22
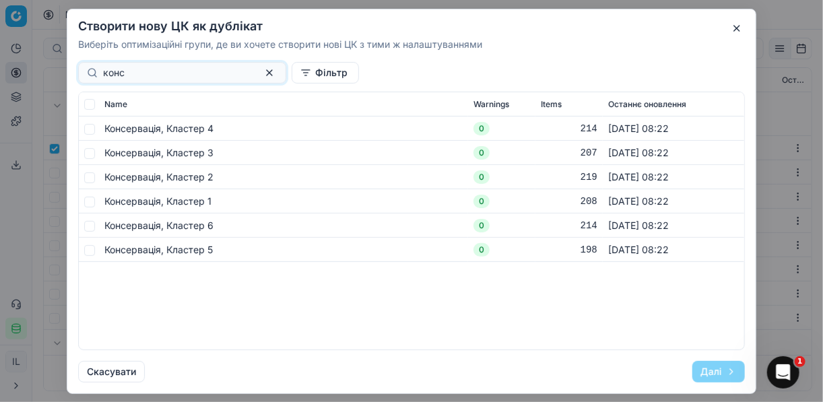
type input "конс"
click at [142, 203] on span "Консервація, Кластер 1" at bounding box center [157, 200] width 107 height 11
click at [90, 201] on input "checkbox" at bounding box center [89, 201] width 11 height 11
checkbox input "true"
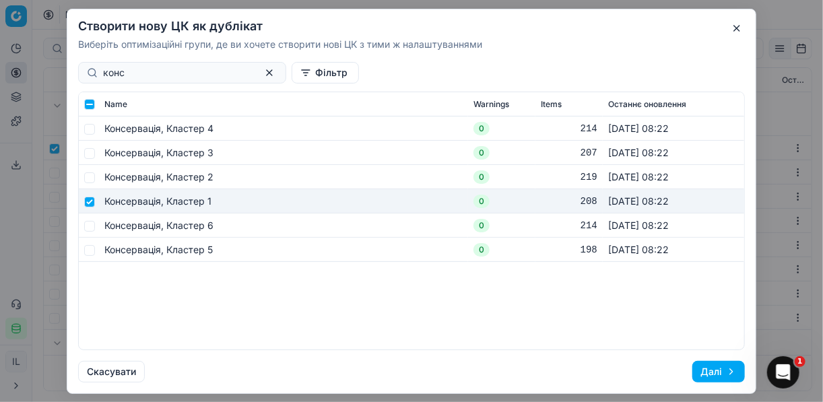
click at [714, 370] on button "Далі" at bounding box center [718, 372] width 53 height 22
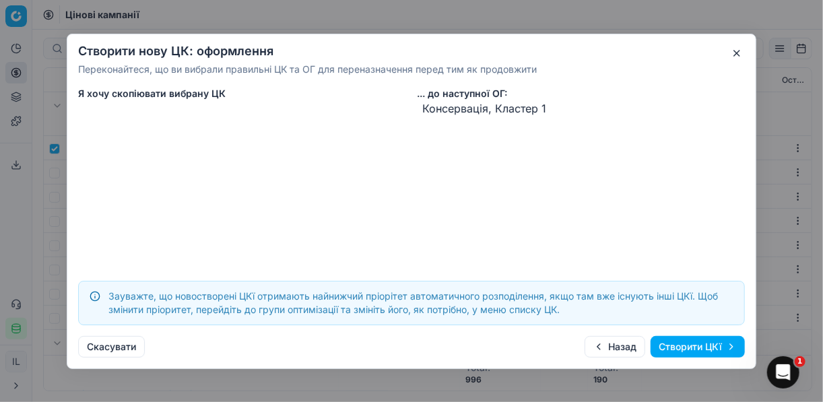
click at [677, 347] on button "Створити ЦКї" at bounding box center [697, 347] width 94 height 22
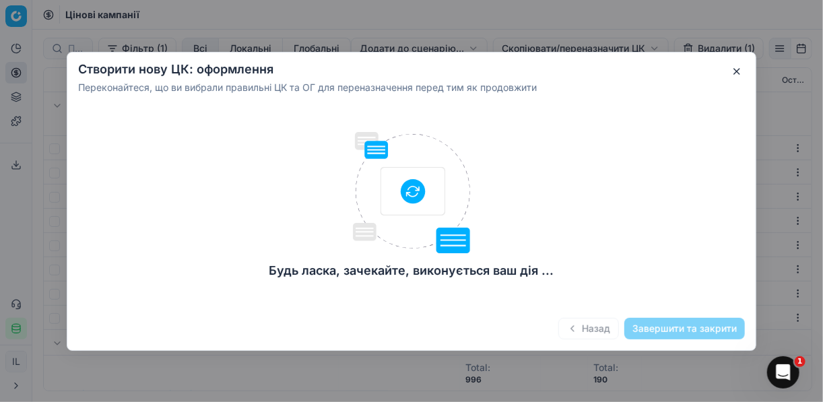
checkbox input "false"
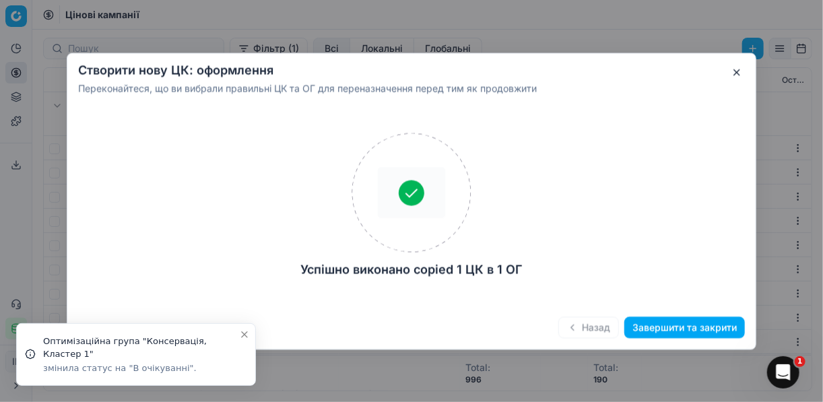
click at [652, 329] on button "Завершити та закрити" at bounding box center [684, 327] width 121 height 22
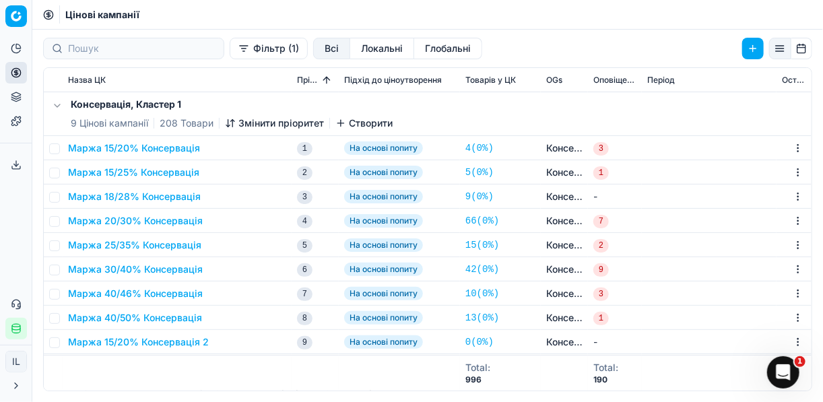
click at [143, 341] on button "Маржа 15/20% Консервація 2" at bounding box center [138, 341] width 141 height 13
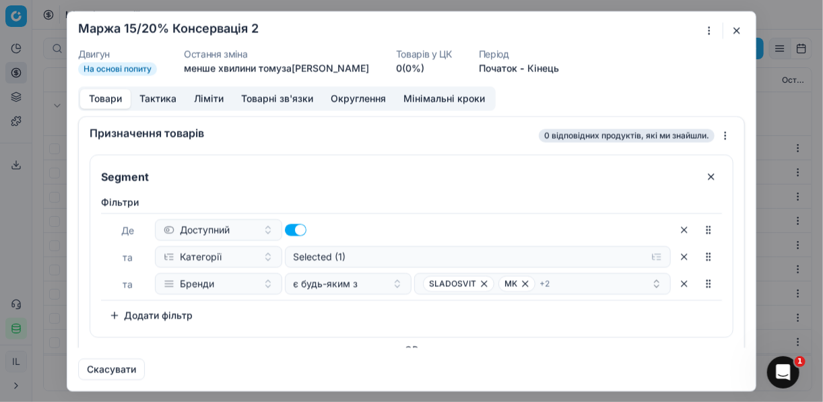
click at [708, 30] on div "Ми зберігаємо налаштування ЦК. Будь ласка, зачекайте, це може зайняти декілька …" at bounding box center [411, 201] width 823 height 402
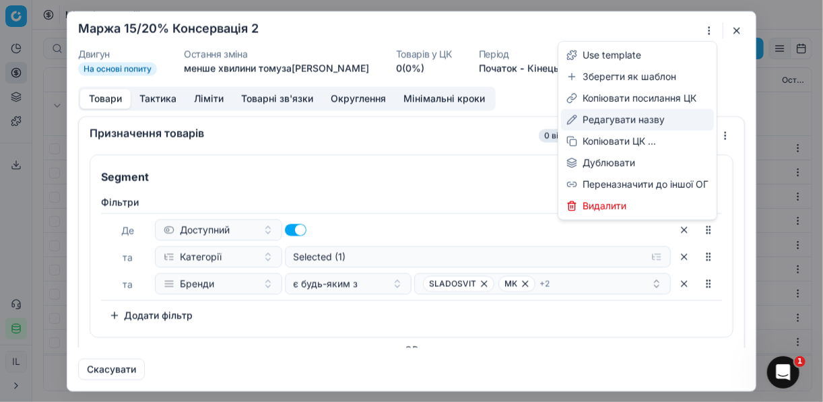
click at [607, 117] on div "Редагувати назву" at bounding box center [637, 120] width 153 height 22
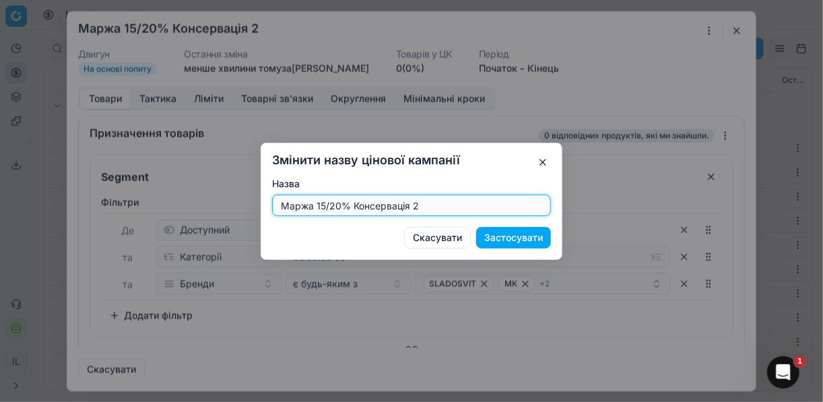
click at [324, 205] on input "Маржа 15/20% Консервація 2" at bounding box center [411, 205] width 267 height 20
click at [428, 205] on input "Маржа 10/20% Консервація 2" at bounding box center [411, 205] width 267 height 20
type input "Маржа 10/20% Консервація"
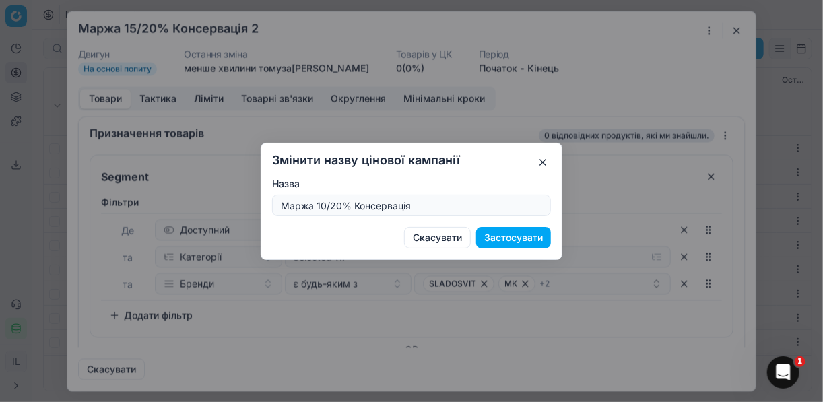
click at [490, 238] on button "Застосувати" at bounding box center [513, 238] width 75 height 22
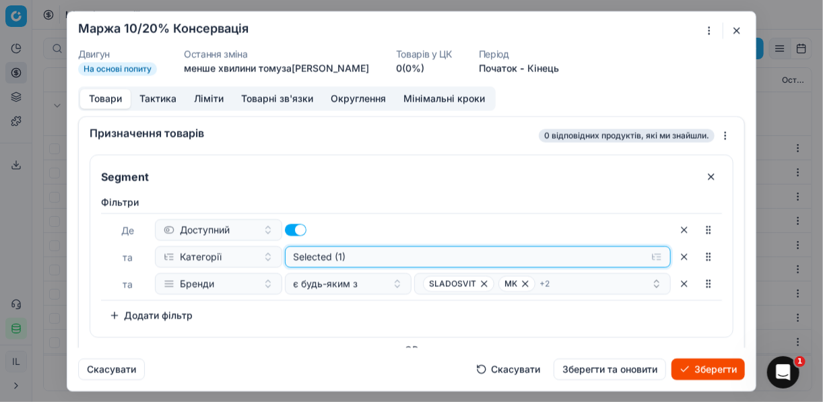
click at [652, 258] on button "Selected (1)" at bounding box center [478, 257] width 386 height 22
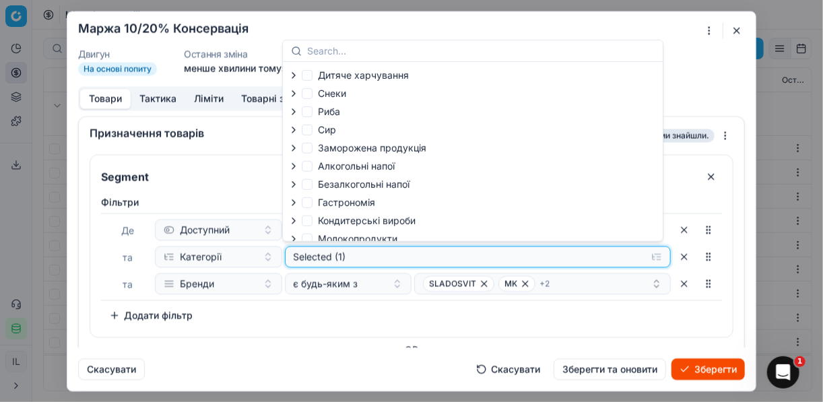
click at [362, 254] on div "Selected (1)" at bounding box center [467, 256] width 347 height 13
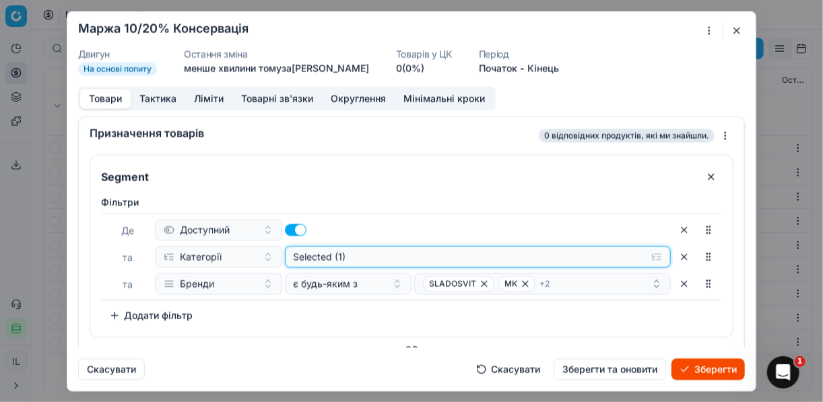
click at [362, 254] on div "Selected (1)" at bounding box center [467, 256] width 347 height 13
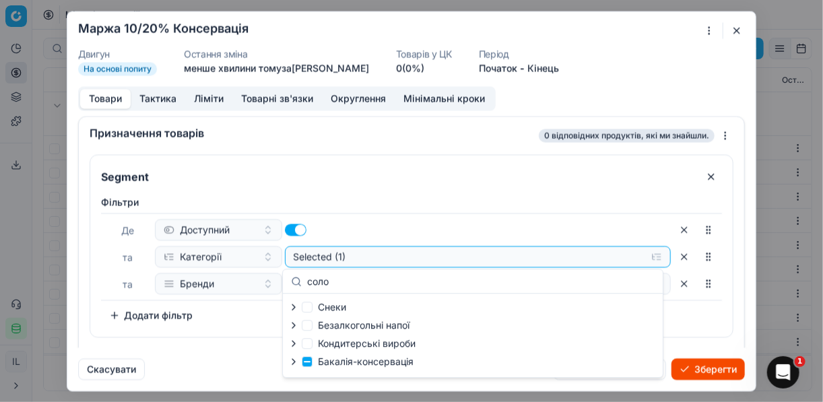
click at [290, 363] on icon "button" at bounding box center [293, 361] width 11 height 11
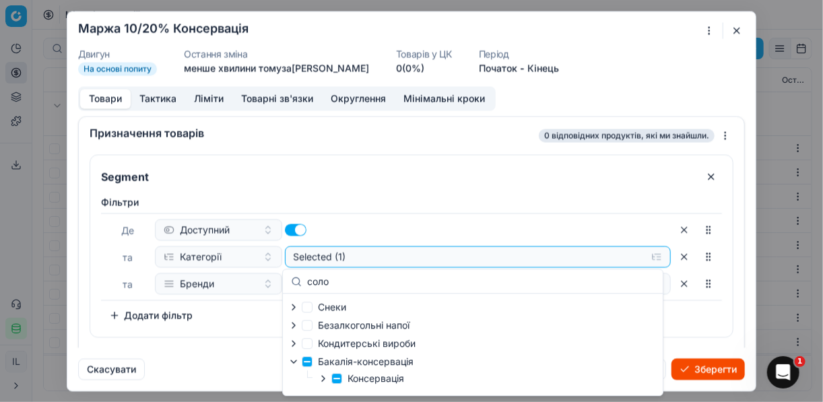
click at [321, 378] on icon "button" at bounding box center [323, 378] width 11 height 11
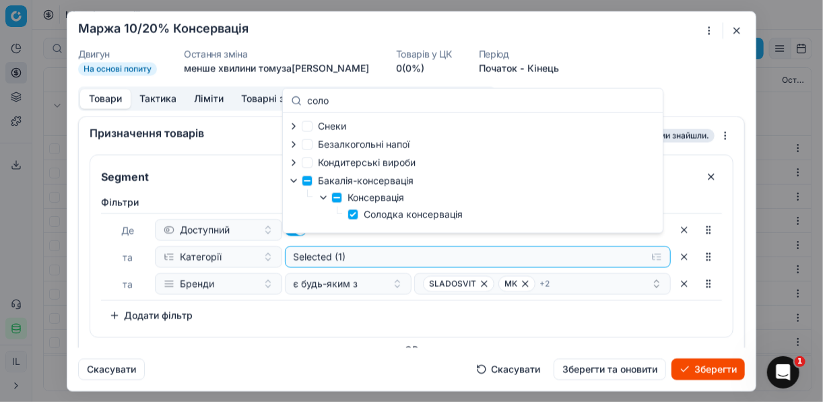
scroll to position [54, 0]
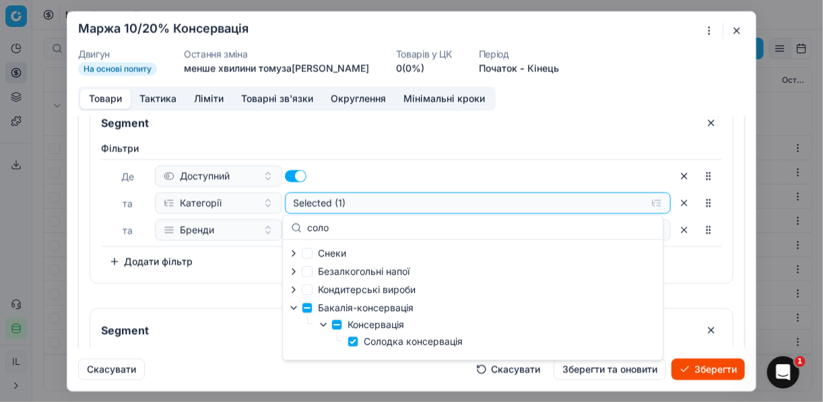
click at [599, 253] on div "Снеки Безалкогольні напої Кондитерськi вироби Бакалія-консервація Консервація С…" at bounding box center [473, 300] width 380 height 120
click at [311, 225] on input "соло" at bounding box center [480, 227] width 347 height 13
drag, startPoint x: 348, startPoint y: 227, endPoint x: 270, endPoint y: 225, distance: 78.1
click at [270, 225] on body "Pricing platform Аналітика Цінова оптимізація Асортимент продукції Шаблони Серв…" at bounding box center [411, 201] width 823 height 402
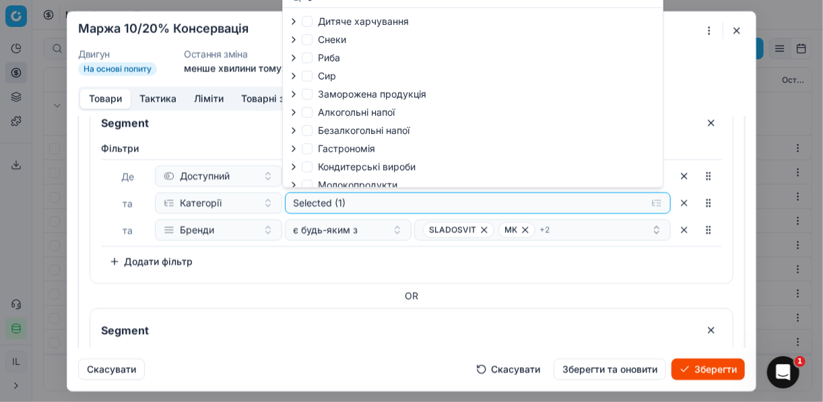
type input "с"
click at [574, 275] on div "Фiльтри Де Доступний та Категорії Selected (1) та Бренди є будь-яким з SLADOSVI…" at bounding box center [411, 209] width 642 height 147
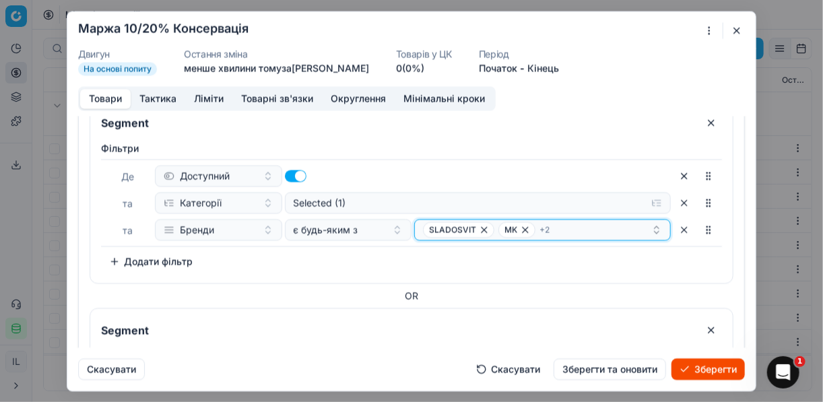
click at [595, 230] on div "SLADOSVIT MK + 2" at bounding box center [537, 230] width 228 height 16
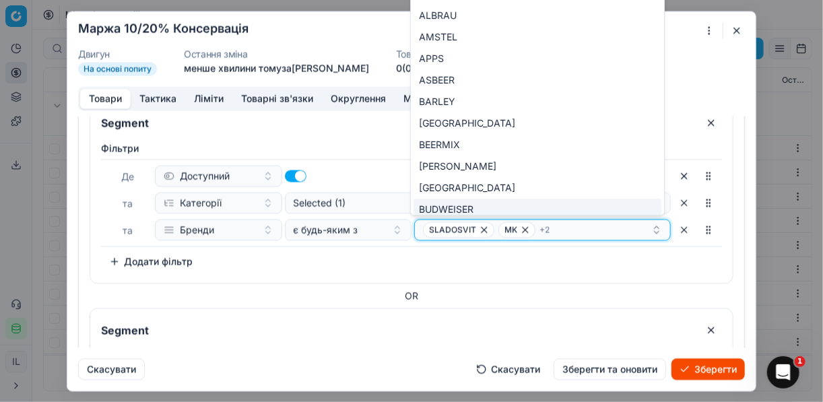
click at [479, 226] on icon "button" at bounding box center [484, 229] width 11 height 11
click at [444, 229] on icon "button" at bounding box center [449, 229] width 11 height 11
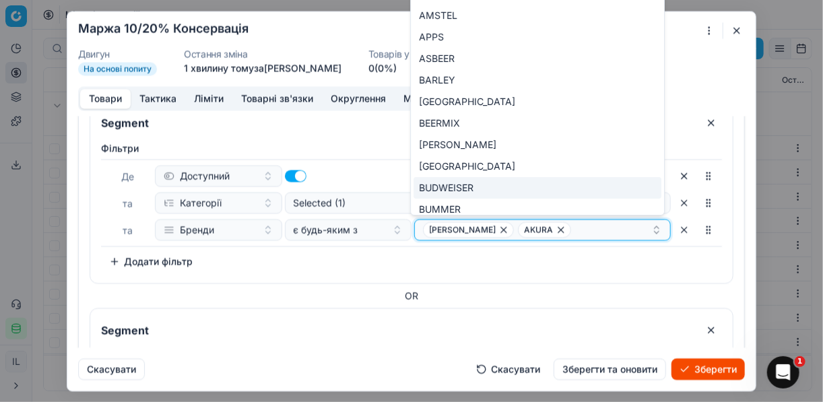
click at [498, 231] on icon "button" at bounding box center [503, 229] width 11 height 11
click at [461, 228] on icon "button" at bounding box center [466, 229] width 11 height 11
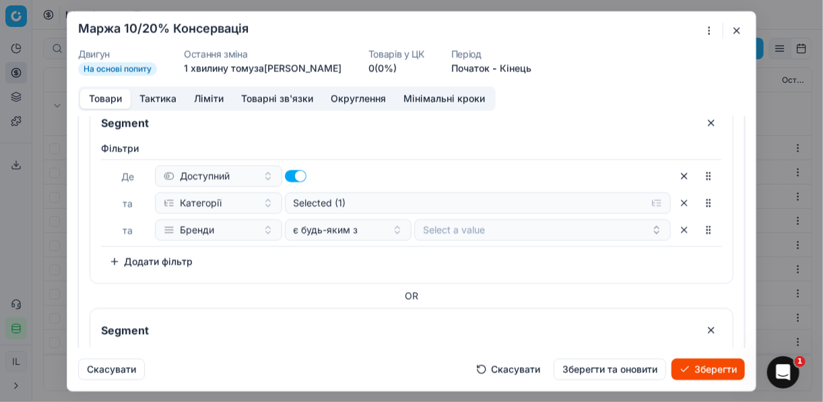
click at [463, 262] on div "Фiльтри Де Доступний та Категорії Selected (1) та Бренди є будь-яким з Select a…" at bounding box center [411, 206] width 621 height 131
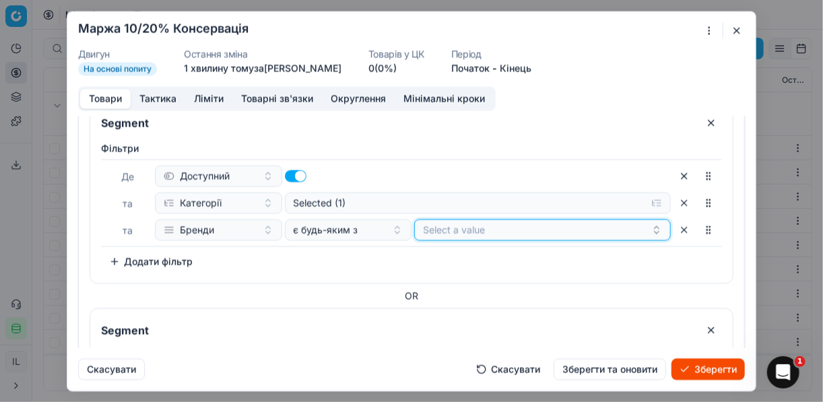
click at [498, 232] on button "Select a value" at bounding box center [542, 230] width 257 height 22
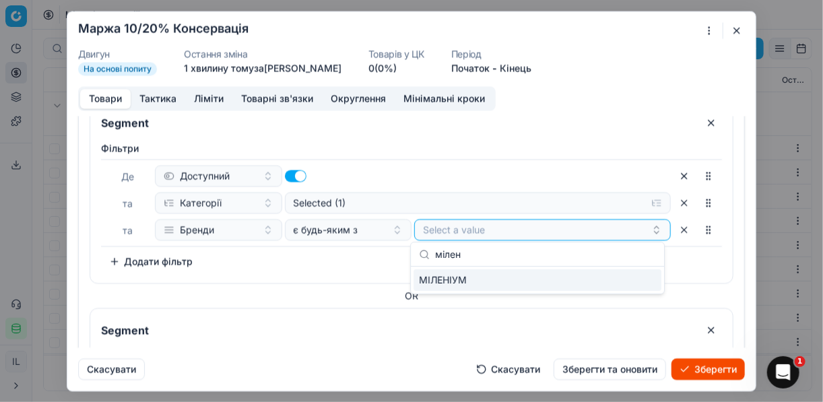
type input "мілен"
click at [468, 277] on div "МІЛЕНІУМ" at bounding box center [537, 280] width 248 height 22
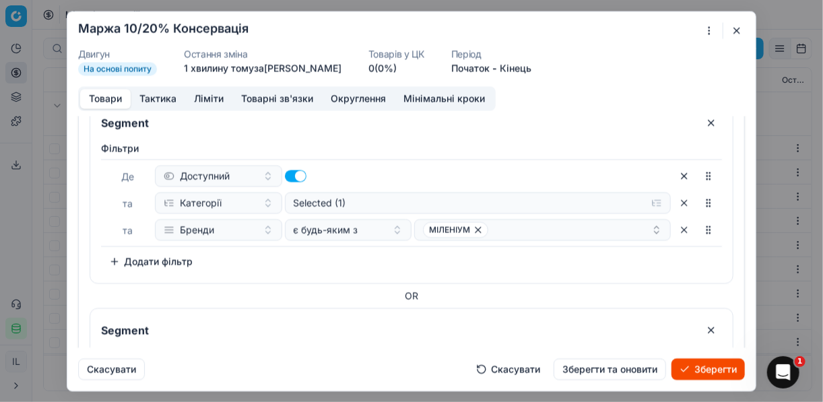
click at [337, 269] on div "Фiльтри Де Доступний та Категорії Selected (1) та Бренди є будь-яким з МІЛЕНІУМ…" at bounding box center [411, 206] width 621 height 131
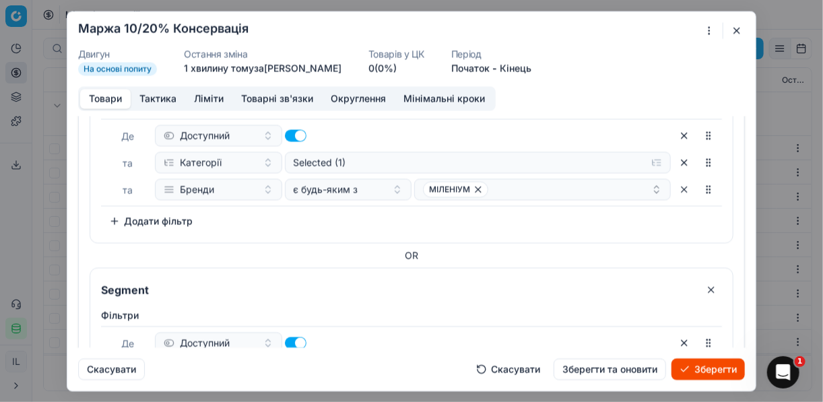
scroll to position [108, 0]
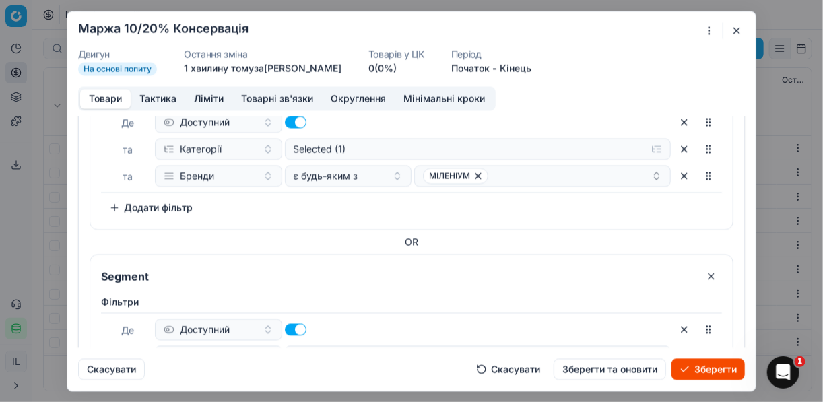
click at [706, 275] on button "button" at bounding box center [711, 276] width 22 height 22
click at [704, 273] on button "button" at bounding box center [711, 276] width 22 height 22
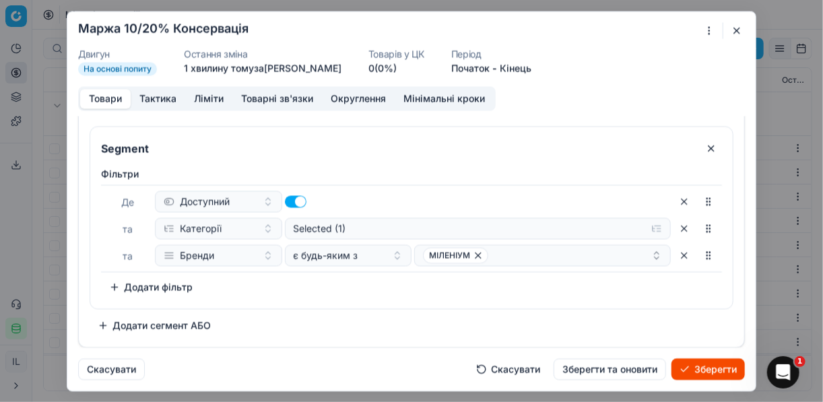
scroll to position [26, 0]
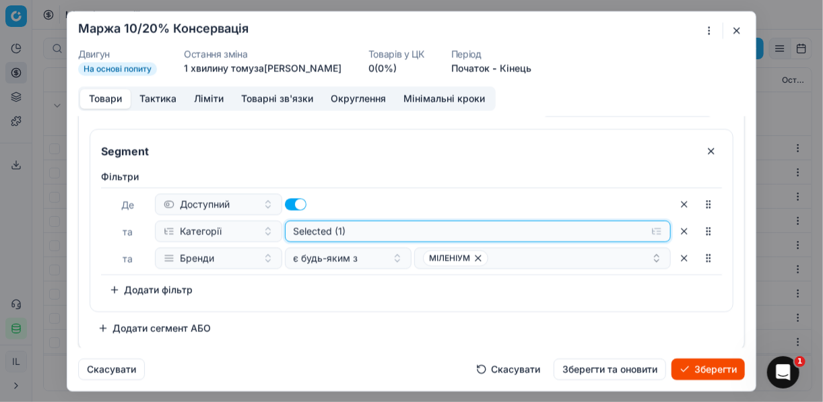
click at [651, 230] on button "Selected (1)" at bounding box center [478, 231] width 386 height 22
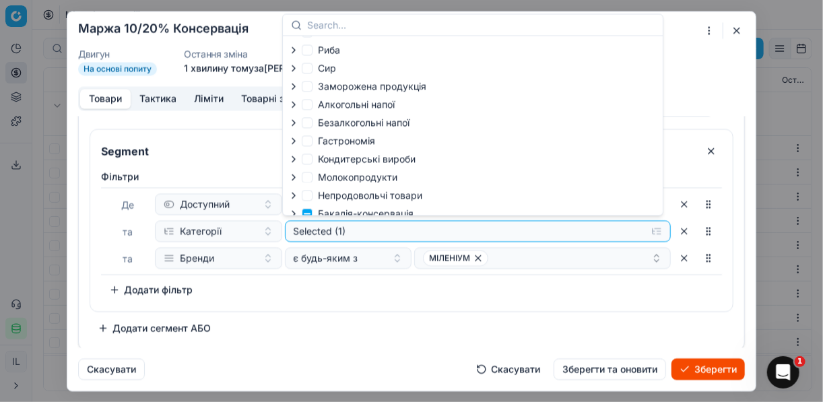
scroll to position [46, 0]
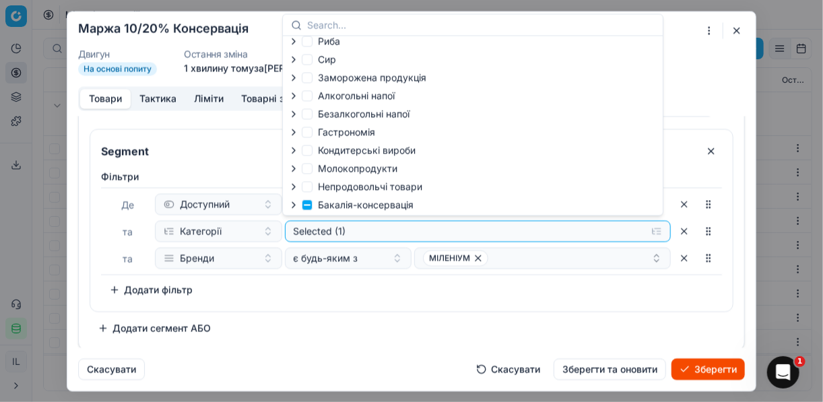
click at [294, 203] on icon "button" at bounding box center [293, 204] width 11 height 11
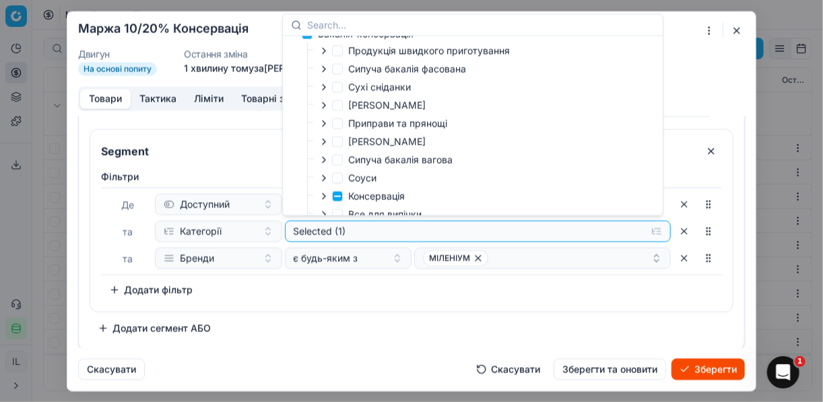
scroll to position [261, 0]
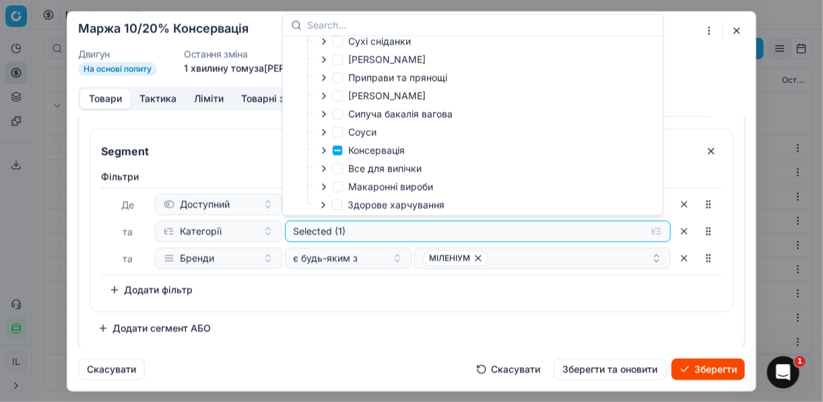
click at [325, 154] on icon "button" at bounding box center [323, 150] width 11 height 11
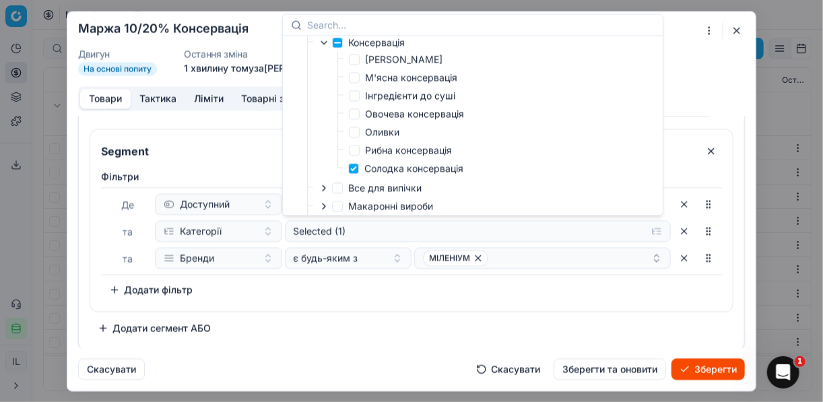
click at [570, 299] on div "Фiльтри Де Доступний та Категорії Selected (1) та Бренди є будь-яким з МІЛЕНІУМ…" at bounding box center [411, 237] width 642 height 147
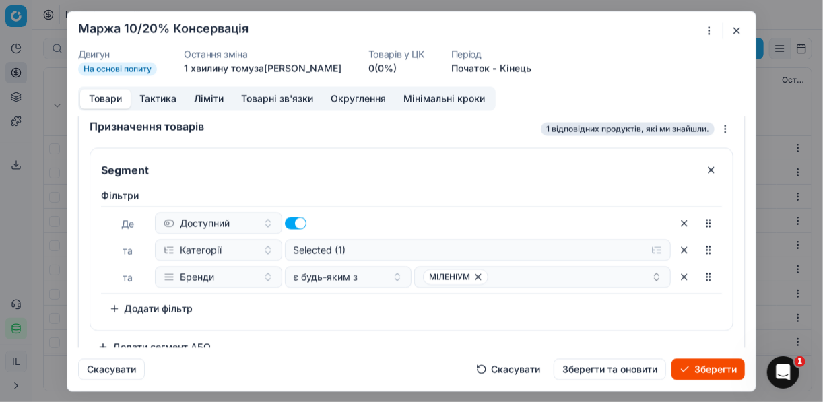
scroll to position [0, 0]
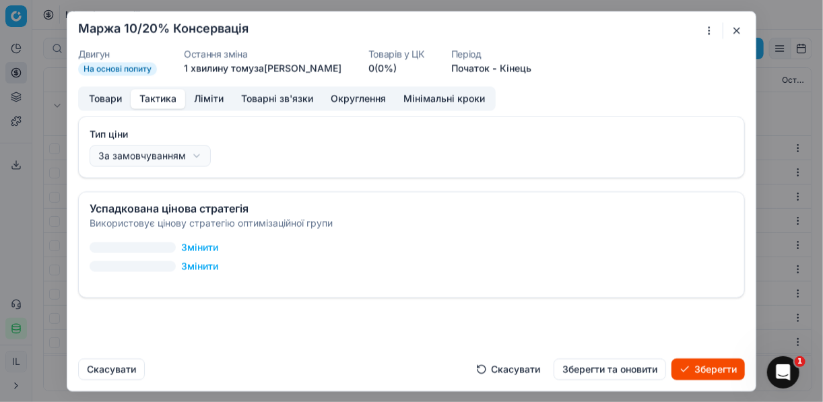
click at [157, 99] on button "Тактика" at bounding box center [158, 99] width 55 height 20
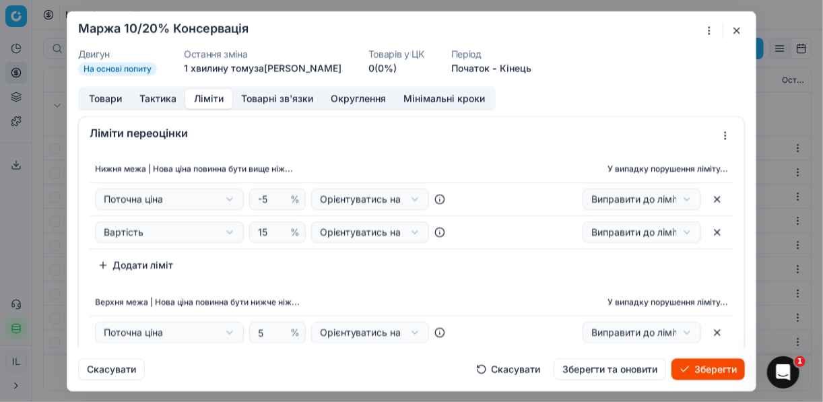
click at [201, 97] on button "Ліміти" at bounding box center [208, 99] width 47 height 20
click at [264, 232] on input "15" at bounding box center [271, 232] width 32 height 20
type input "10"
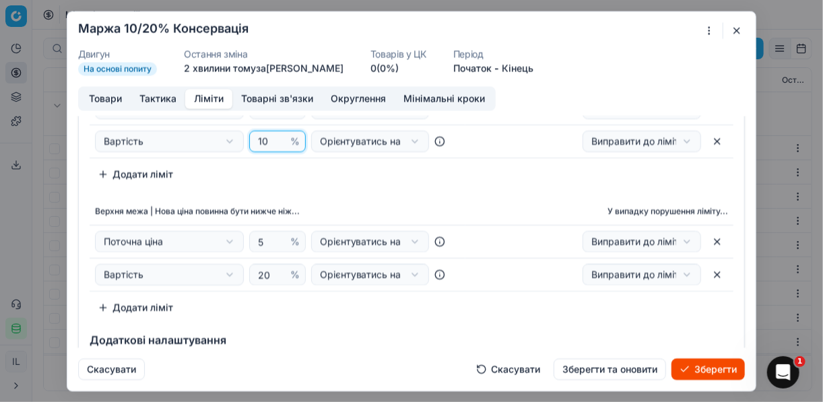
scroll to position [108, 0]
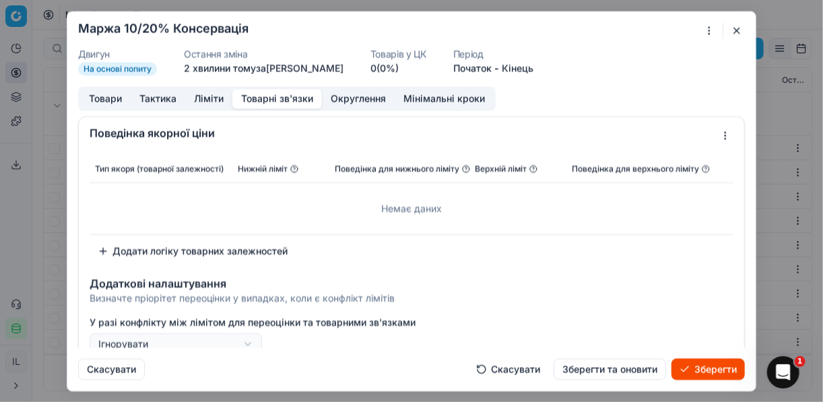
click at [291, 96] on button "Товарні зв'язки" at bounding box center [277, 99] width 90 height 20
click at [336, 97] on button "Округлення" at bounding box center [358, 99] width 73 height 20
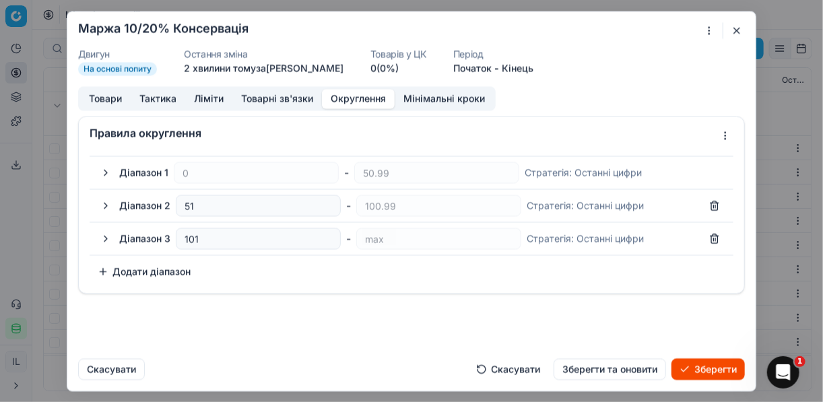
click at [105, 174] on button "button" at bounding box center [106, 172] width 16 height 16
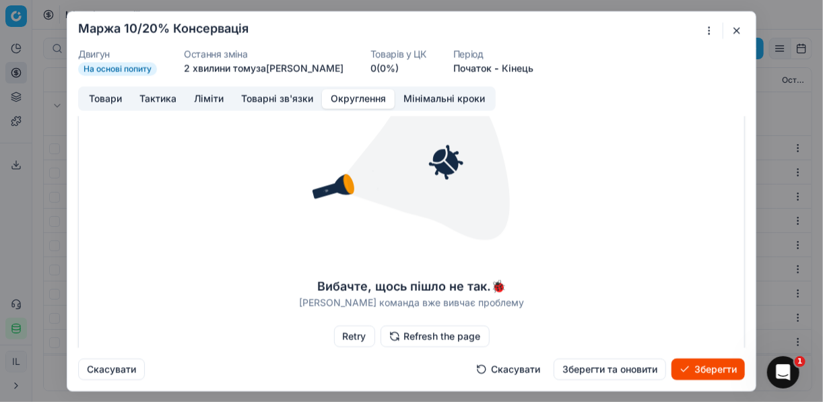
scroll to position [54, 0]
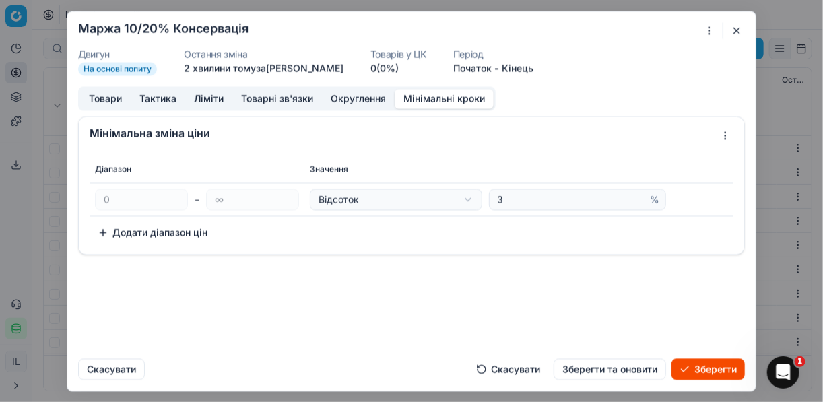
click at [424, 96] on button "Мінімальні кроки" at bounding box center [444, 99] width 99 height 20
click at [198, 101] on button "Ліміти" at bounding box center [208, 99] width 47 height 20
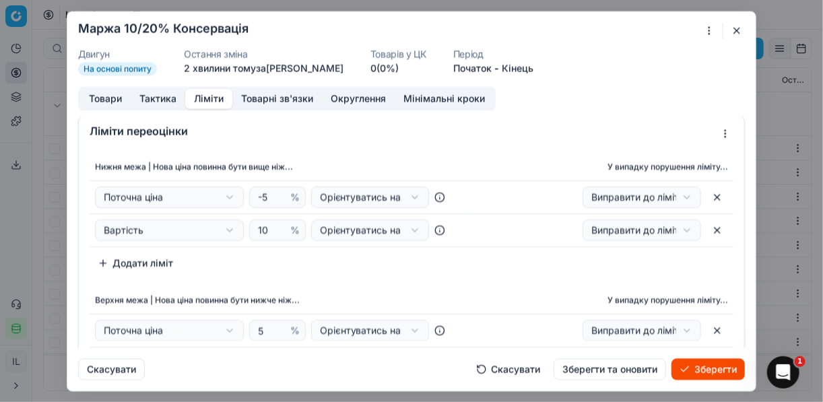
scroll to position [0, 0]
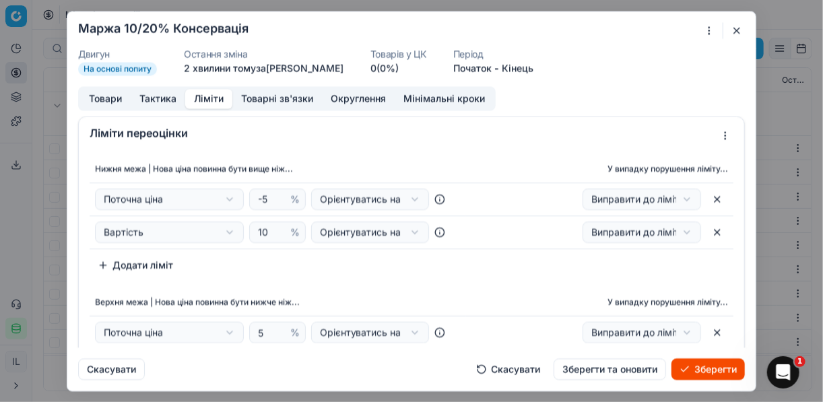
click at [108, 97] on button "Товари" at bounding box center [105, 99] width 50 height 20
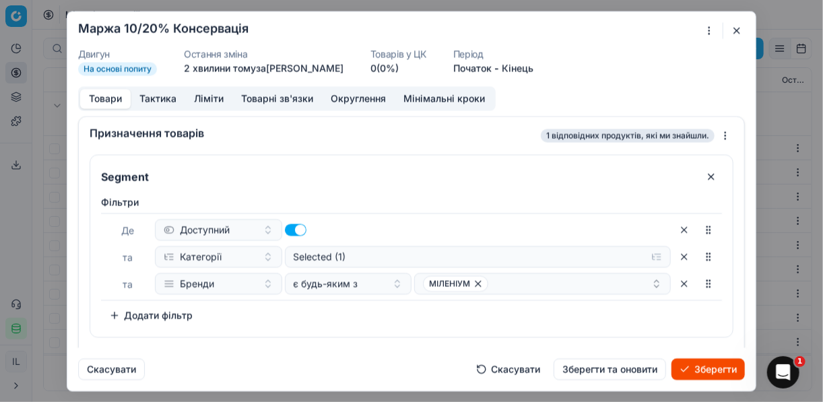
click at [701, 370] on button "Зберегти" at bounding box center [707, 369] width 73 height 22
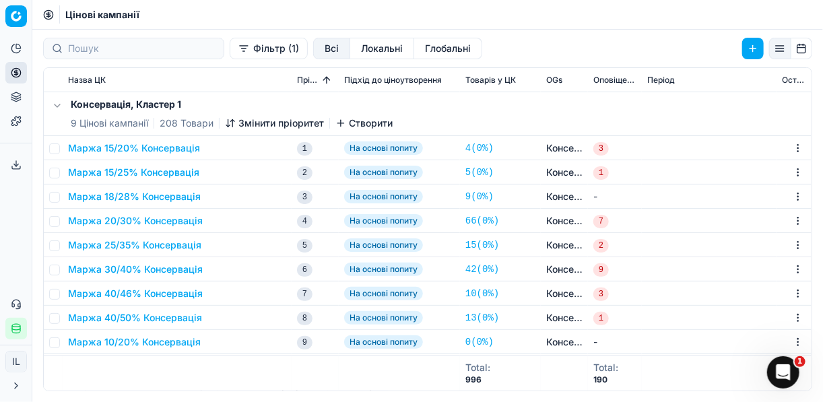
click at [233, 123] on icon "button" at bounding box center [230, 123] width 11 height 11
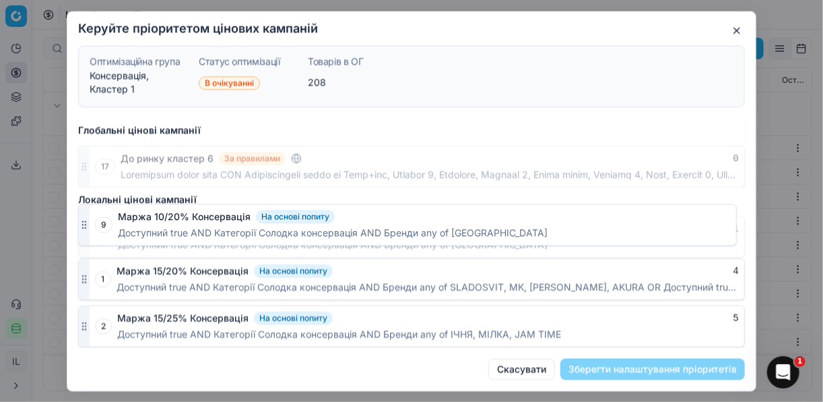
scroll to position [700, 0]
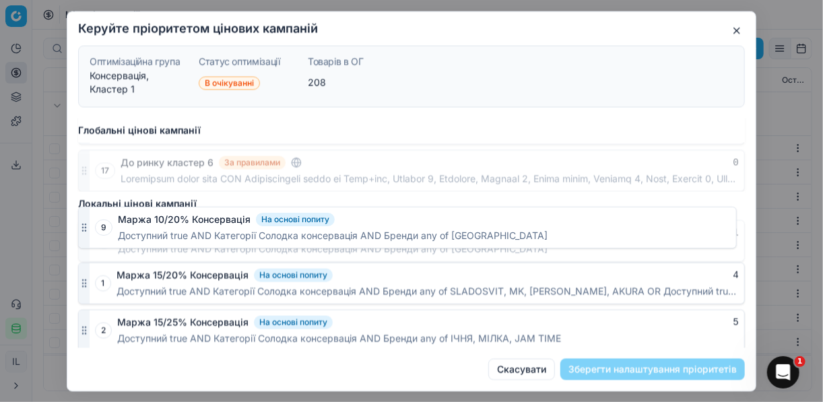
drag, startPoint x: 83, startPoint y: 331, endPoint x: 110, endPoint y: 211, distance: 122.7
click at [110, 220] on div "9 Маржа 10/20% Консервація На основі попиту 1 Доступний true AND Категорії Соло…" at bounding box center [411, 241] width 667 height 42
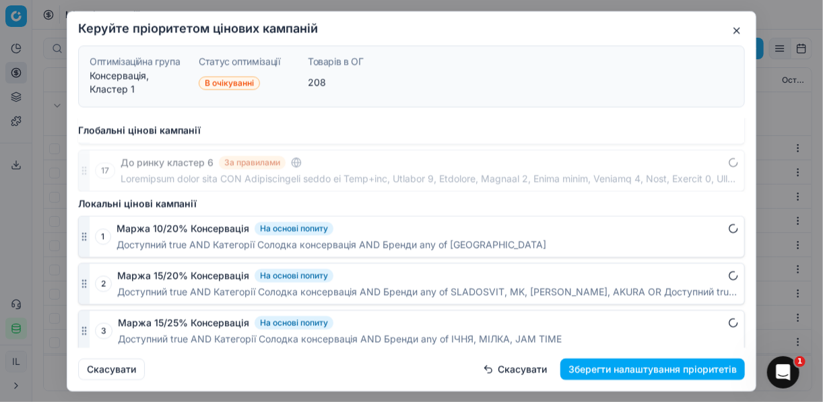
click at [662, 367] on button "Зберегти налаштування пріоритетів" at bounding box center [652, 369] width 184 height 22
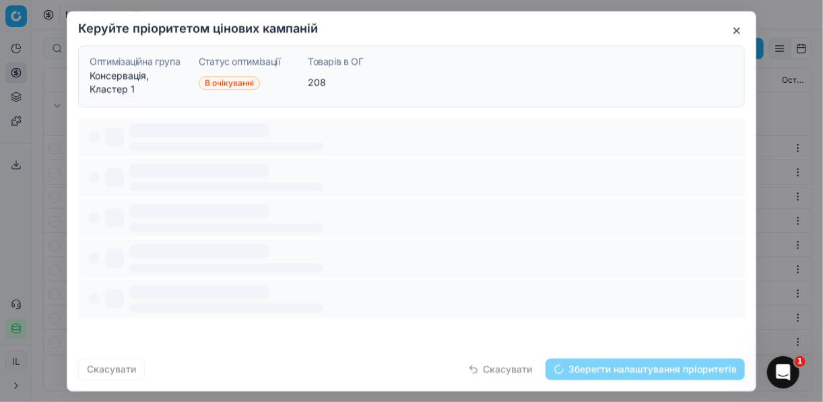
scroll to position [0, 0]
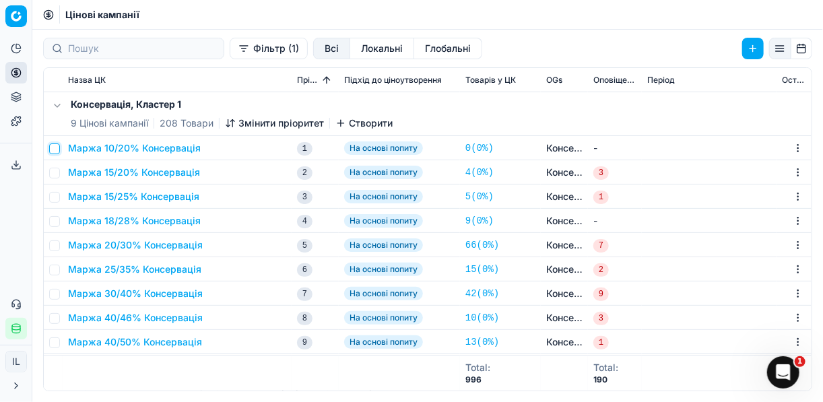
click at [55, 147] on input "checkbox" at bounding box center [54, 148] width 11 height 11
checkbox input "true"
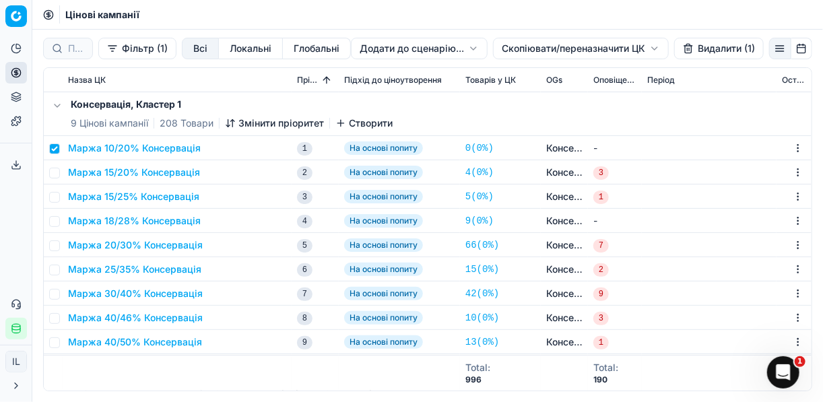
click at [527, 44] on html "Pricing platform Аналітика Цінова оптимізація Асортимент продукції Шаблони Серв…" at bounding box center [411, 201] width 823 height 402
click at [545, 78] on div "Копіювати ЦК ..." at bounding box center [580, 76] width 144 height 22
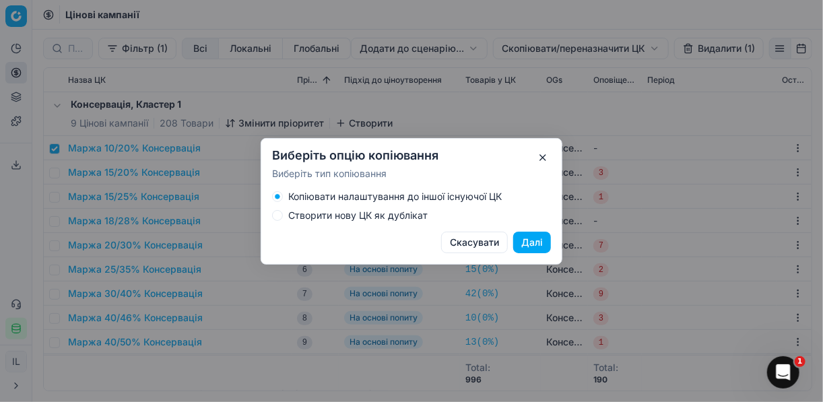
click at [276, 215] on button "Створити нову ЦК як дублікат" at bounding box center [277, 215] width 11 height 11
click at [529, 238] on button "Далі" at bounding box center [532, 243] width 38 height 22
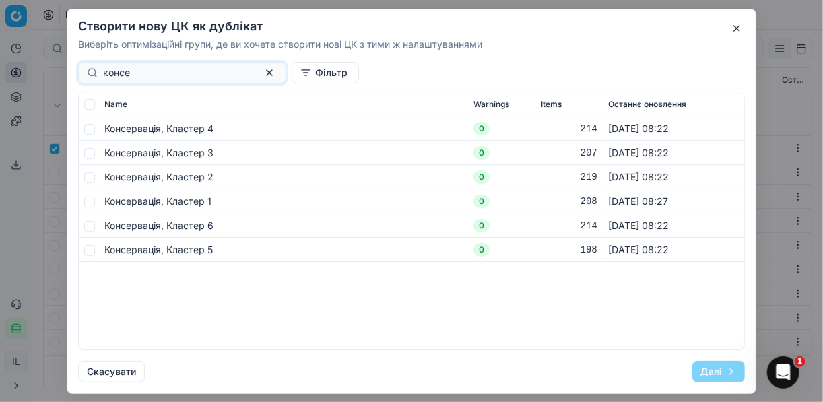
type input "консе"
click at [90, 131] on input "checkbox" at bounding box center [89, 128] width 11 height 11
checkbox input "true"
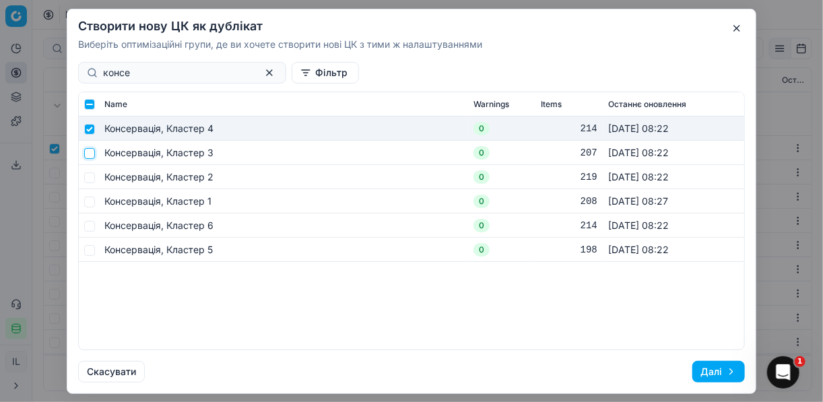
click at [90, 154] on input "checkbox" at bounding box center [89, 152] width 11 height 11
checkbox input "true"
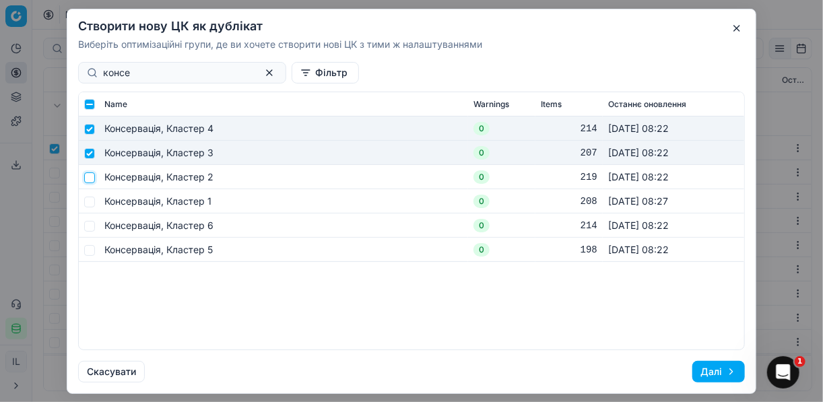
click at [88, 178] on input "checkbox" at bounding box center [89, 177] width 11 height 11
checkbox input "true"
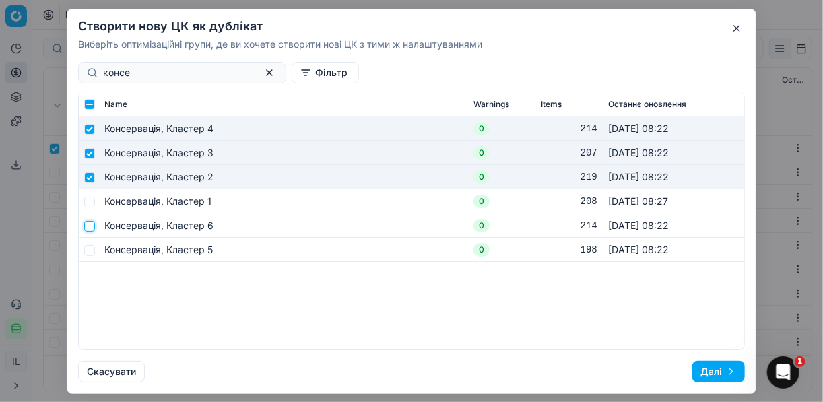
click at [90, 226] on input "checkbox" at bounding box center [89, 225] width 11 height 11
checkbox input "true"
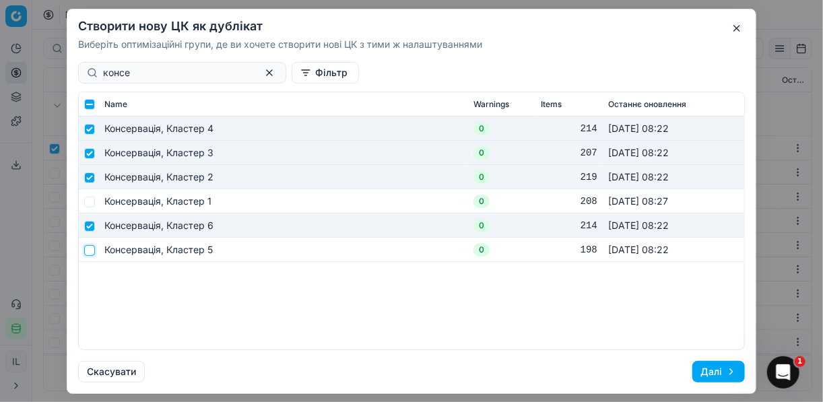
click at [88, 252] on input "checkbox" at bounding box center [89, 249] width 11 height 11
checkbox input "true"
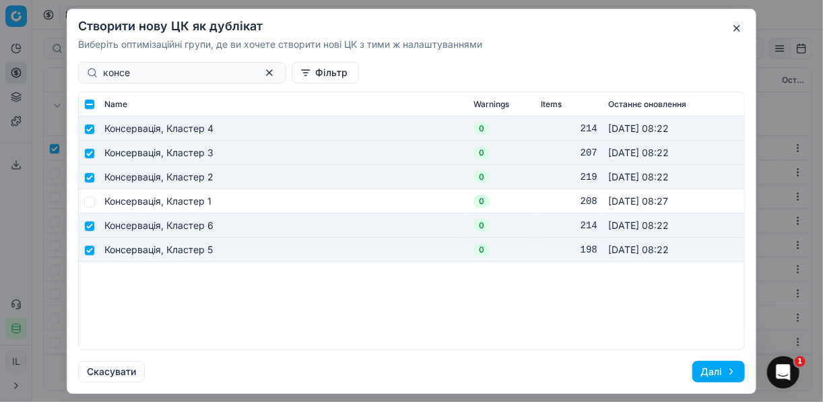
click at [716, 370] on button "Далі" at bounding box center [718, 372] width 53 height 22
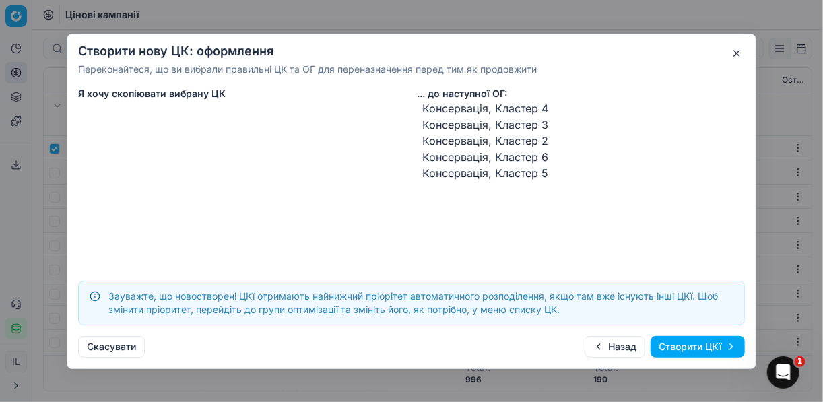
click at [704, 346] on button "Створити ЦКї" at bounding box center [697, 347] width 94 height 22
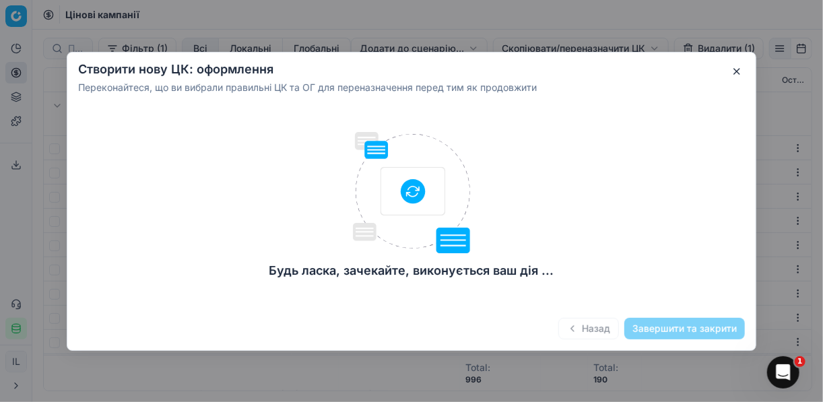
checkbox input "false"
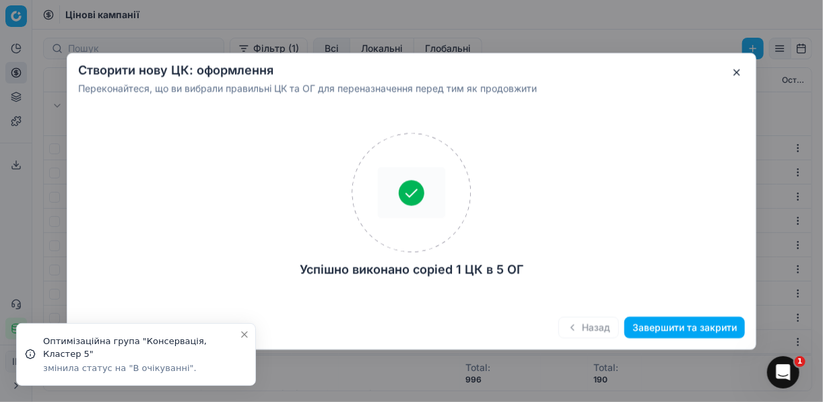
click at [679, 329] on button "Завершити та закрити" at bounding box center [684, 327] width 121 height 22
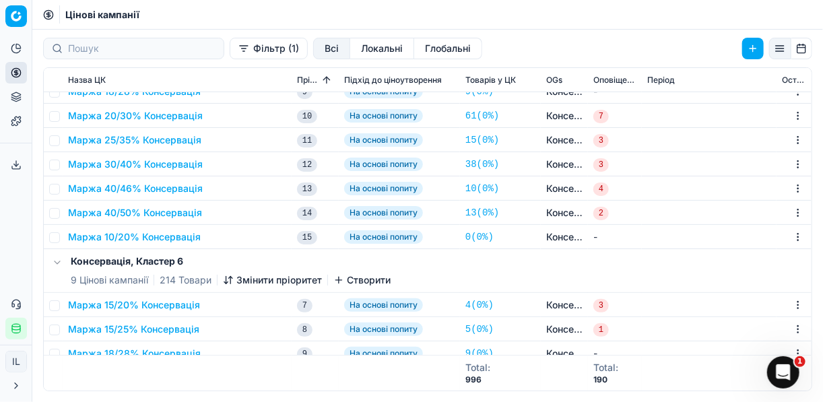
scroll to position [269, 0]
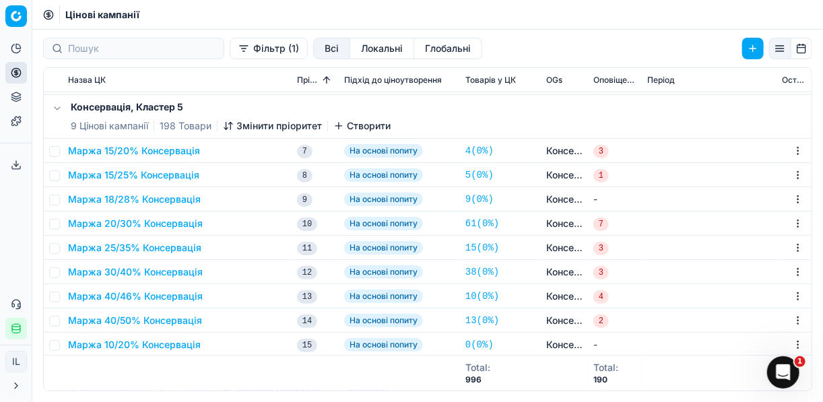
click at [238, 122] on button "Змінити пріоритет" at bounding box center [272, 125] width 99 height 13
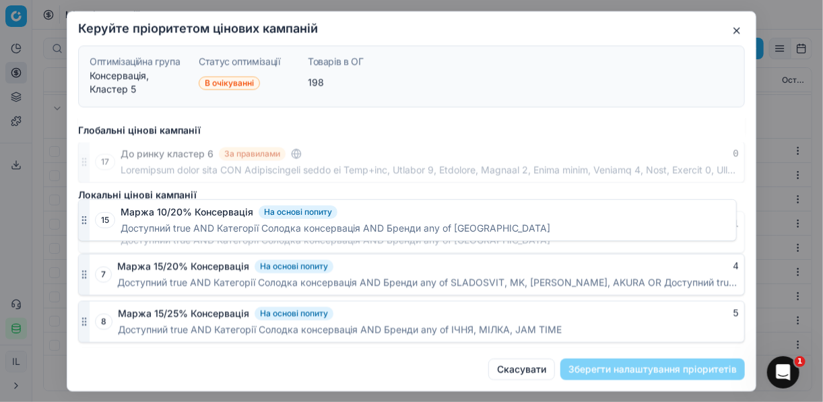
scroll to position [707, 0]
drag, startPoint x: 83, startPoint y: 331, endPoint x: 75, endPoint y: 219, distance: 112.1
click at [75, 219] on div "Глобальні цінові кампанії 1 То є просто кластер_1 За правилами 0 2 Товари грани…" at bounding box center [411, 233] width 688 height 230
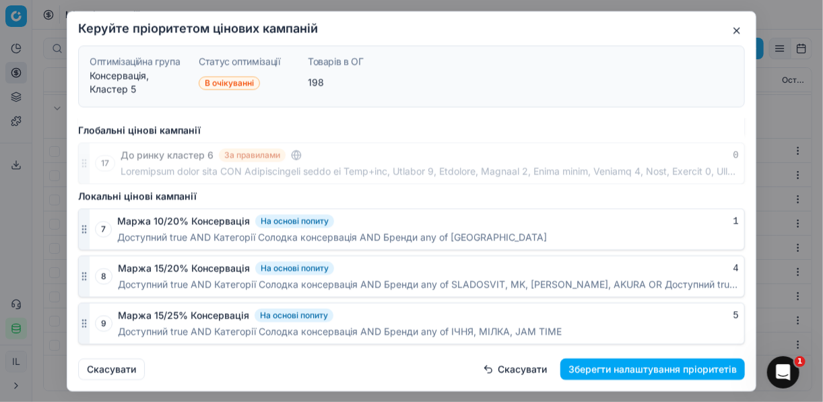
click at [657, 370] on button "Зберегти налаштування пріоритетів" at bounding box center [652, 369] width 184 height 22
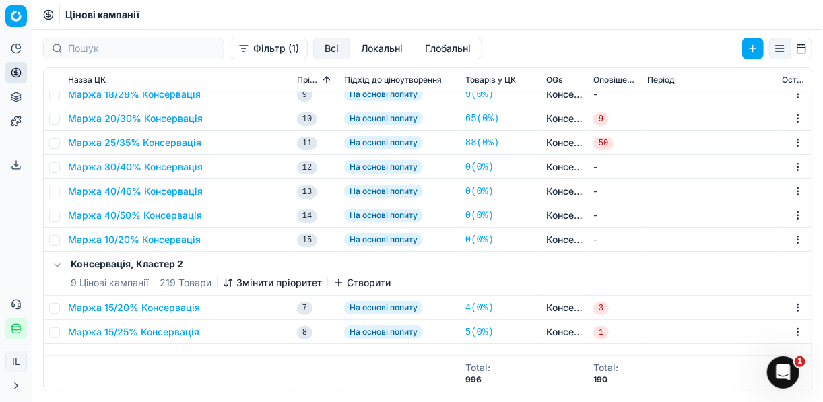
scroll to position [485, 0]
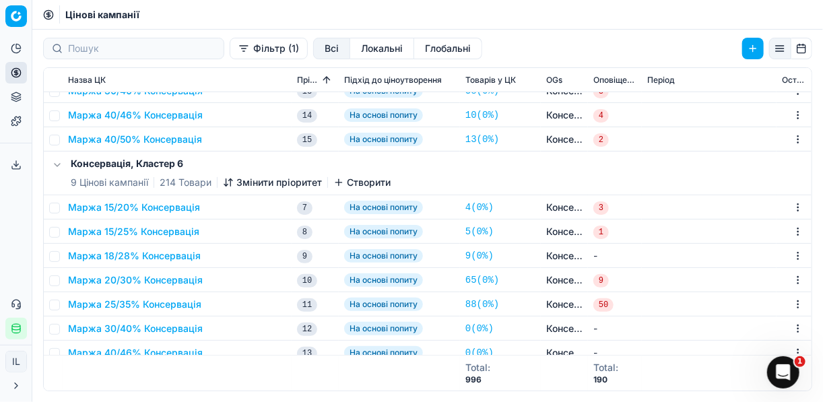
click at [229, 180] on icon "button" at bounding box center [230, 180] width 3 height 2
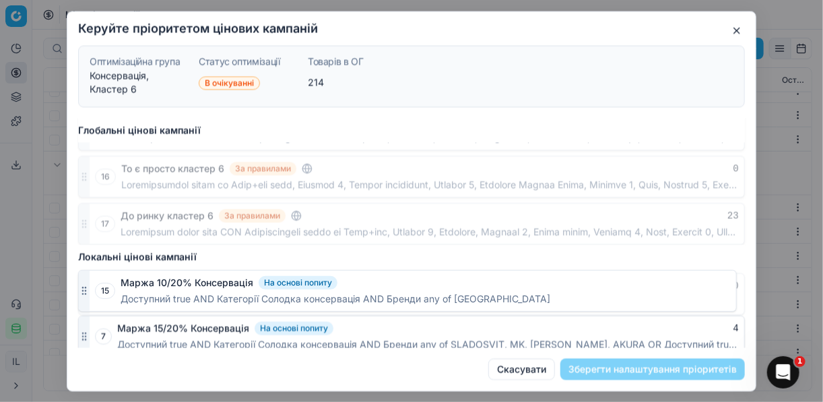
scroll to position [636, 0]
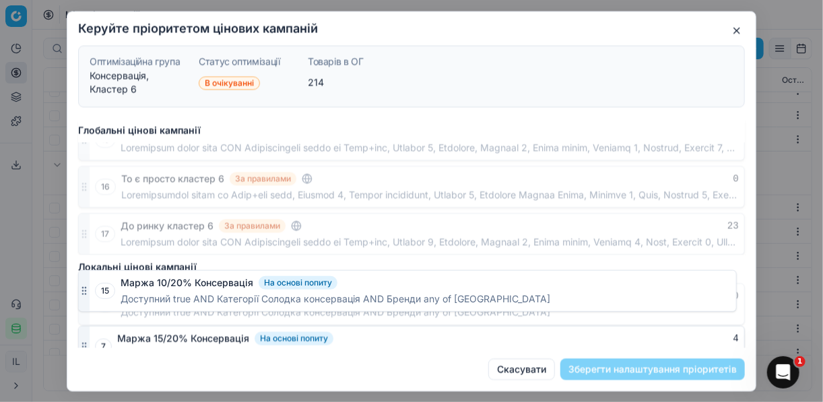
drag, startPoint x: 83, startPoint y: 331, endPoint x: 91, endPoint y: 292, distance: 39.9
click at [91, 292] on div "15 Маржа 10/20% Консервація На основі попиту 0 Доступний true AND Категорії Сол…" at bounding box center [411, 304] width 667 height 42
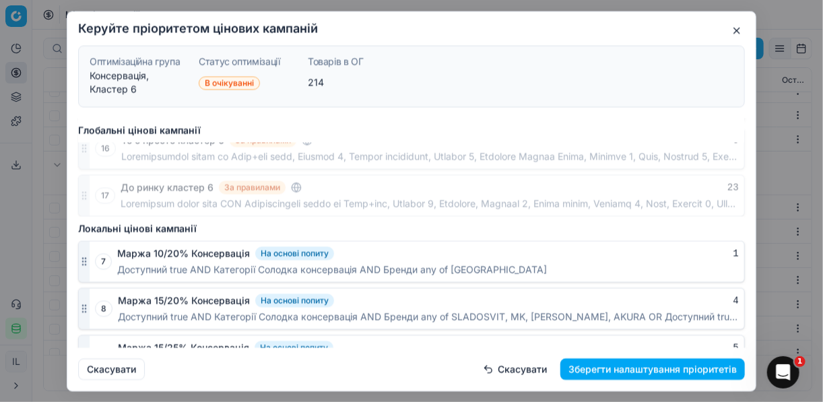
scroll to position [690, 0]
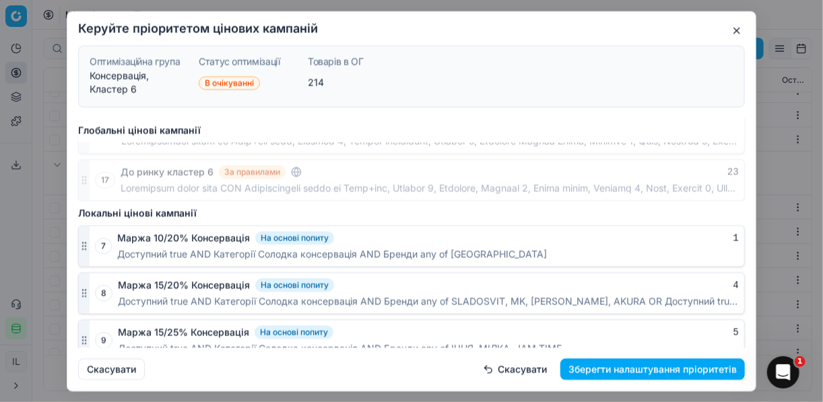
click at [618, 368] on button "Зберегти налаштування пріоритетів" at bounding box center [652, 369] width 184 height 22
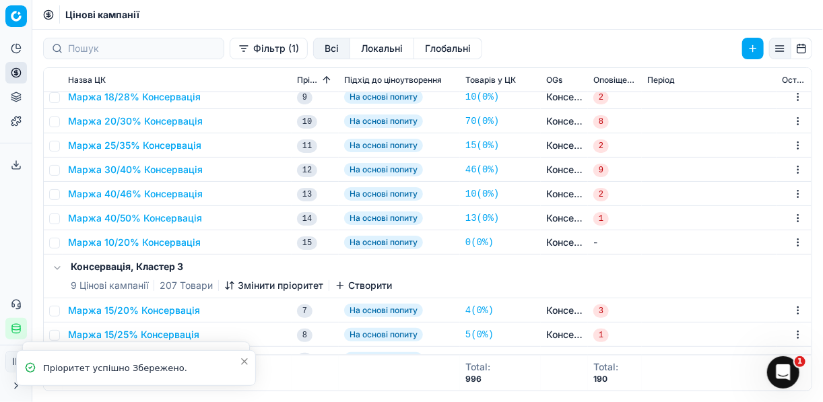
scroll to position [808, 0]
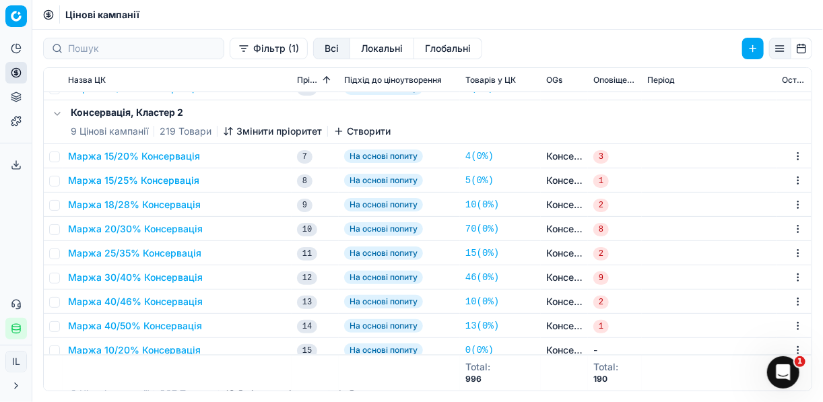
click at [226, 130] on icon "button" at bounding box center [226, 131] width 0 height 7
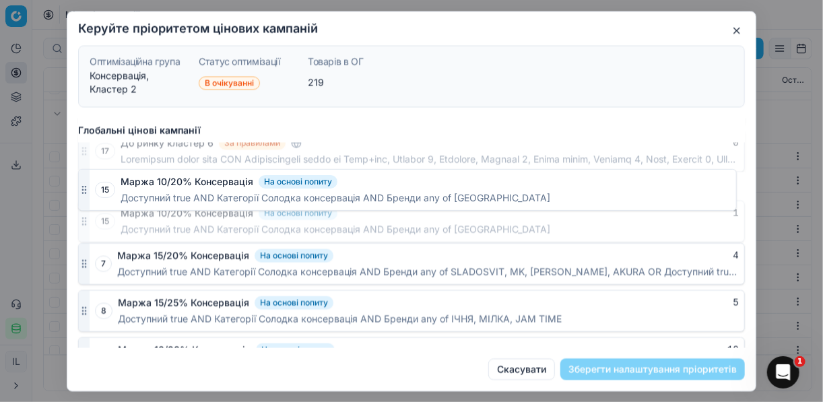
scroll to position [706, 0]
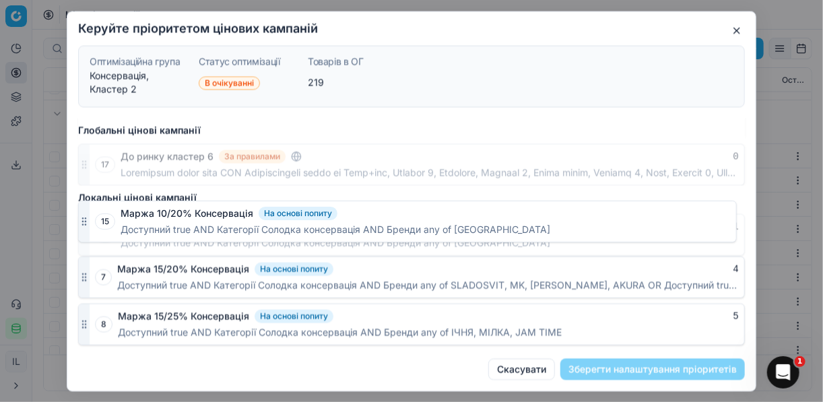
drag, startPoint x: 81, startPoint y: 326, endPoint x: 94, endPoint y: 220, distance: 107.2
click at [94, 220] on div "15 Маржа 10/20% Консервація На основі попиту 1 Доступний true AND Категорії Сол…" at bounding box center [411, 234] width 667 height 42
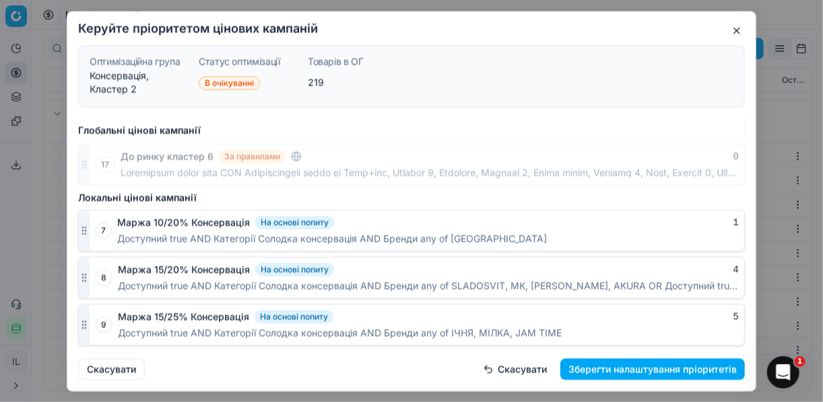
click at [643, 368] on button "Зберегти налаштування пріоритетів" at bounding box center [652, 369] width 184 height 22
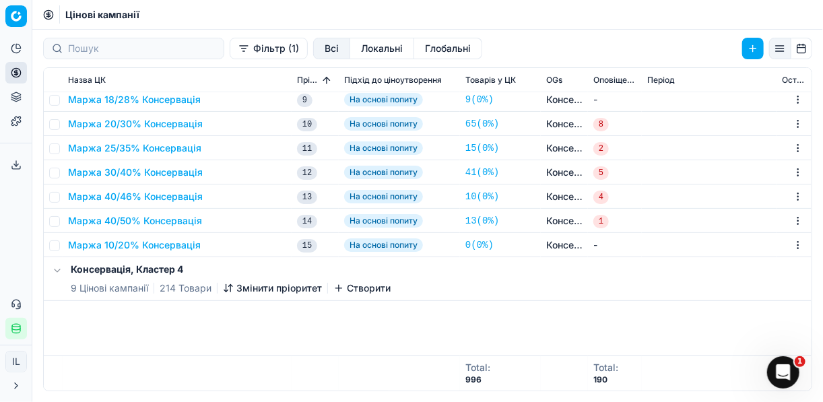
scroll to position [970, 0]
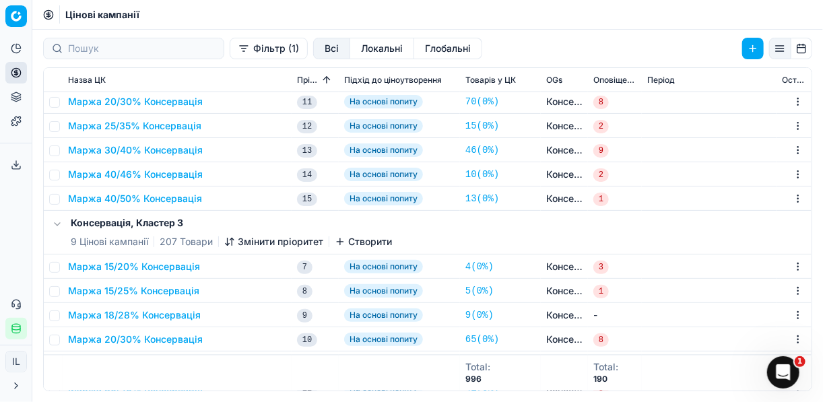
click at [247, 242] on button "Змінити пріоритет" at bounding box center [273, 241] width 99 height 13
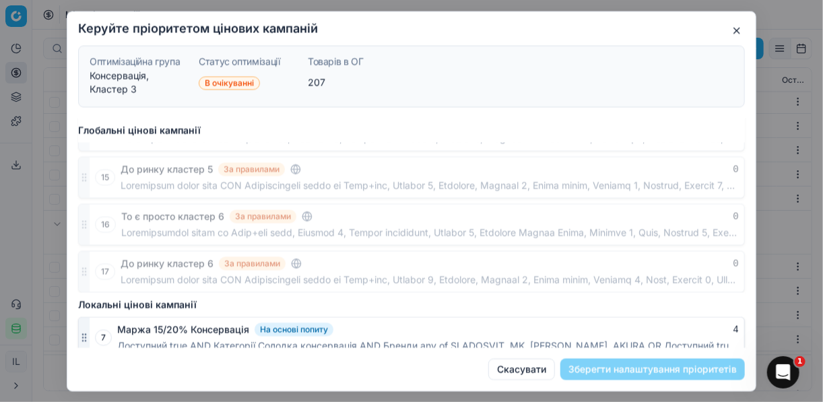
scroll to position [973, 0]
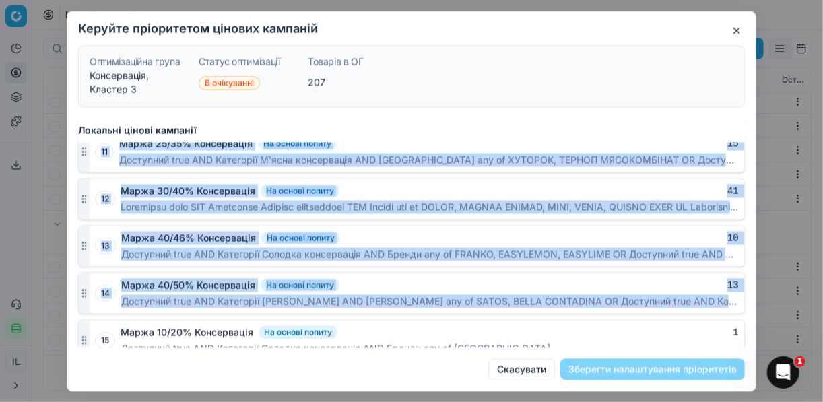
drag, startPoint x: 84, startPoint y: 334, endPoint x: 91, endPoint y: 166, distance: 168.5
click at [91, 166] on div "7 Маржа 15/20% Консервація На основі попиту 4 Доступний true AND Категорії Соло…" at bounding box center [411, 151] width 667 height 419
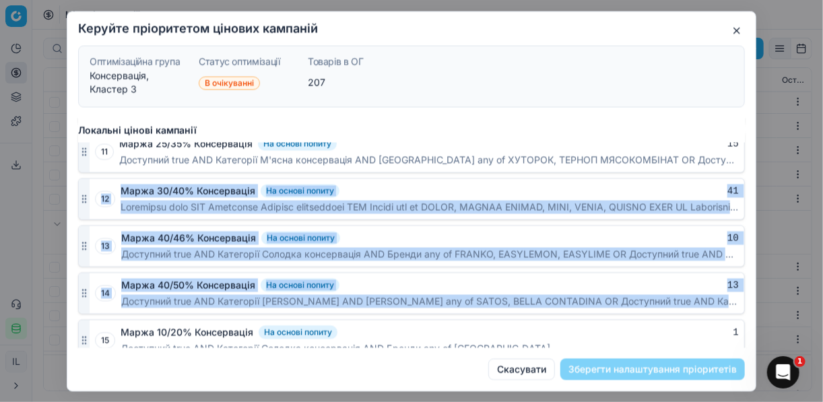
drag, startPoint x: 91, startPoint y: 166, endPoint x: 383, endPoint y: 269, distance: 309.9
click at [383, 278] on div "Маржа 40/50% Консервація На основі попиту 13" at bounding box center [429, 284] width 617 height 13
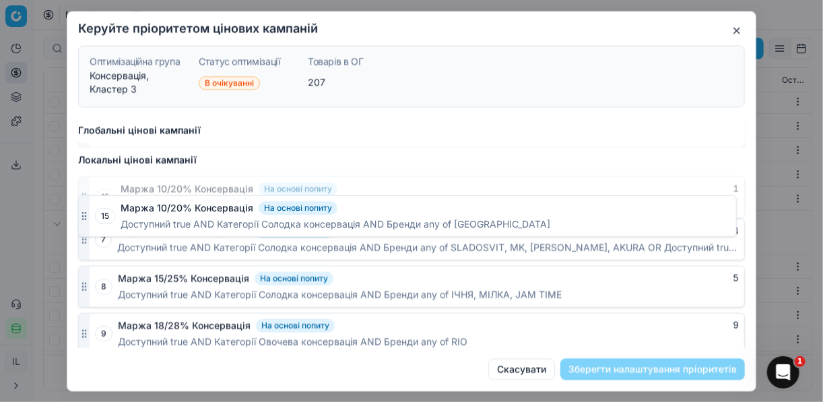
scroll to position [685, 0]
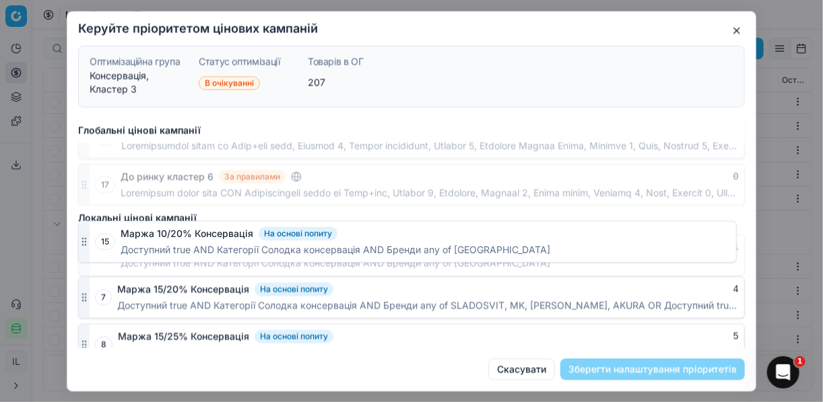
drag, startPoint x: 84, startPoint y: 330, endPoint x: 81, endPoint y: 212, distance: 117.9
click at [81, 212] on div "Глобальні цінові кампанії 1 То є просто кластер_1 За правилами 0 2 Товари грани…" at bounding box center [411, 233] width 688 height 230
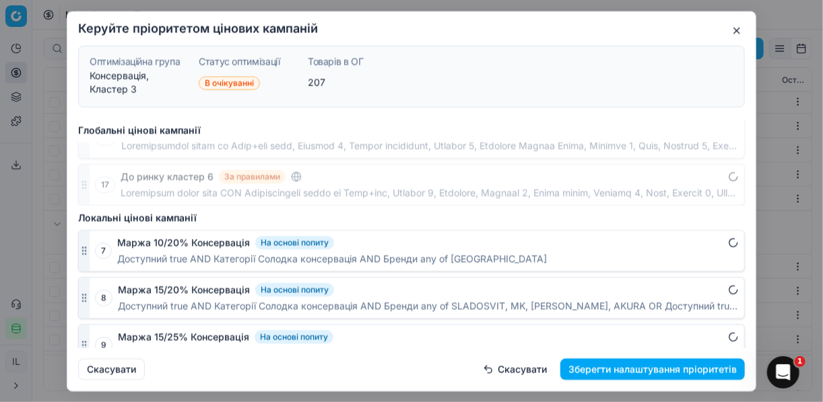
click at [696, 370] on button "Зберегти налаштування пріоритетів" at bounding box center [652, 369] width 184 height 22
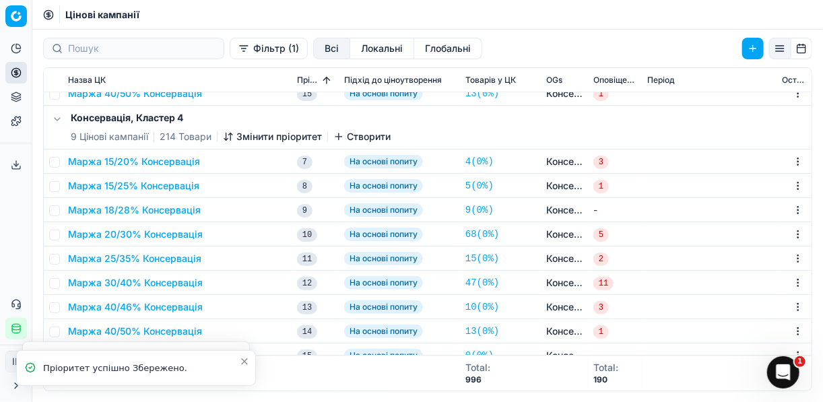
scroll to position [1358, 0]
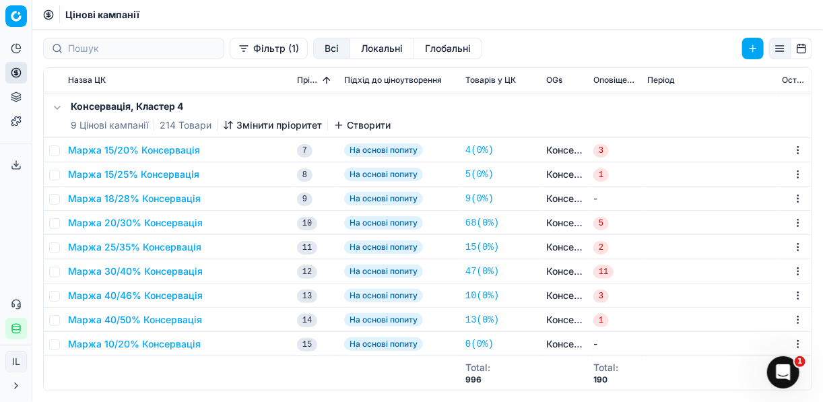
click at [228, 125] on icon "button" at bounding box center [228, 125] width 11 height 11
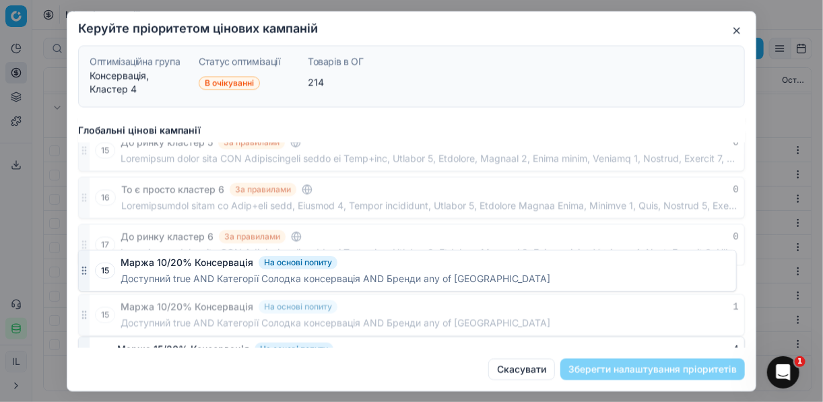
scroll to position [623, 0]
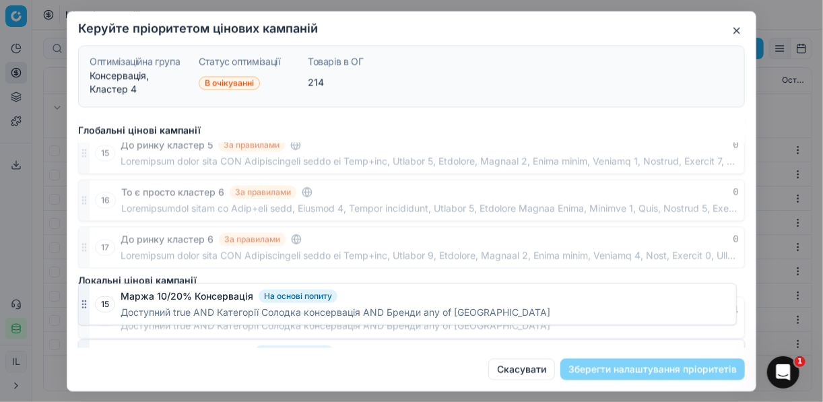
drag, startPoint x: 79, startPoint y: 326, endPoint x: 81, endPoint y: 261, distance: 65.3
click at [81, 260] on div "Глобальні цінові кампанії 1 То є просто кластер_1 За правилами 0 2 Товари грани…" at bounding box center [411, 233] width 688 height 230
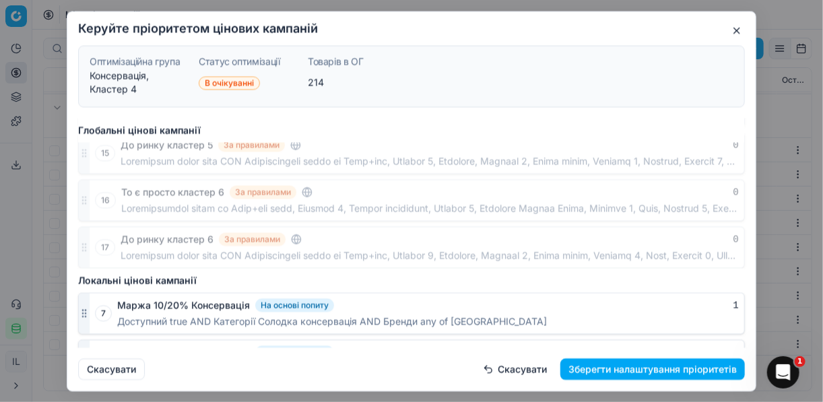
click at [667, 370] on button "Зберегти налаштування пріоритетів" at bounding box center [652, 369] width 184 height 22
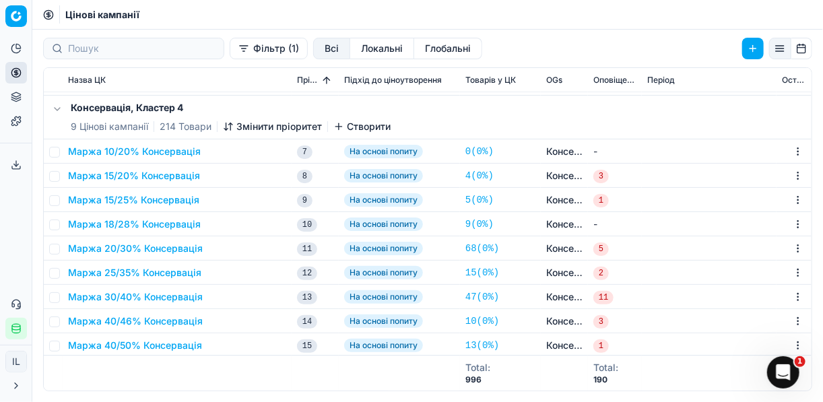
scroll to position [1358, 0]
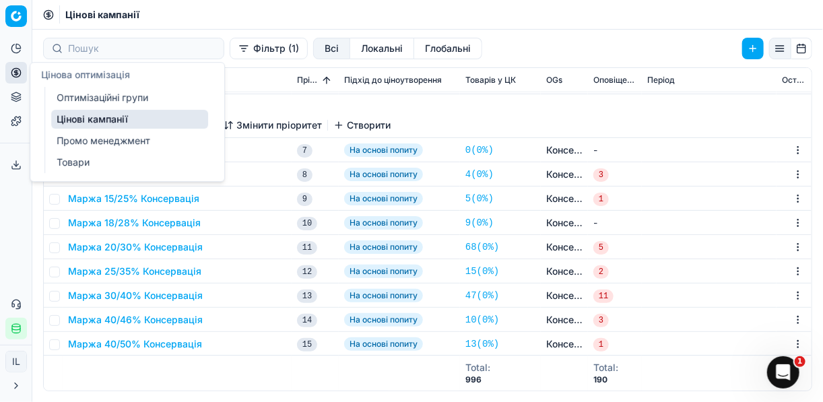
click at [18, 73] on icon at bounding box center [16, 72] width 11 height 11
click at [87, 92] on link "Оптимізаційні групи" at bounding box center [129, 97] width 157 height 19
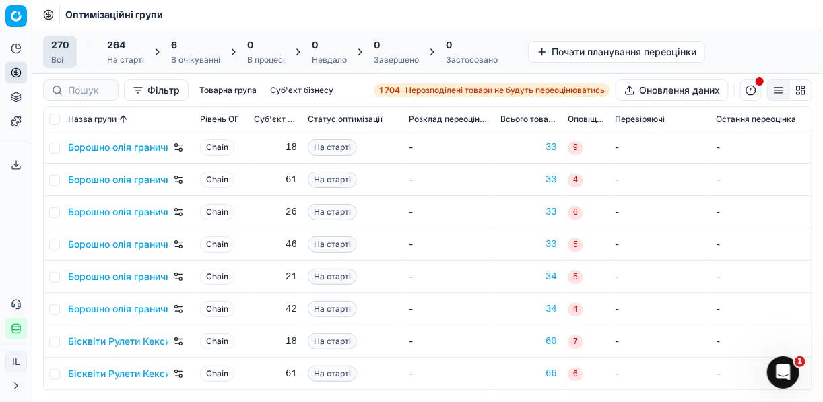
click at [179, 50] on div "6" at bounding box center [195, 44] width 49 height 13
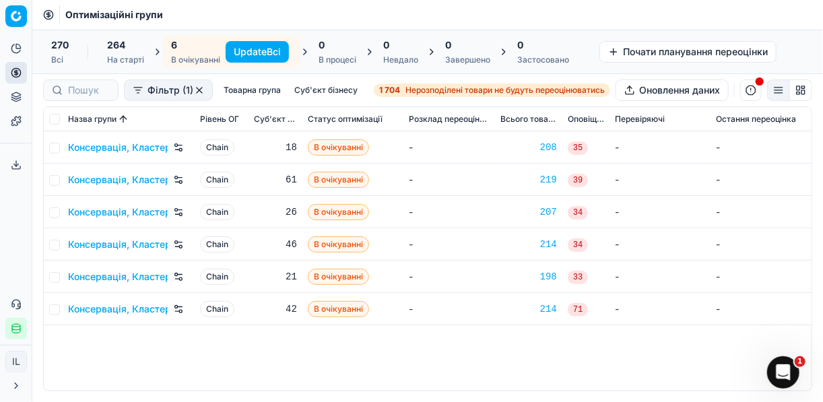
click at [249, 48] on button "Update Всі" at bounding box center [257, 52] width 63 height 22
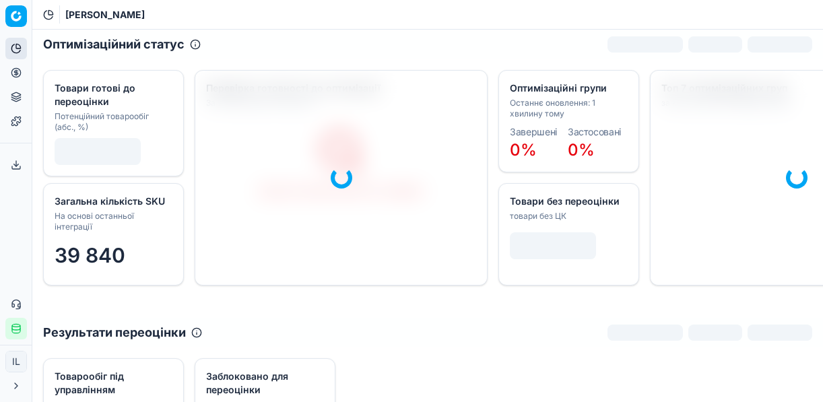
click at [7, 70] on button "Цінова оптимізація" at bounding box center [16, 73] width 22 height 22
click at [18, 77] on icon at bounding box center [16, 72] width 11 height 11
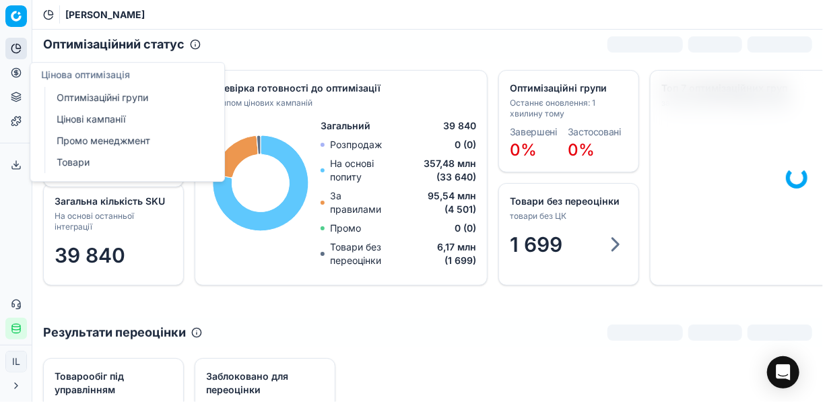
click at [106, 97] on link "Оптимізаційні групи" at bounding box center [129, 97] width 157 height 19
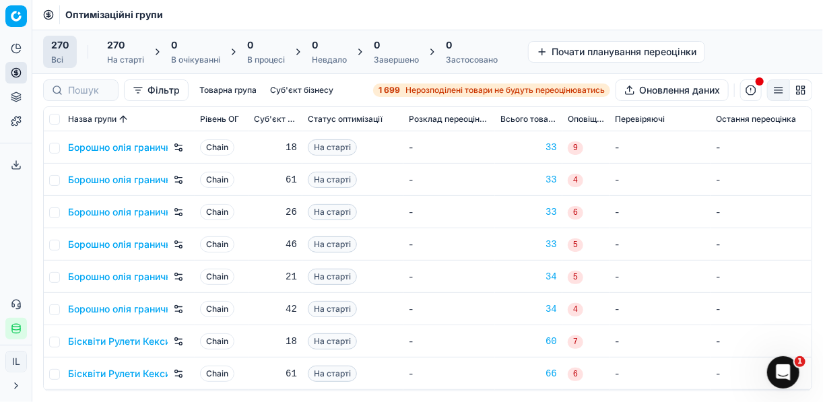
click at [396, 90] on strong "1 699" at bounding box center [389, 90] width 22 height 11
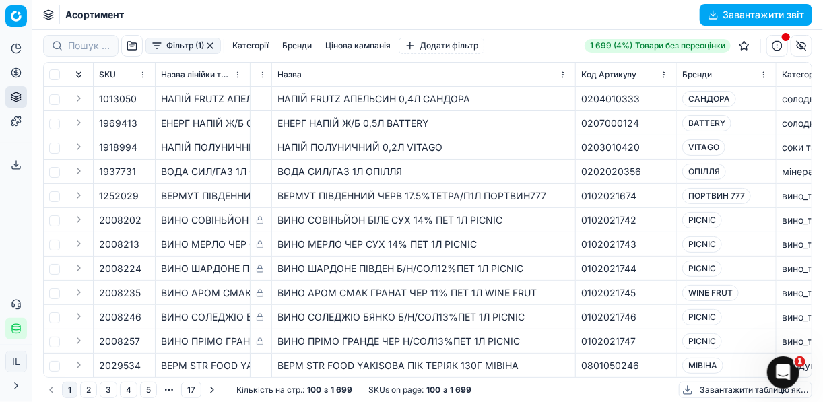
click at [153, 48] on button "Фільтр (1)" at bounding box center [182, 46] width 75 height 16
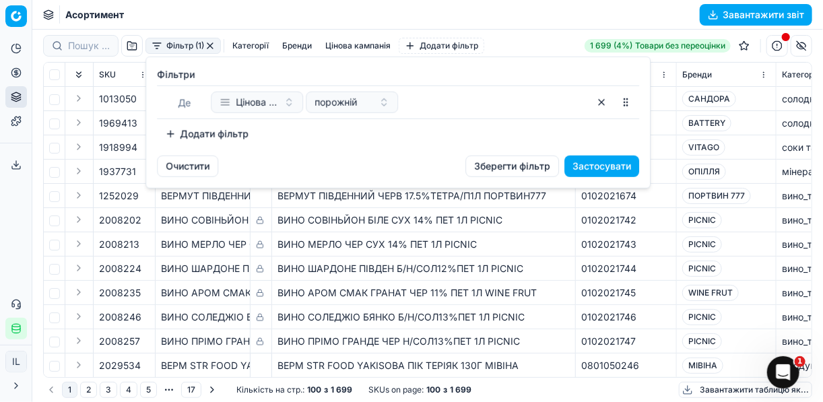
click at [176, 133] on button "Додати фільтр" at bounding box center [207, 134] width 100 height 22
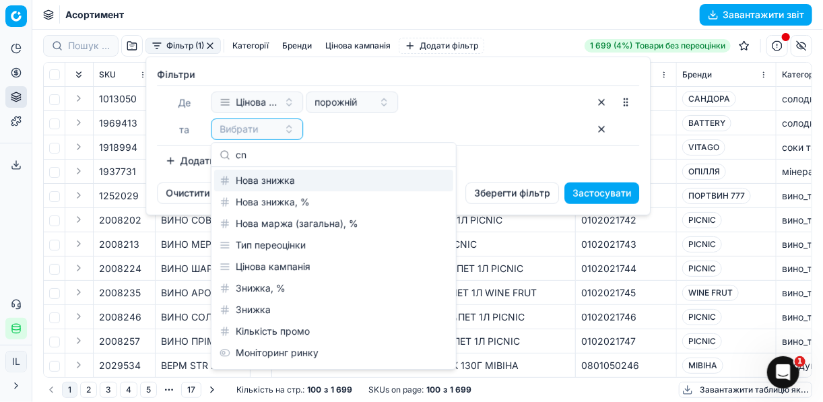
type input "c"
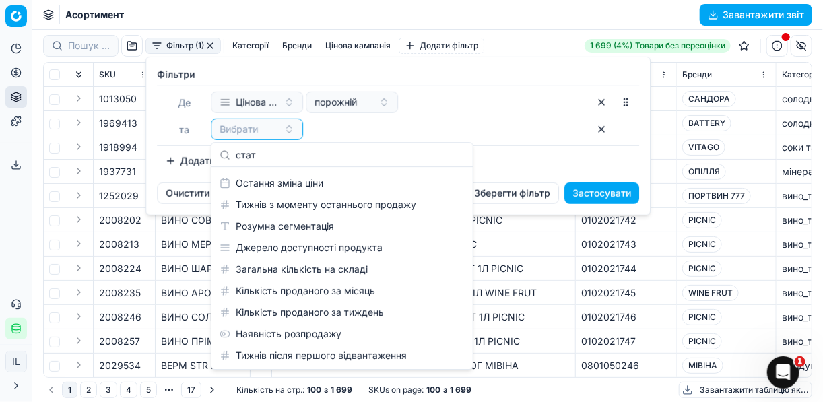
scroll to position [19, 0]
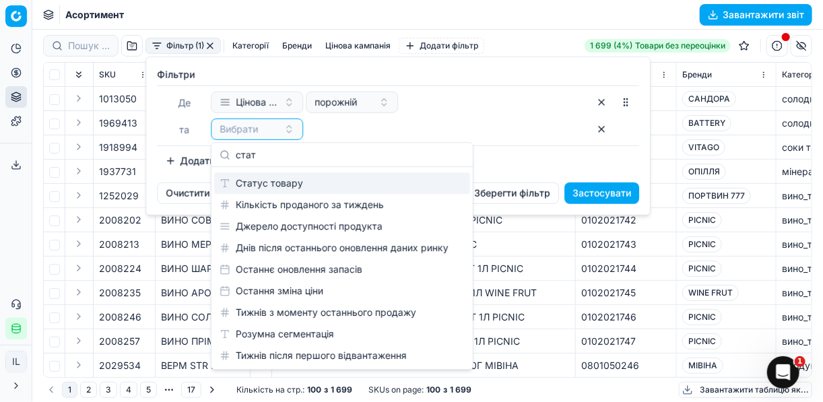
type input "стат"
click at [276, 184] on div "Статус товару" at bounding box center [342, 183] width 256 height 22
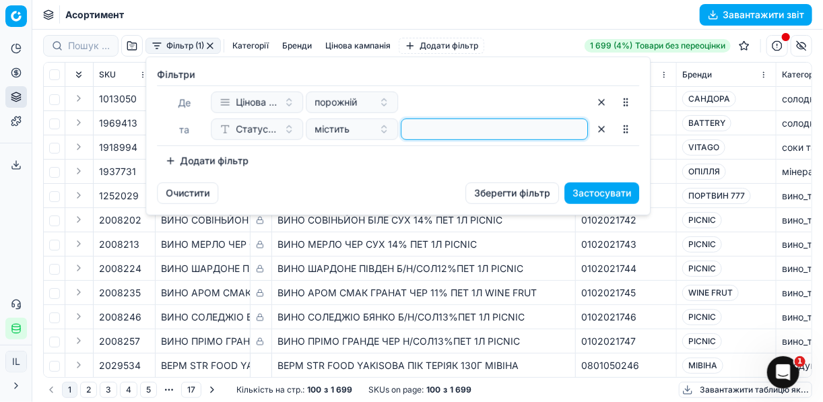
click at [414, 127] on input at bounding box center [494, 129] width 175 height 20
type input "1"
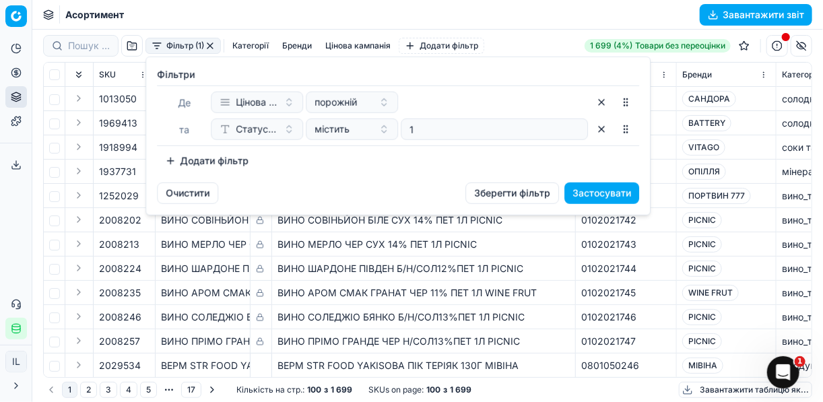
click at [173, 160] on button "Додати фільтр" at bounding box center [207, 161] width 100 height 22
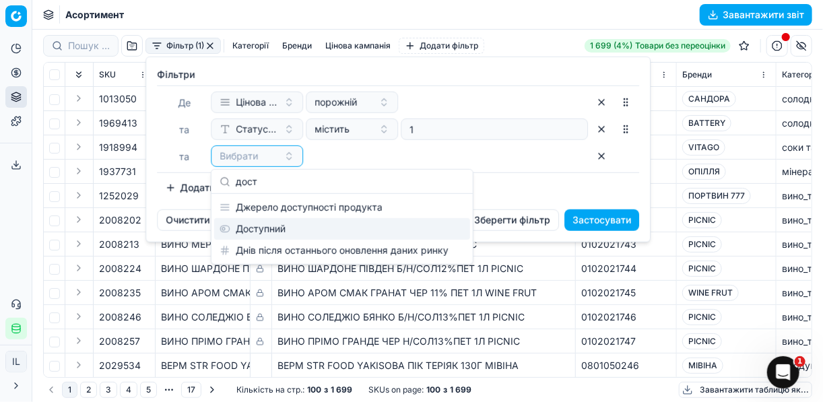
type input "дост"
click at [244, 225] on div "Доступний" at bounding box center [342, 229] width 256 height 22
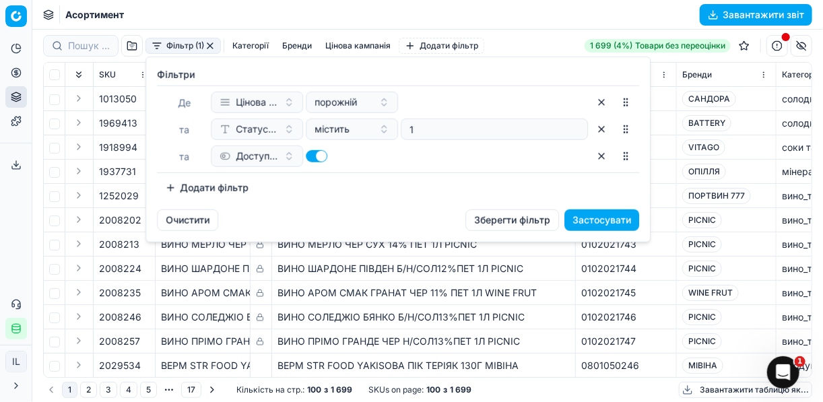
click at [176, 184] on button "Додати фільтр" at bounding box center [207, 188] width 100 height 22
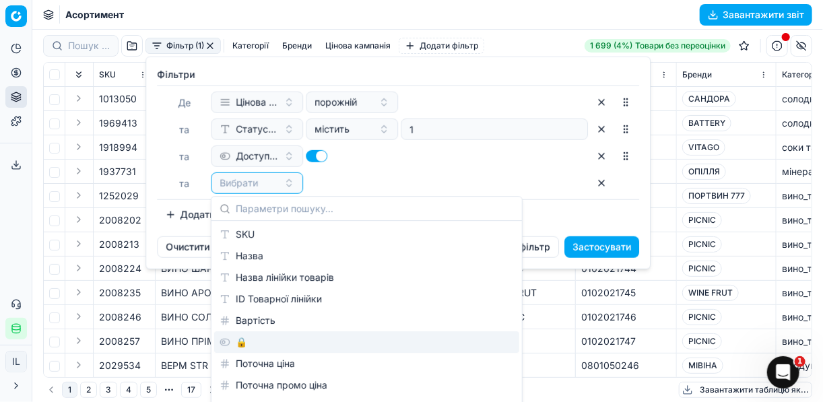
click at [253, 342] on div "🔒" at bounding box center [366, 342] width 305 height 22
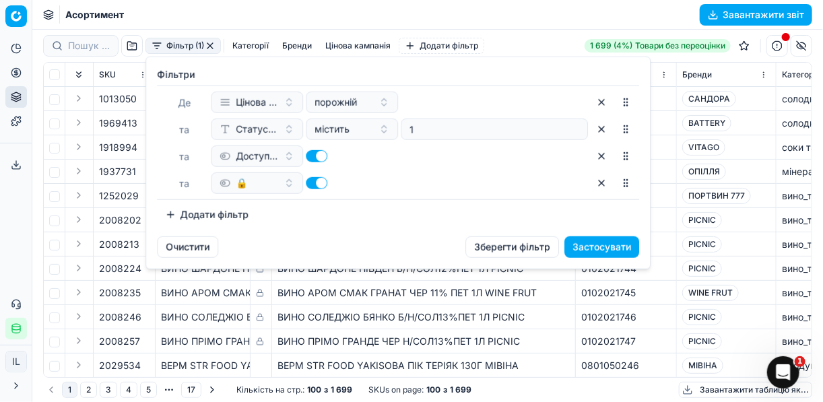
click at [306, 186] on div at bounding box center [352, 183] width 92 height 22
click at [312, 181] on button "button" at bounding box center [317, 183] width 22 height 12
checkbox input "false"
click at [608, 244] on button "Застосувати" at bounding box center [601, 247] width 75 height 22
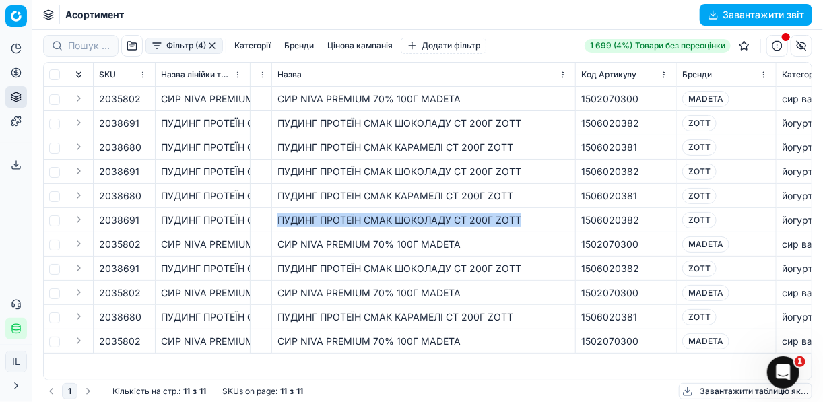
drag, startPoint x: 275, startPoint y: 217, endPoint x: 527, endPoint y: 220, distance: 251.8
click at [527, 220] on td "ПУДИНГ ПРОТЕЇН СМАК ШОКОЛАДУ СТ 200Г ZOTT" at bounding box center [424, 220] width 304 height 24
copy div "ПУДИНГ ПРОТЕЇН СМАК ШОКОЛАДУ СТ 200Г ZOTT"
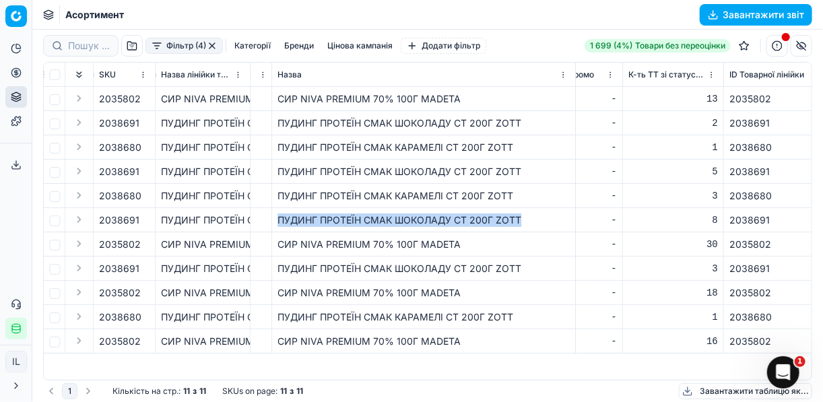
scroll to position [0, 1367]
